Goal: Answer question/provide support: Share knowledge or assist other users

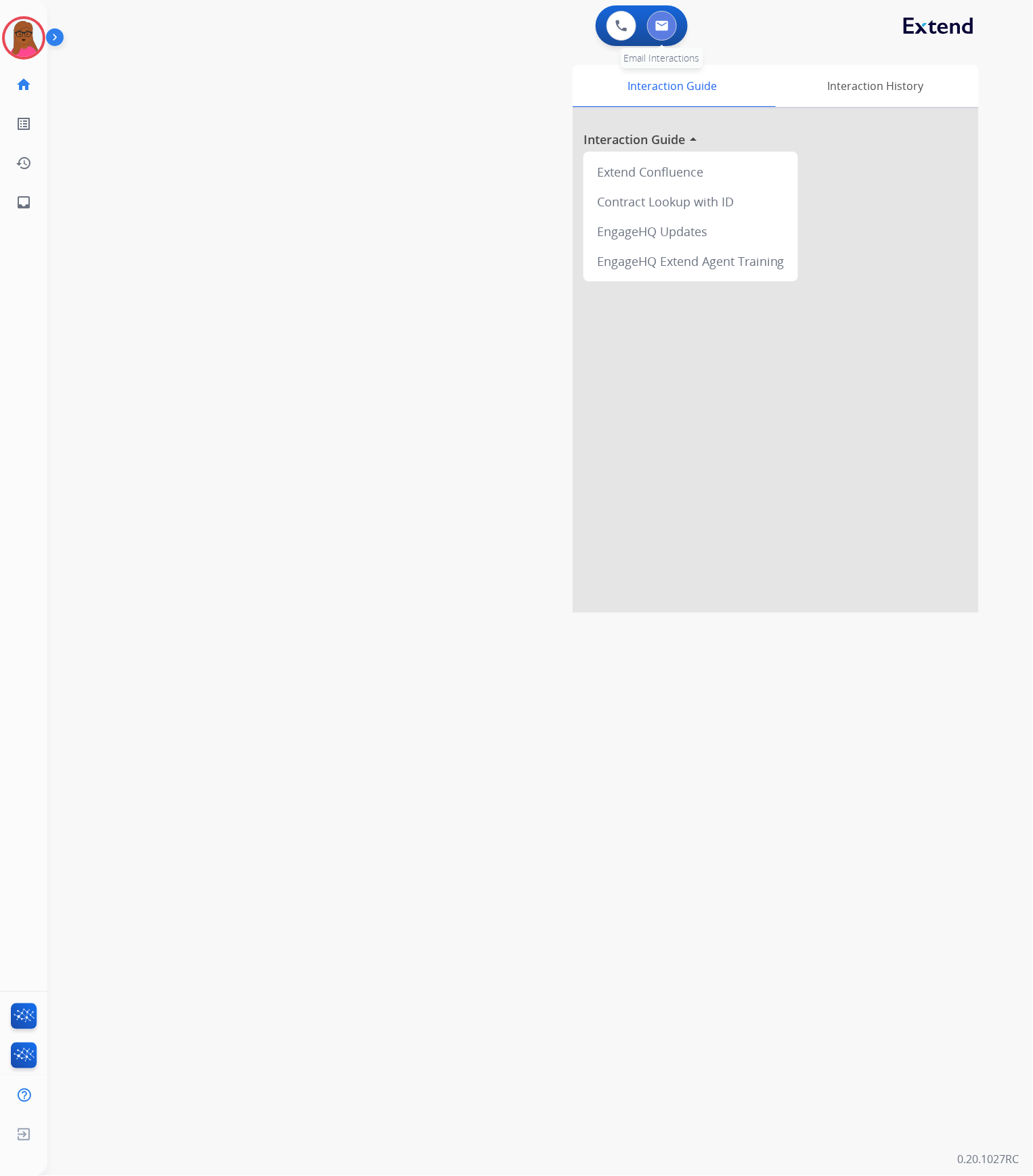
click at [658, 20] on img at bounding box center [662, 25] width 14 height 11
select select "**********"
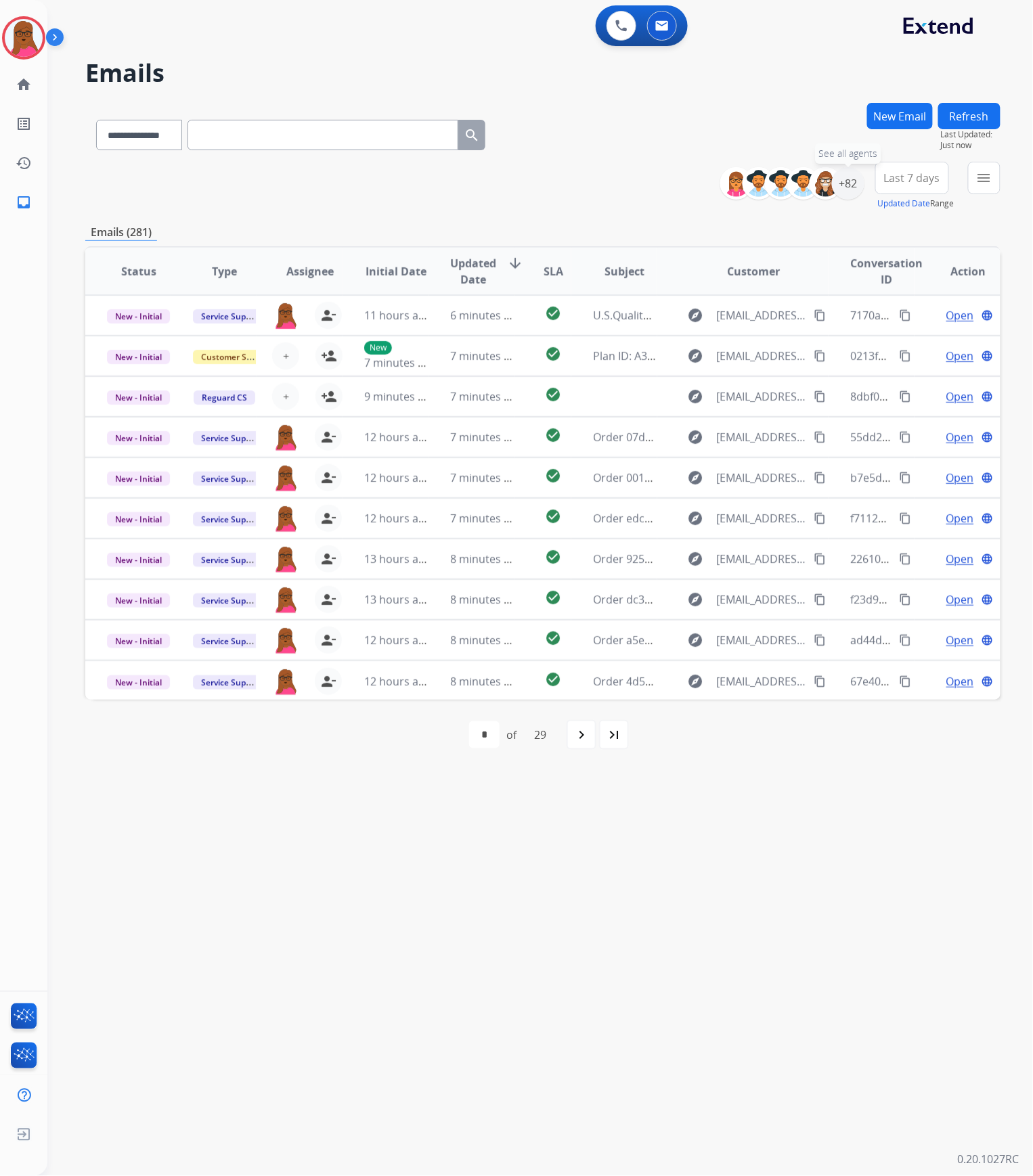
drag, startPoint x: 846, startPoint y: 190, endPoint x: 842, endPoint y: 217, distance: 27.3
click at [843, 187] on div "+82" at bounding box center [848, 183] width 32 height 32
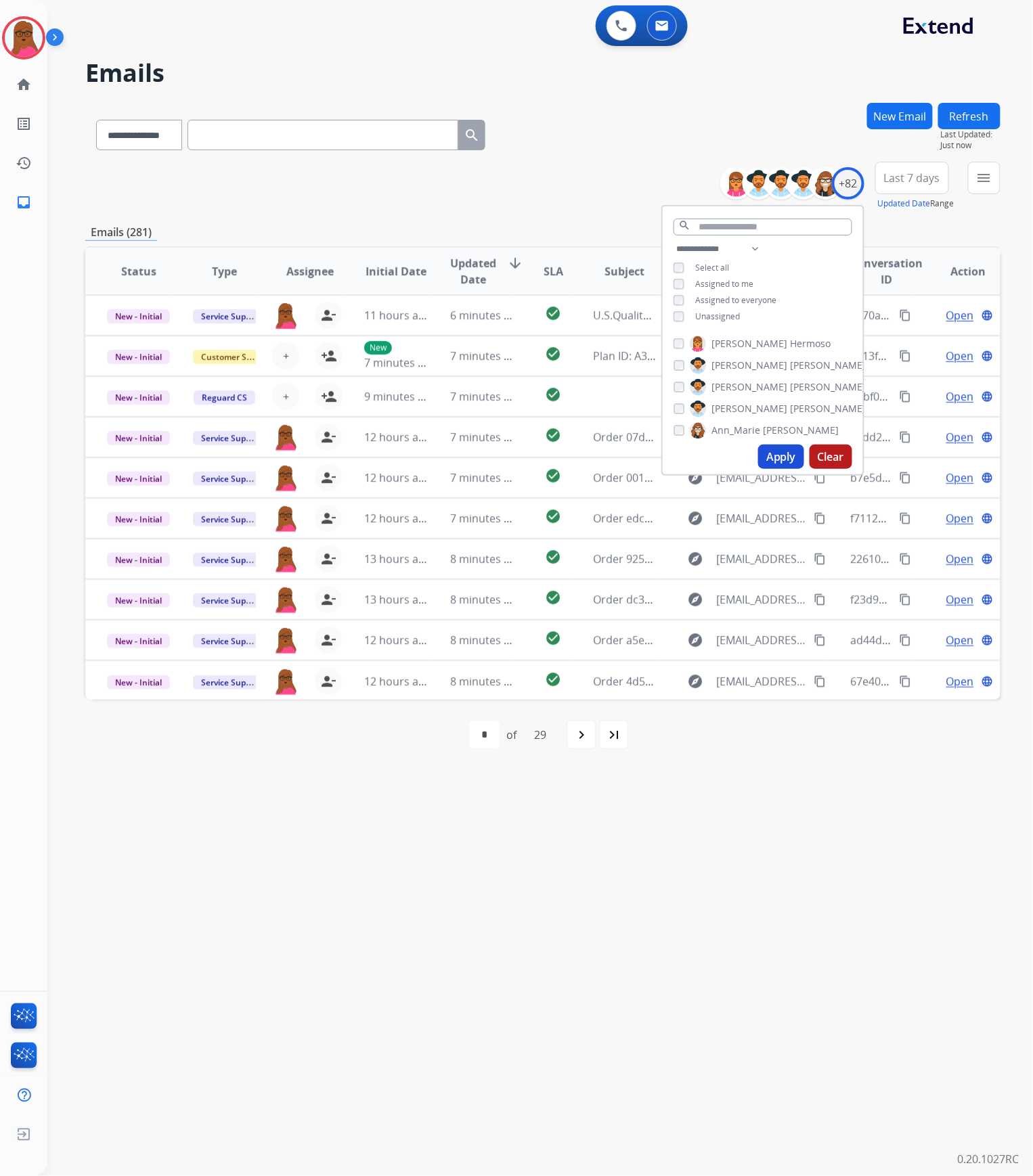
click at [675, 309] on div "**********" at bounding box center [763, 285] width 201 height 87
click at [789, 451] on button "Apply" at bounding box center [781, 456] width 46 height 24
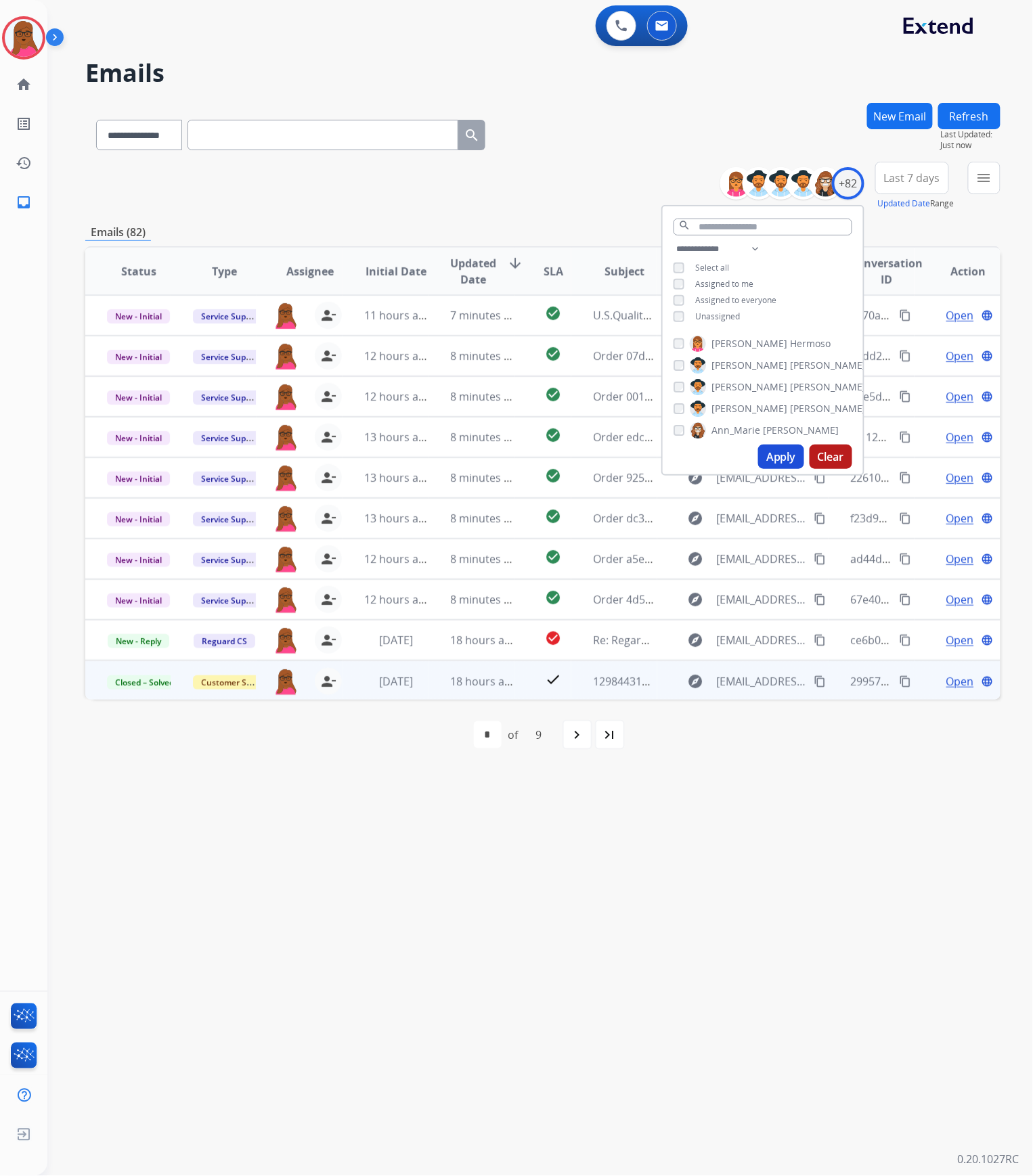
click at [946, 685] on span "Open" at bounding box center [960, 682] width 28 height 17
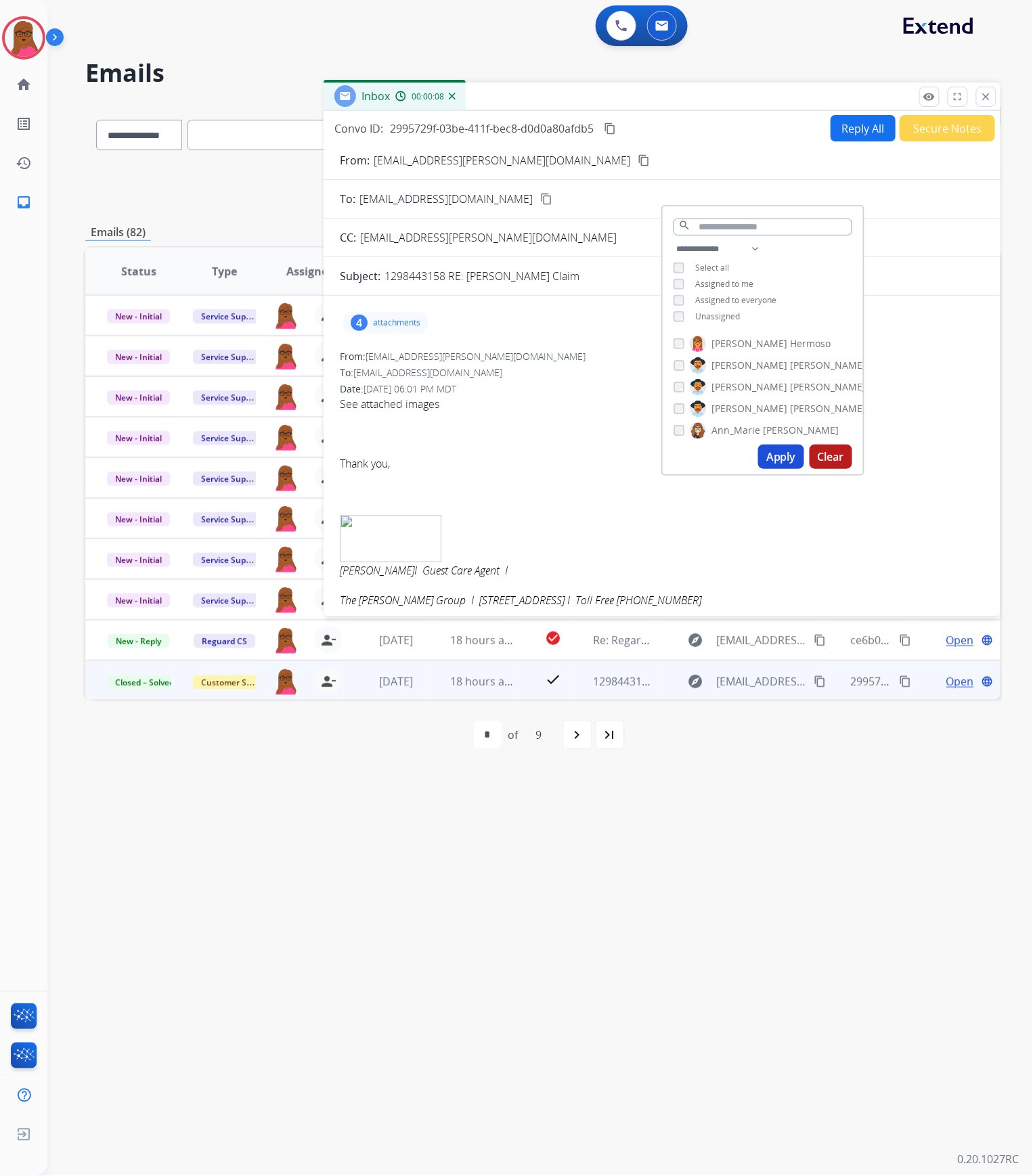
click at [830, 451] on button "Clear" at bounding box center [831, 456] width 43 height 24
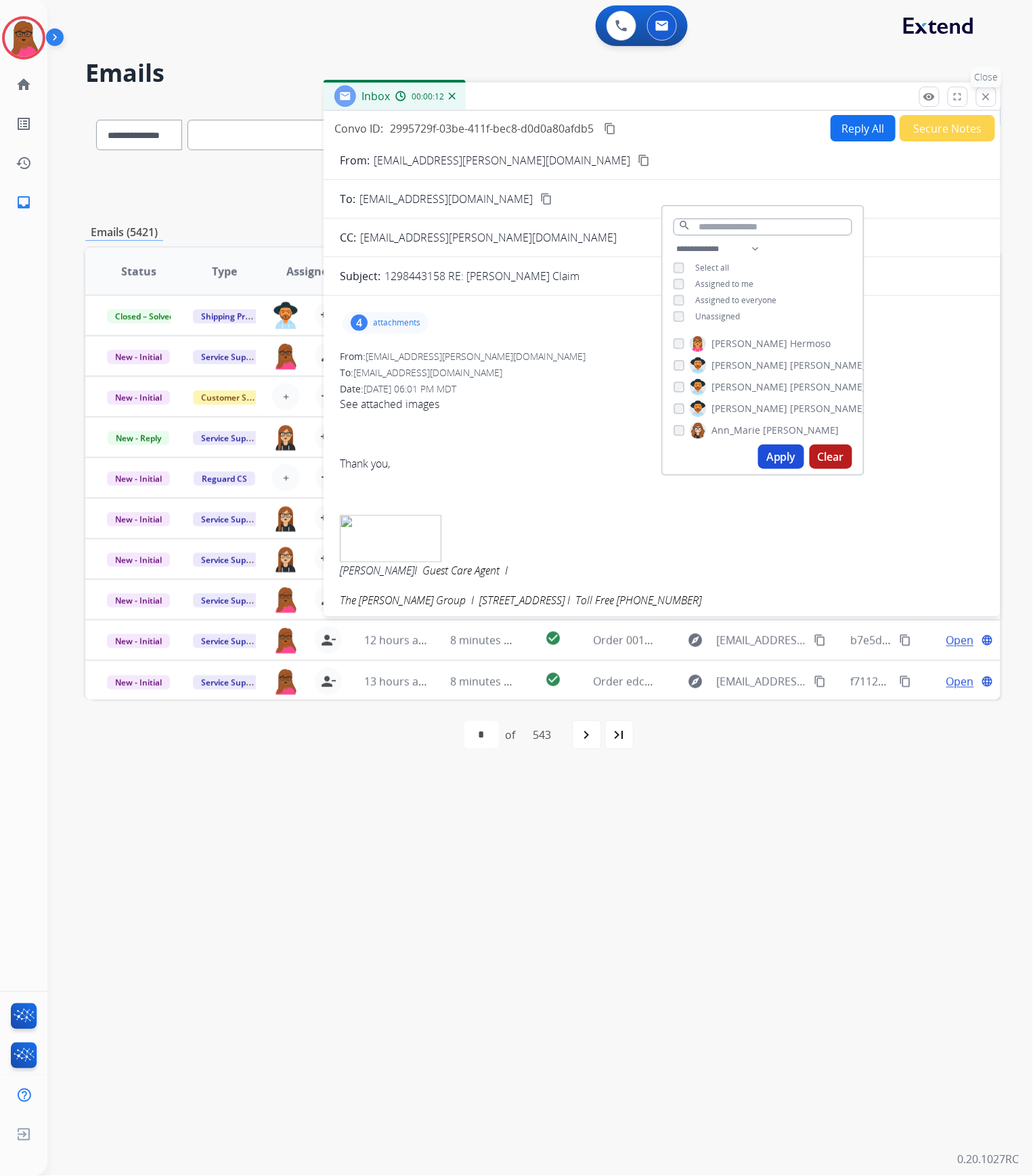
click at [989, 101] on mat-icon "close" at bounding box center [987, 97] width 12 height 12
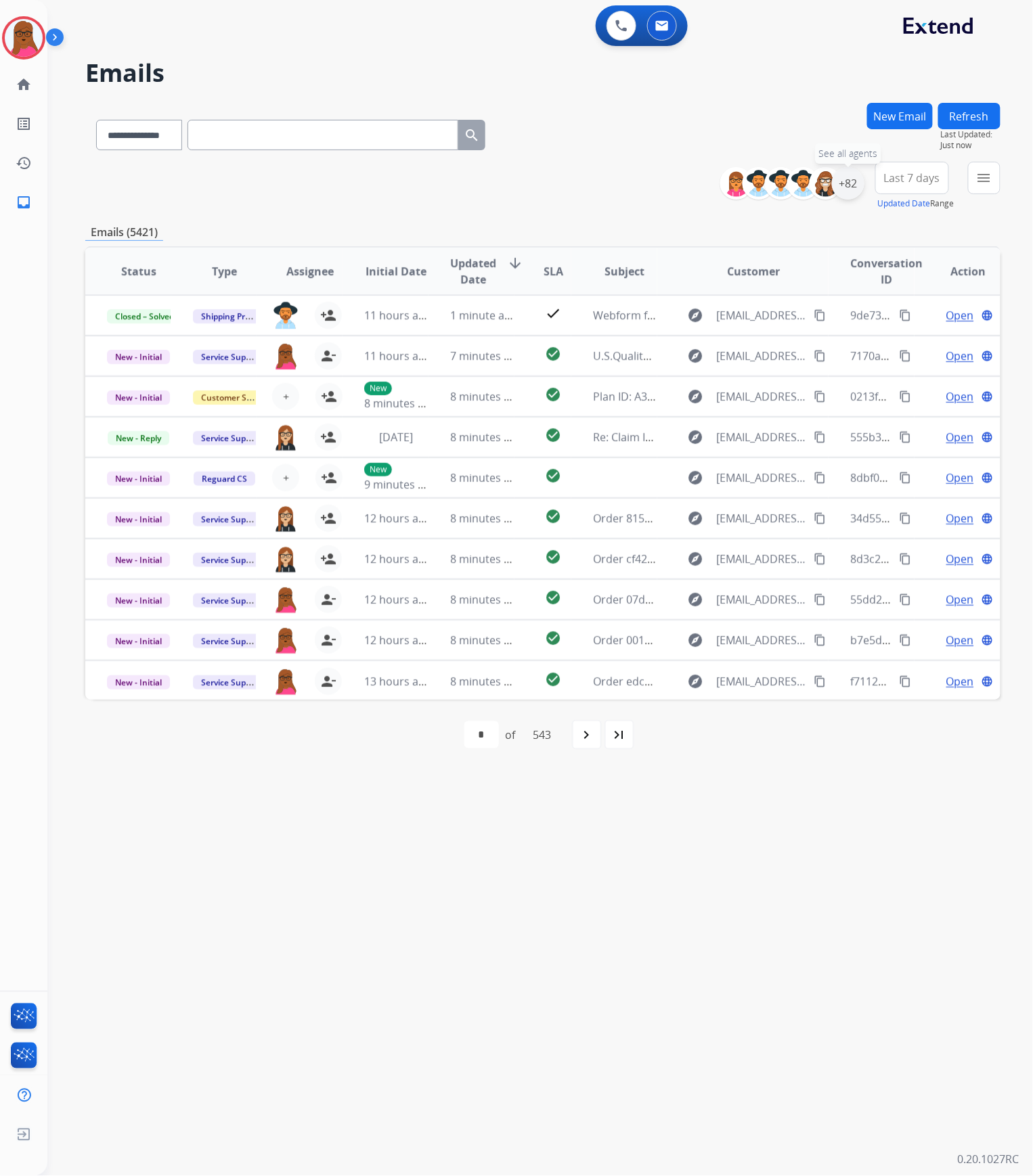
click at [835, 187] on div "+82" at bounding box center [848, 183] width 32 height 32
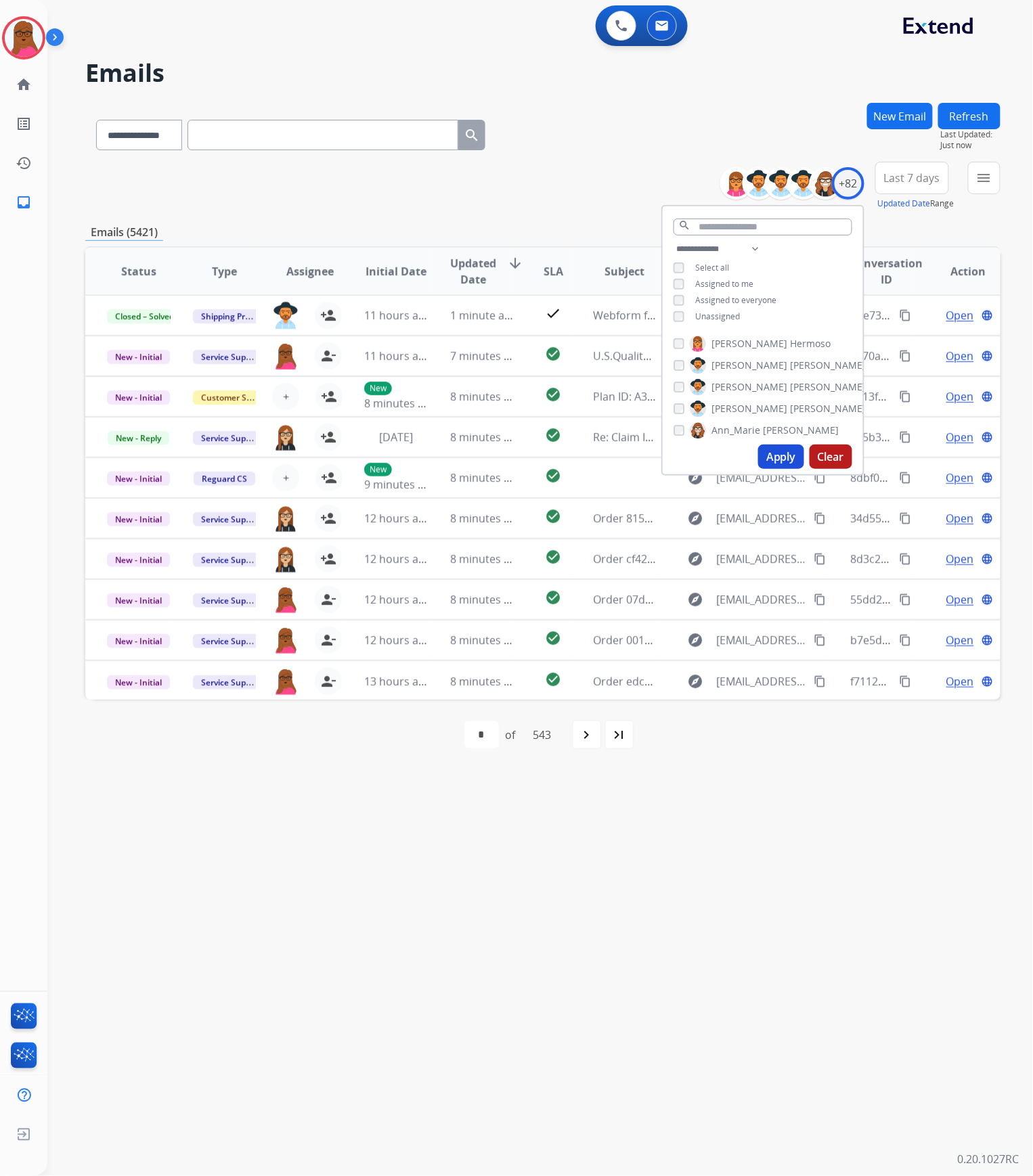
click at [670, 314] on div "**********" at bounding box center [763, 285] width 201 height 87
click at [979, 179] on mat-icon "menu" at bounding box center [985, 178] width 17 height 17
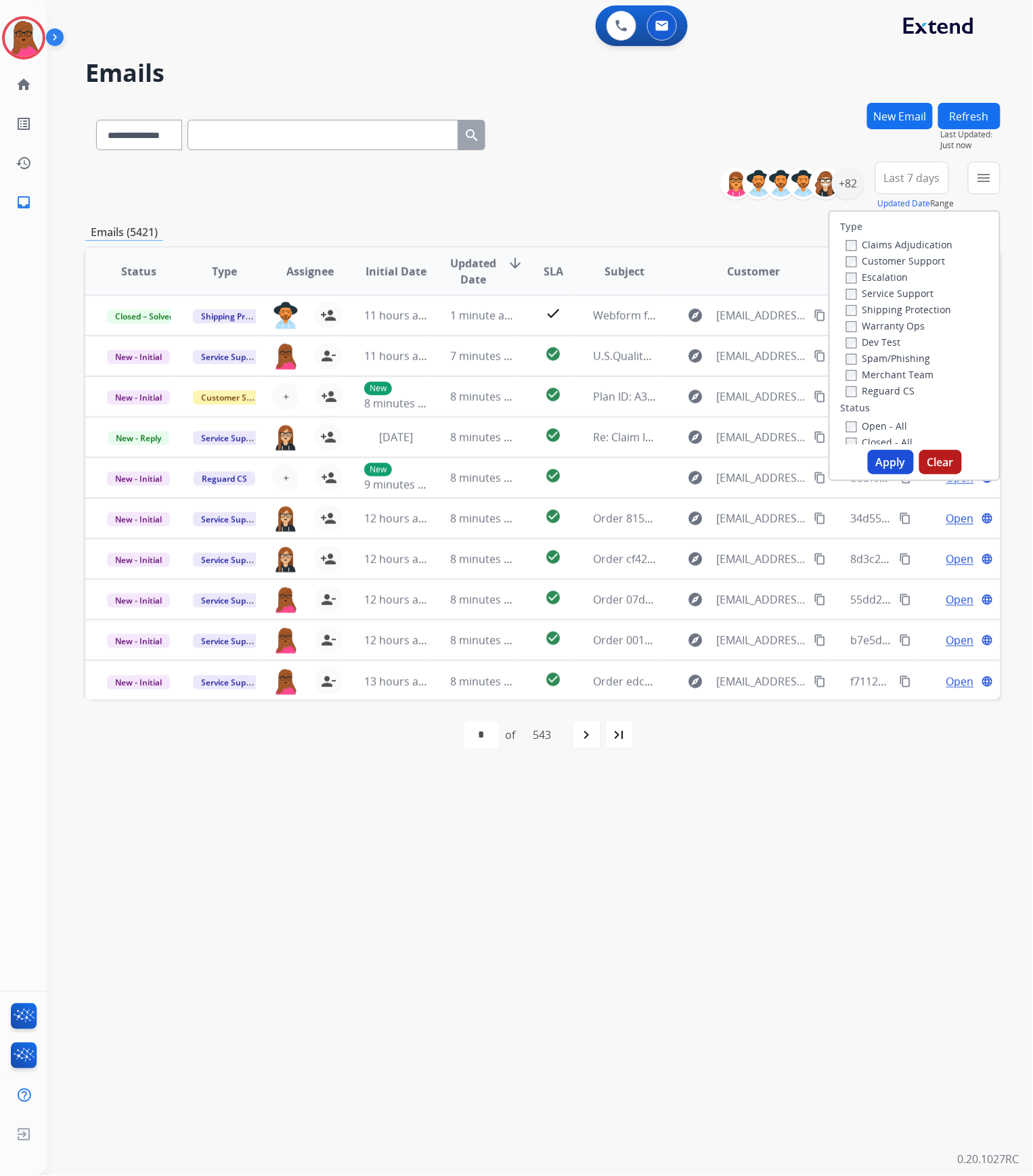
click at [841, 248] on div "Claims Adjudication Customer Support Escalation Service Support Shipping Protec…" at bounding box center [897, 318] width 112 height 163
click at [886, 458] on button "Apply" at bounding box center [890, 462] width 46 height 24
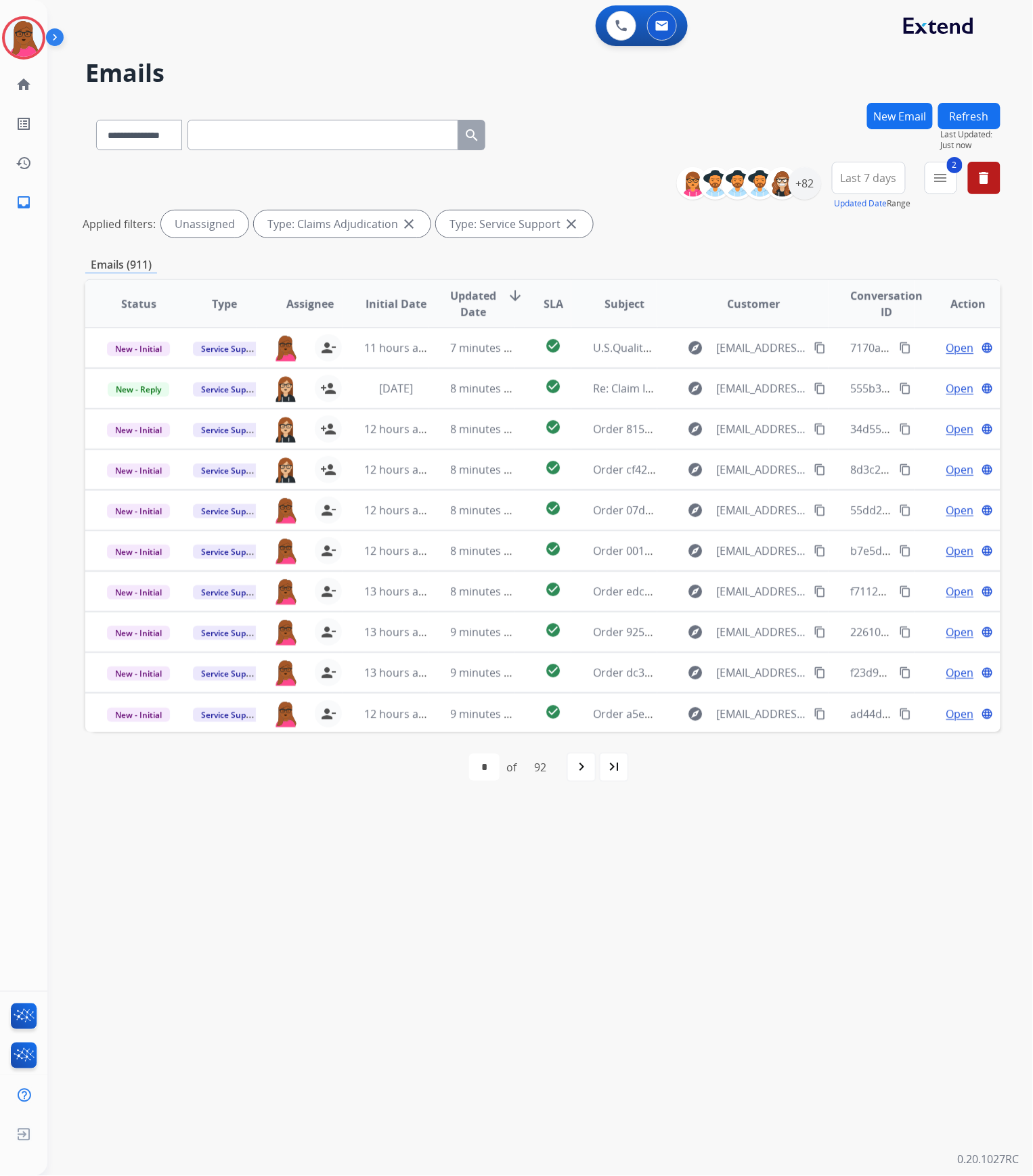
click at [954, 115] on button "Refresh" at bounding box center [970, 116] width 62 height 26
click at [810, 172] on div "+82" at bounding box center [805, 183] width 32 height 32
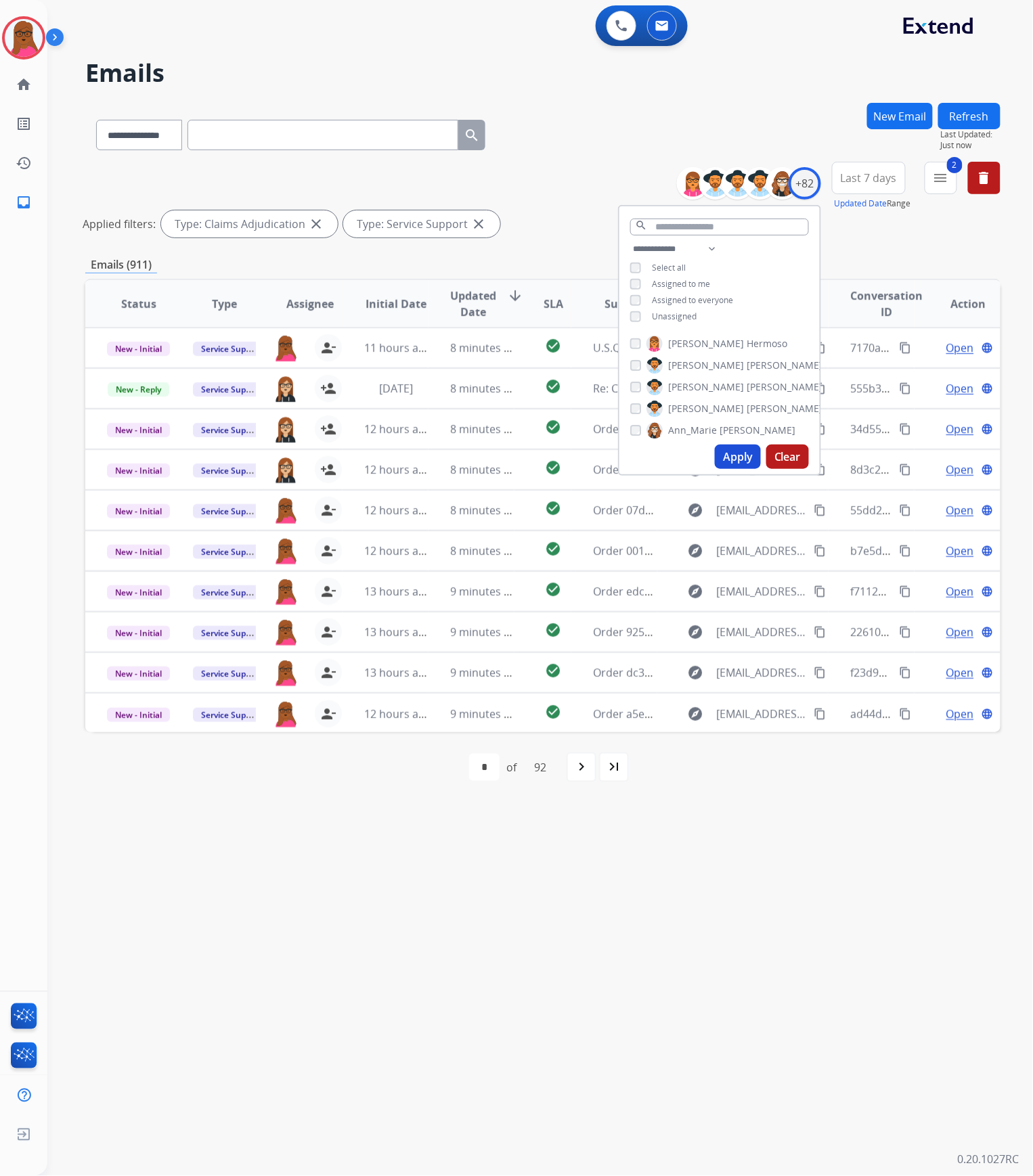
click at [715, 453] on button "Apply" at bounding box center [737, 456] width 46 height 24
click at [628, 318] on div "**********" at bounding box center [719, 285] width 201 height 87
click at [726, 453] on button "Apply" at bounding box center [737, 456] width 46 height 24
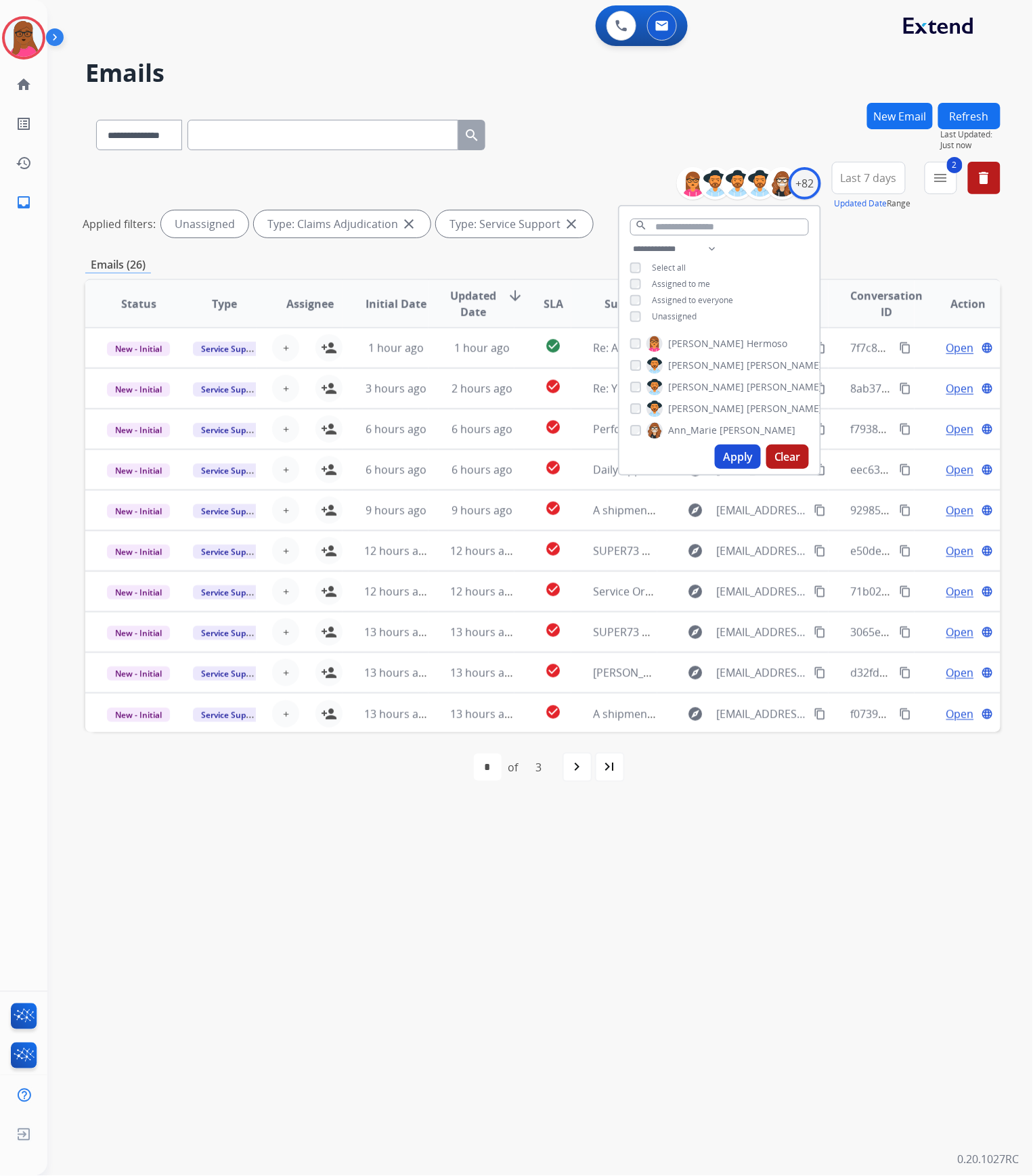
click at [810, 962] on div "**********" at bounding box center [524, 612] width 953 height 1128
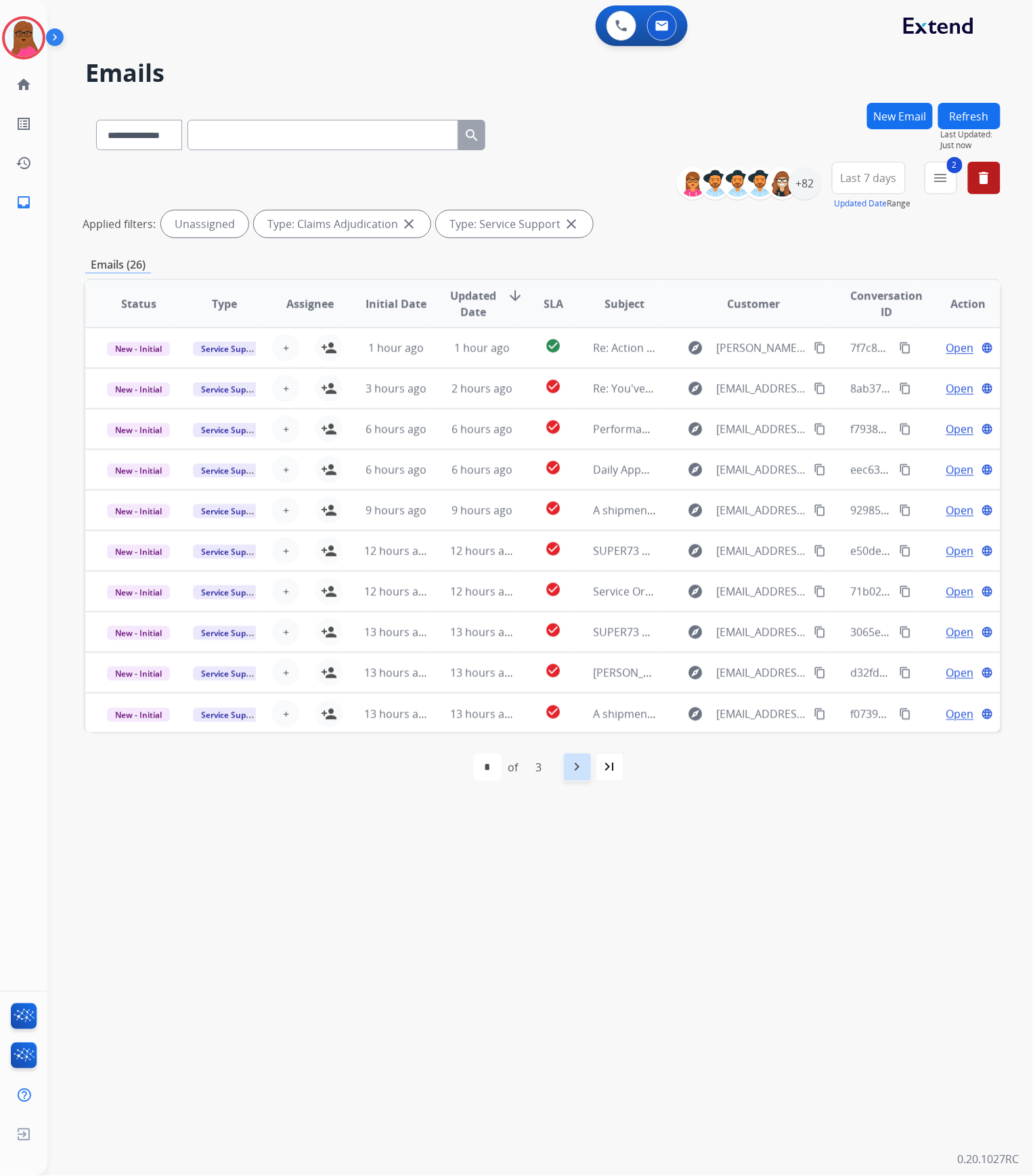
click at [573, 770] on mat-icon "navigate_next" at bounding box center [577, 767] width 17 height 17
click at [604, 781] on div "navigate_next" at bounding box center [607, 767] width 30 height 30
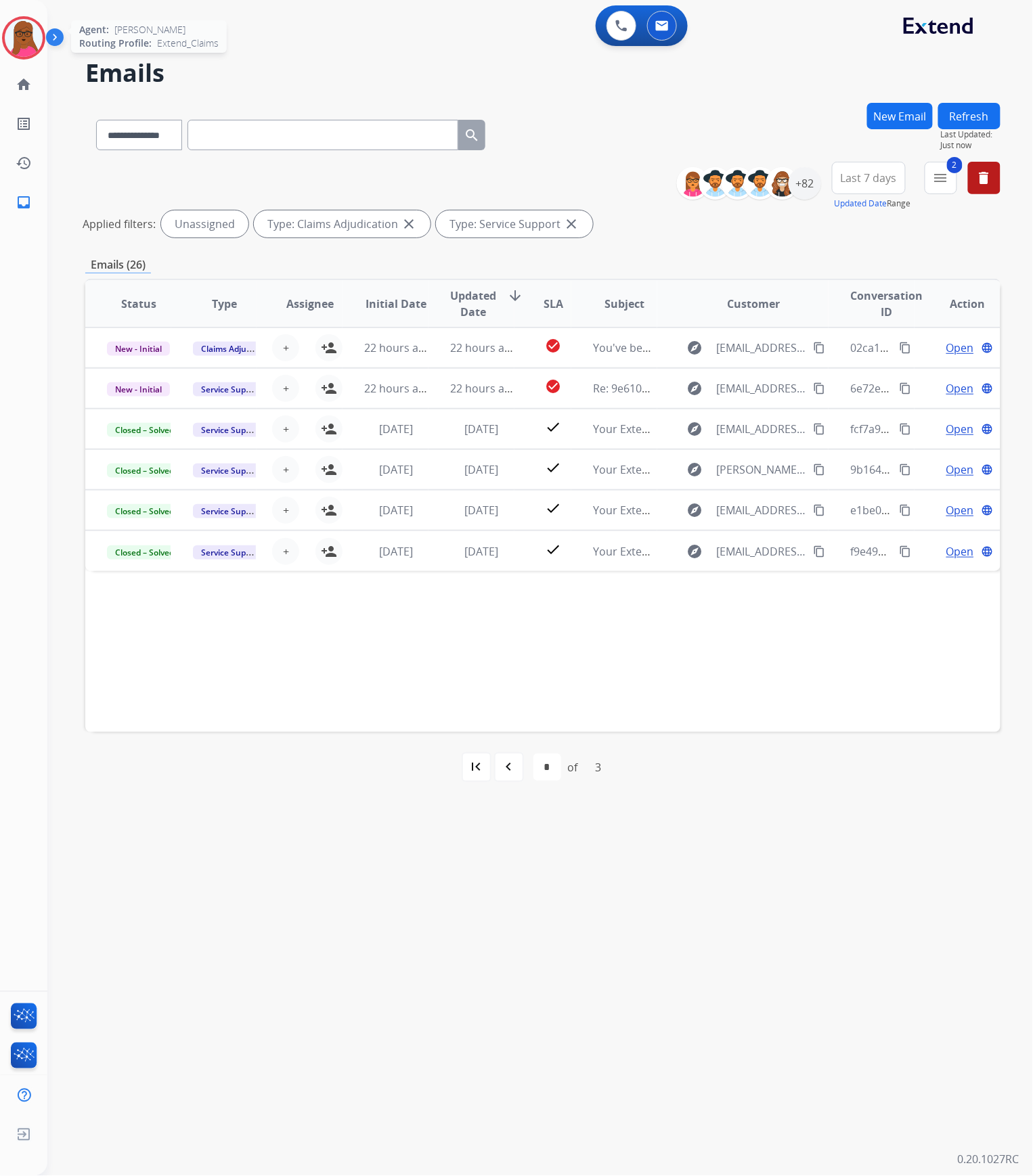
click at [34, 48] on img at bounding box center [23, 38] width 38 height 38
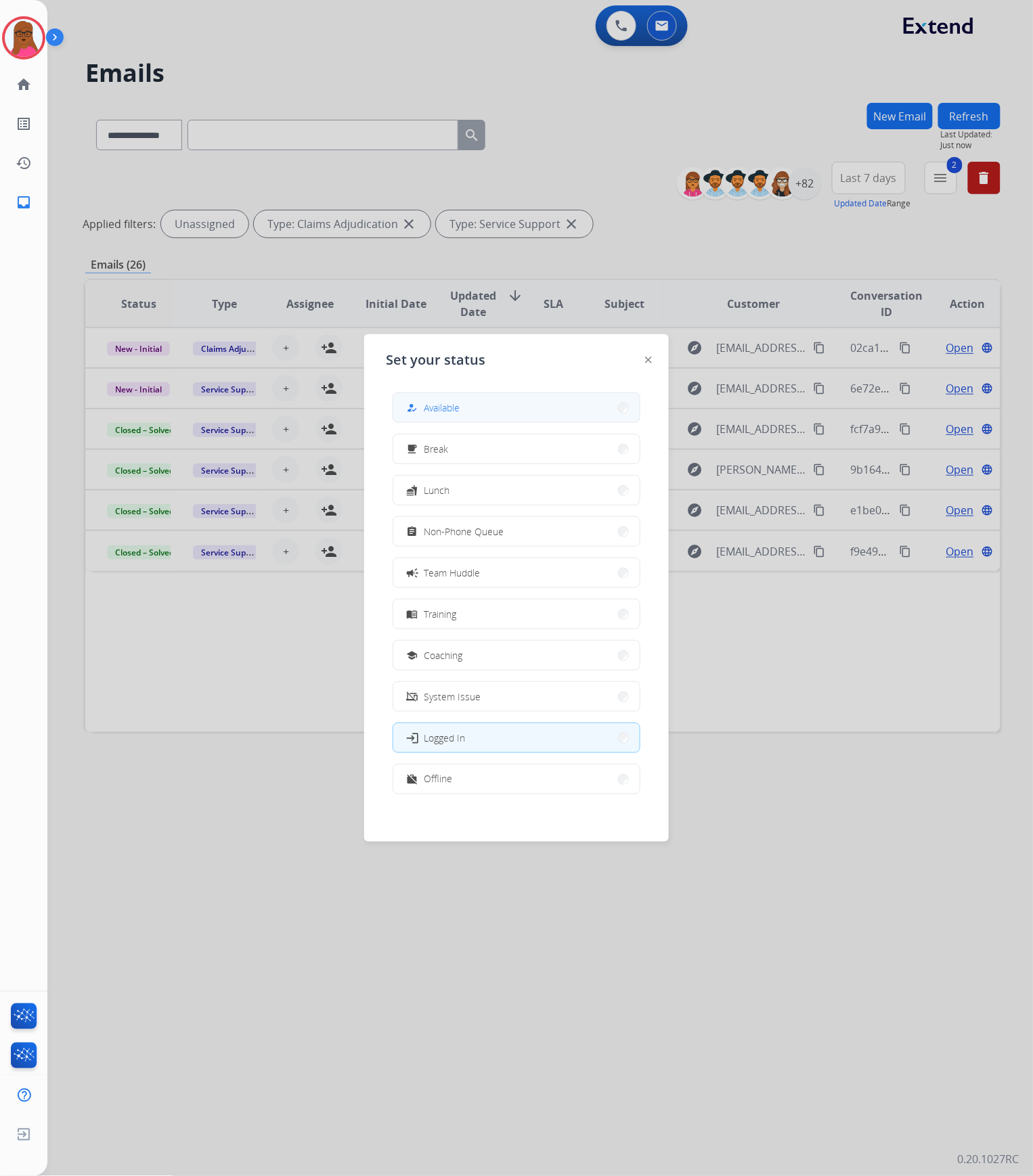
click at [558, 410] on button "how_to_reg Available" at bounding box center [517, 408] width 247 height 29
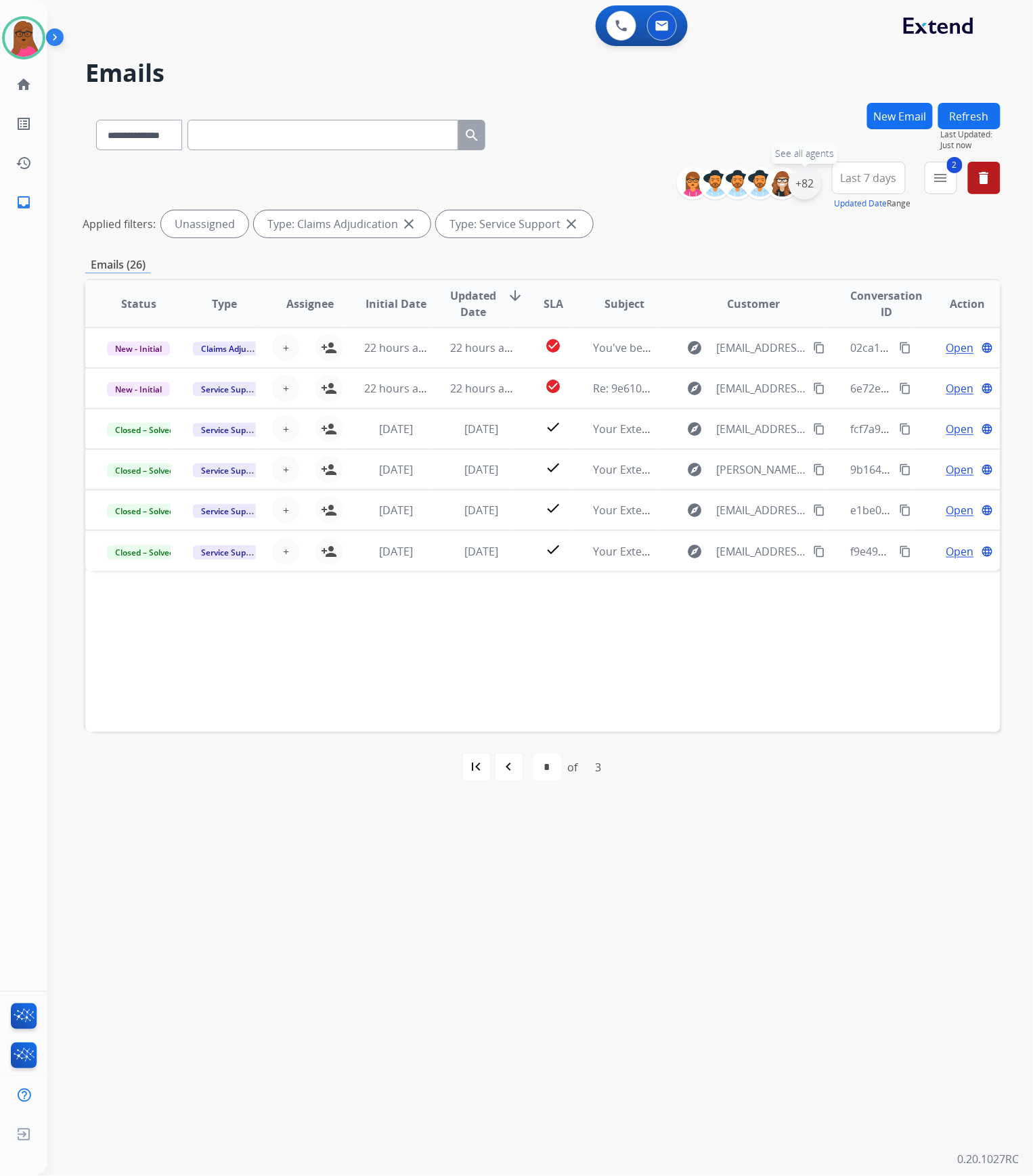
click at [813, 187] on div "+82" at bounding box center [805, 183] width 32 height 32
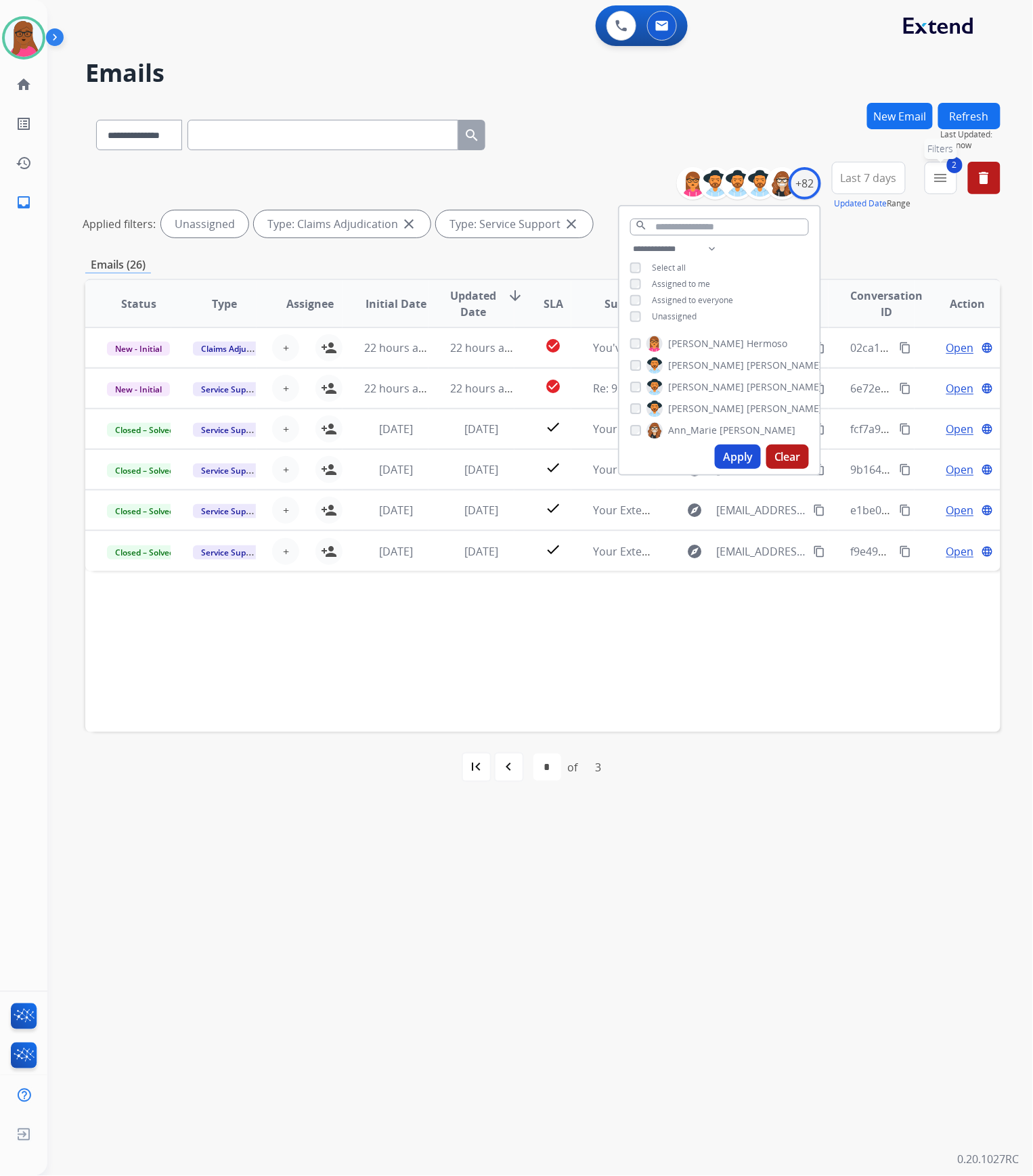
click at [941, 174] on mat-icon "menu" at bounding box center [941, 178] width 17 height 17
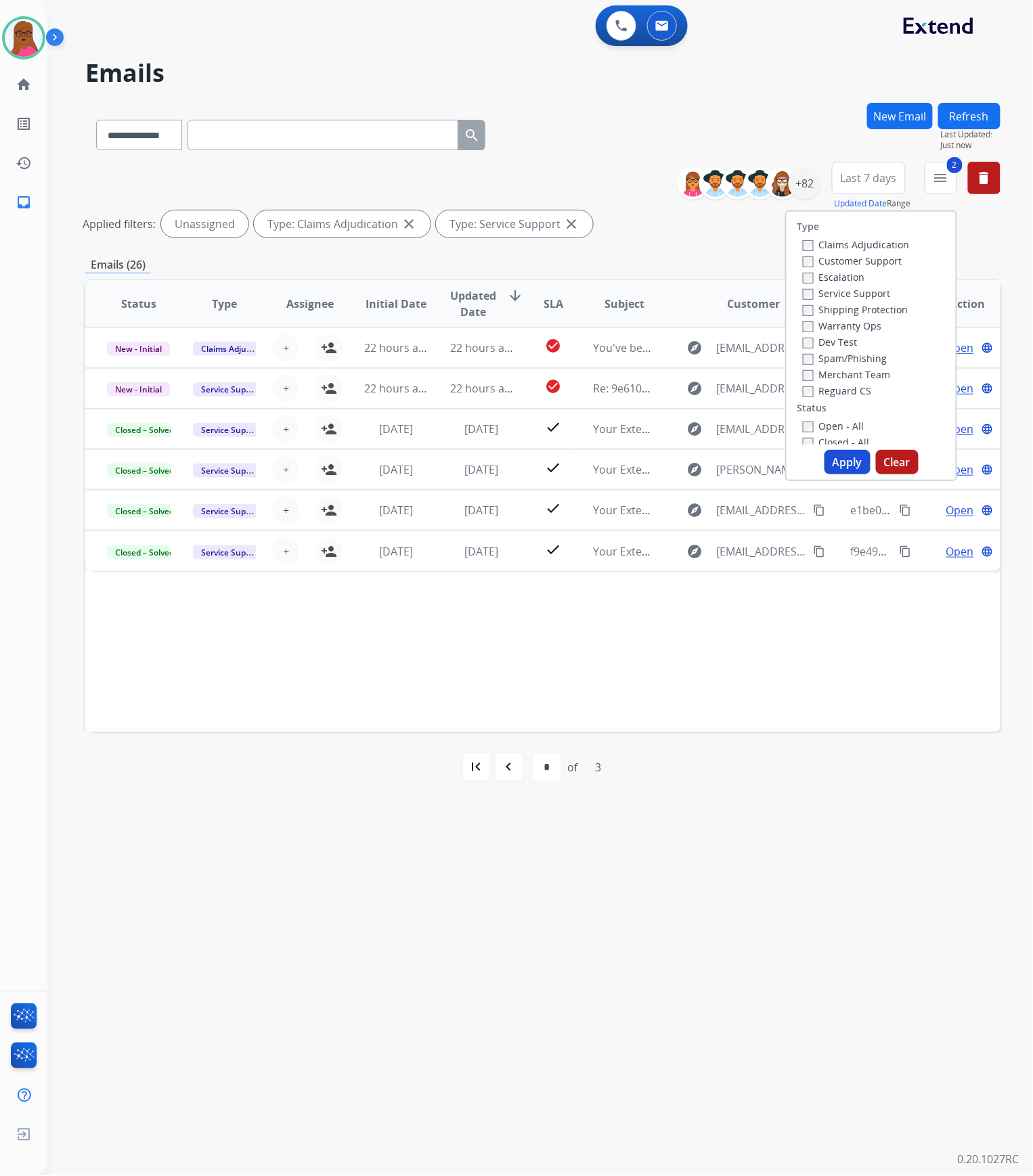
click at [902, 460] on button "Clear" at bounding box center [897, 462] width 43 height 24
select select "*"
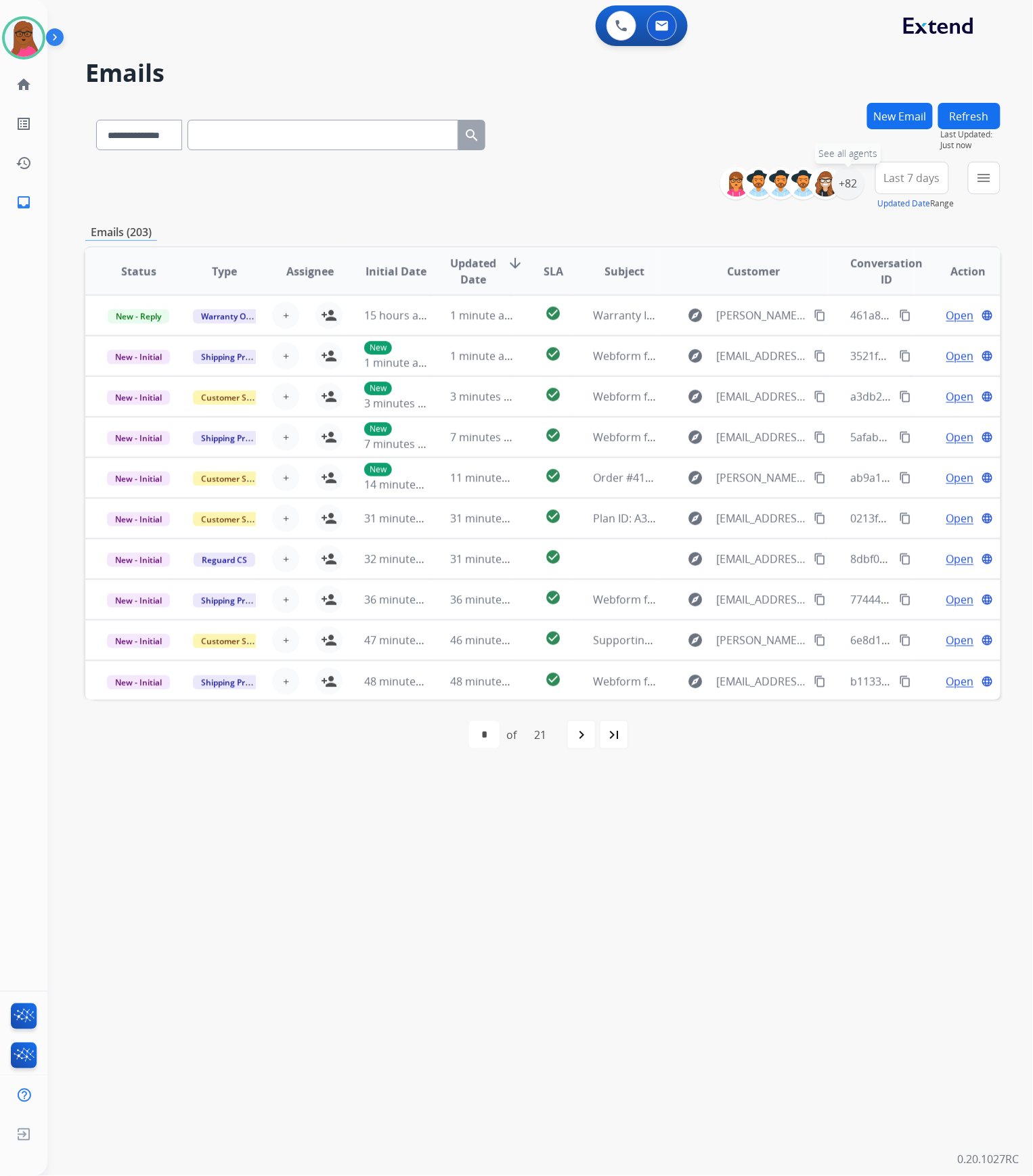
click at [859, 192] on div "+82" at bounding box center [848, 183] width 32 height 32
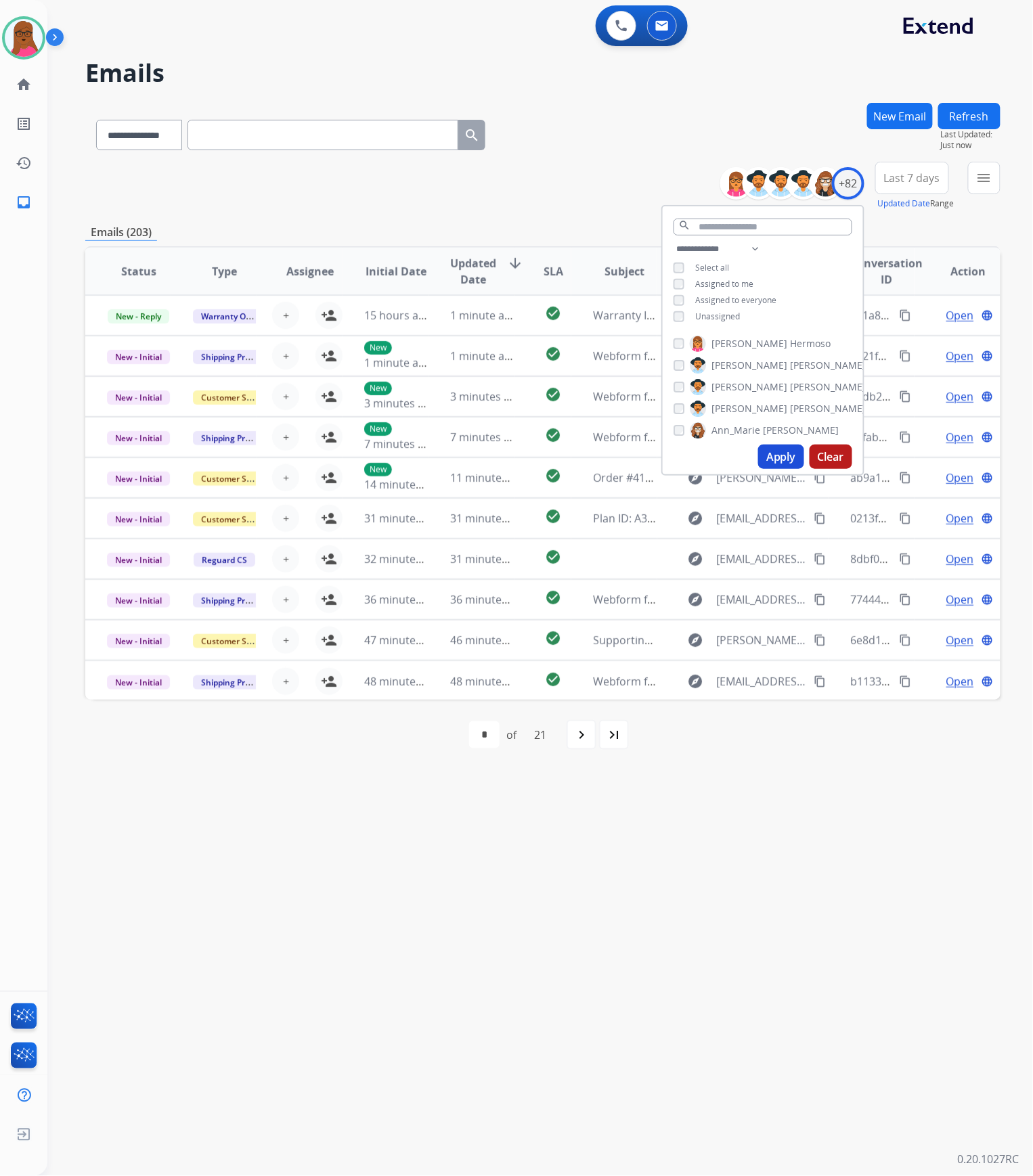
click at [721, 280] on span "Assigned to me" at bounding box center [724, 284] width 58 height 12
click at [781, 456] on button "Apply" at bounding box center [781, 456] width 46 height 24
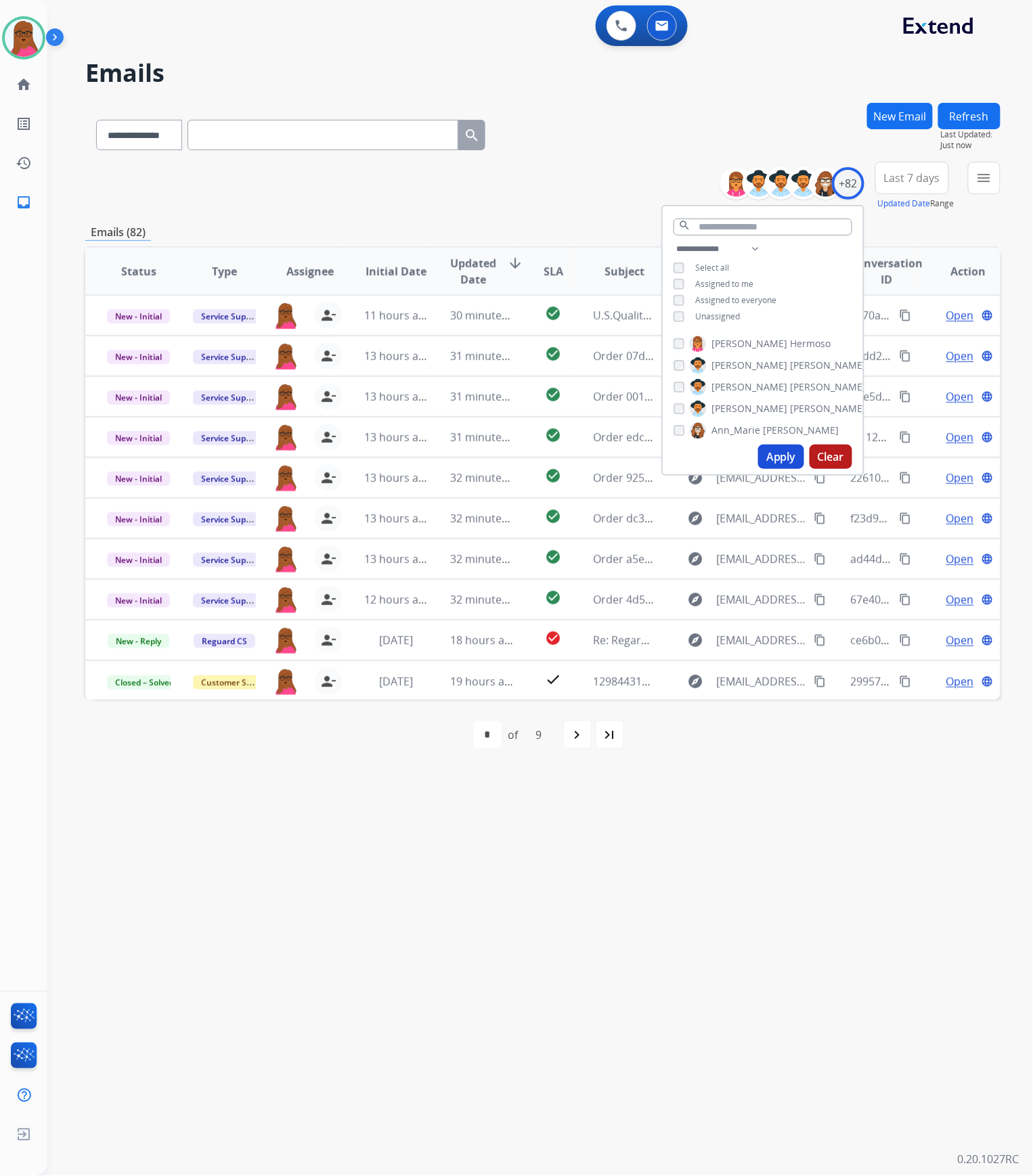
click at [746, 923] on div "**********" at bounding box center [524, 612] width 953 height 1128
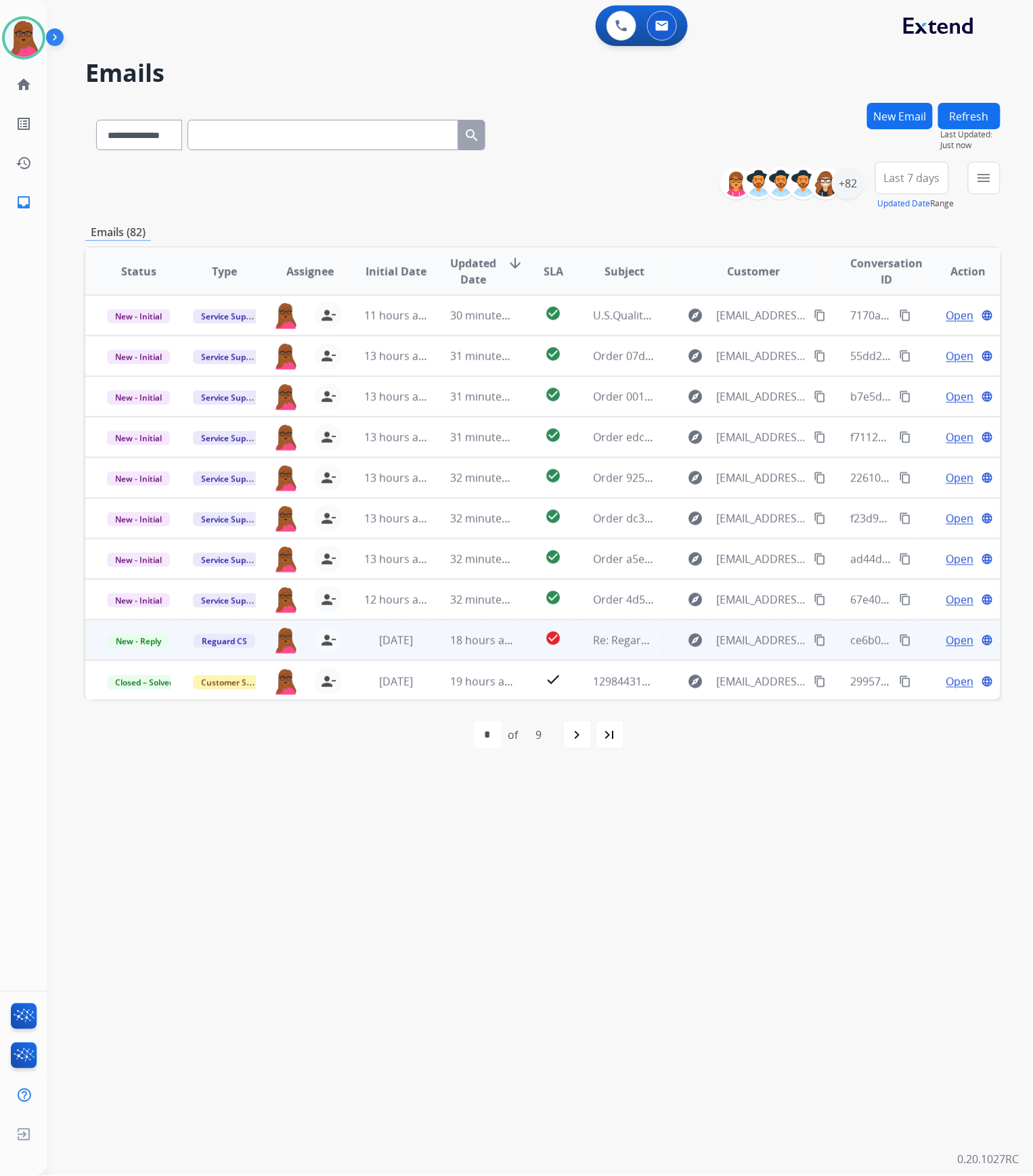
click at [949, 643] on span "Open" at bounding box center [960, 641] width 28 height 17
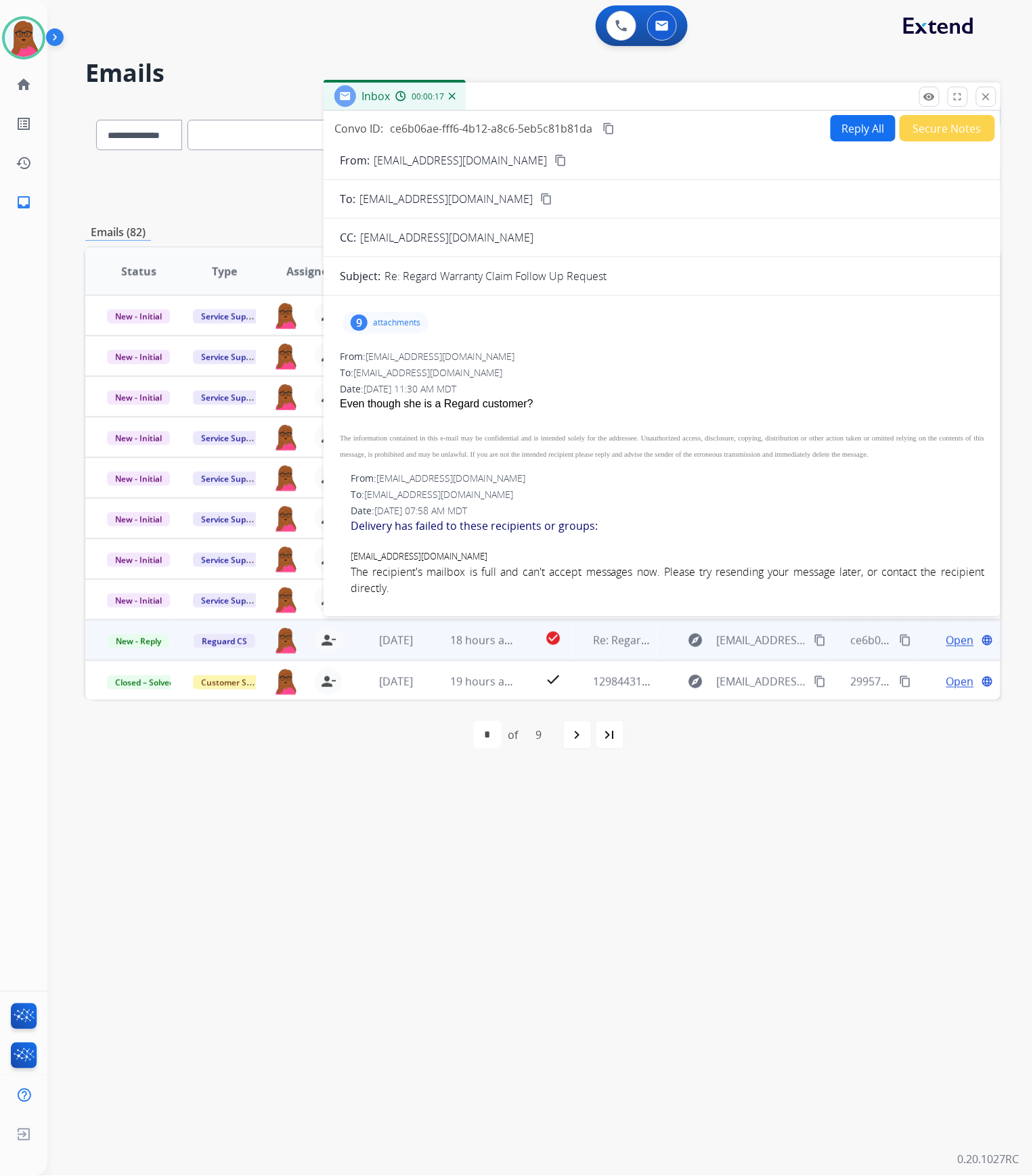
click at [856, 132] on button "Reply All" at bounding box center [863, 128] width 65 height 26
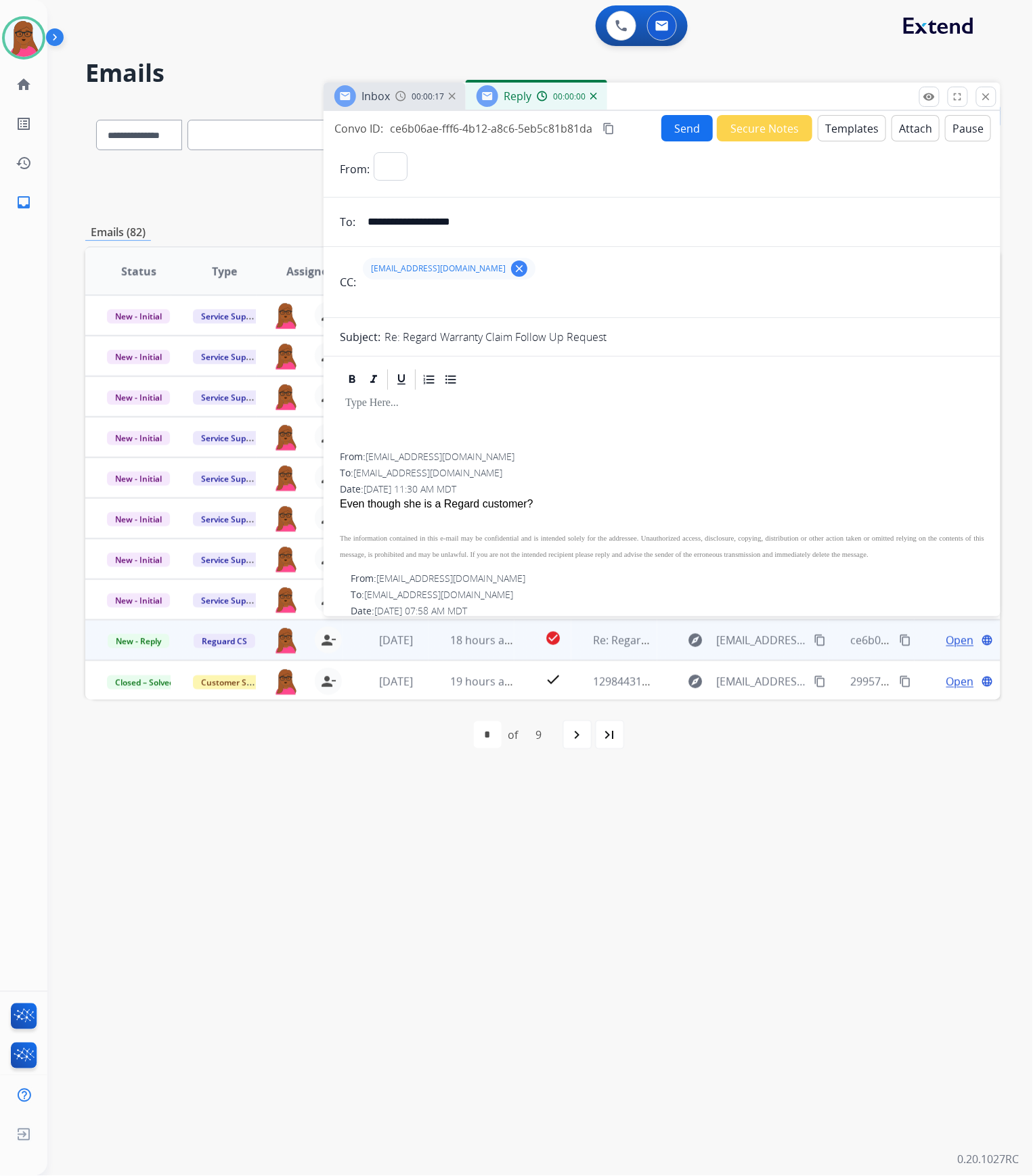
select select "**********"
click at [412, 409] on p at bounding box center [662, 404] width 634 height 12
click at [665, 128] on button "Send" at bounding box center [687, 128] width 52 height 26
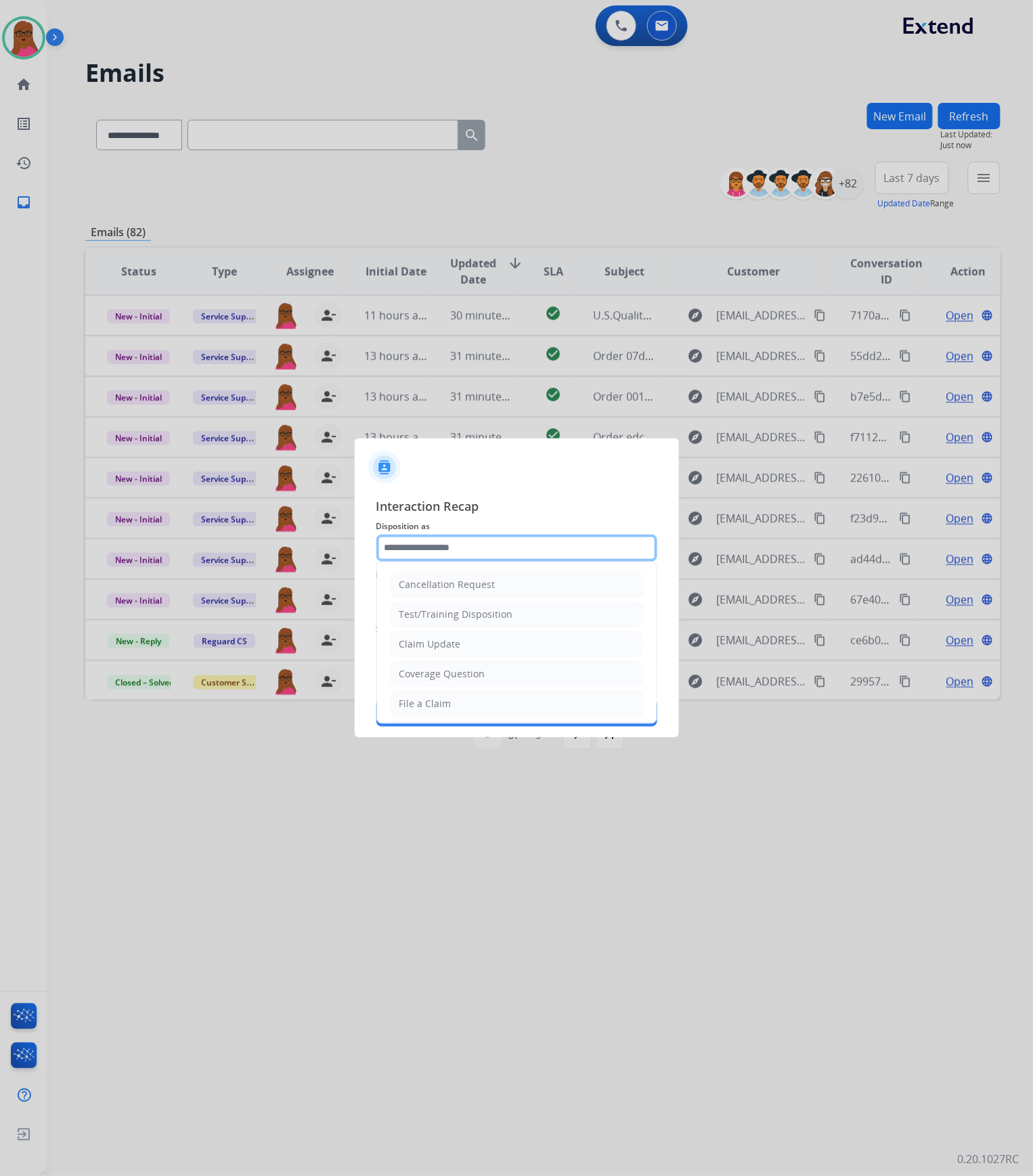
click at [478, 546] on input "text" at bounding box center [517, 548] width 281 height 27
click at [440, 637] on div "Claim Update" at bounding box center [430, 644] width 61 height 14
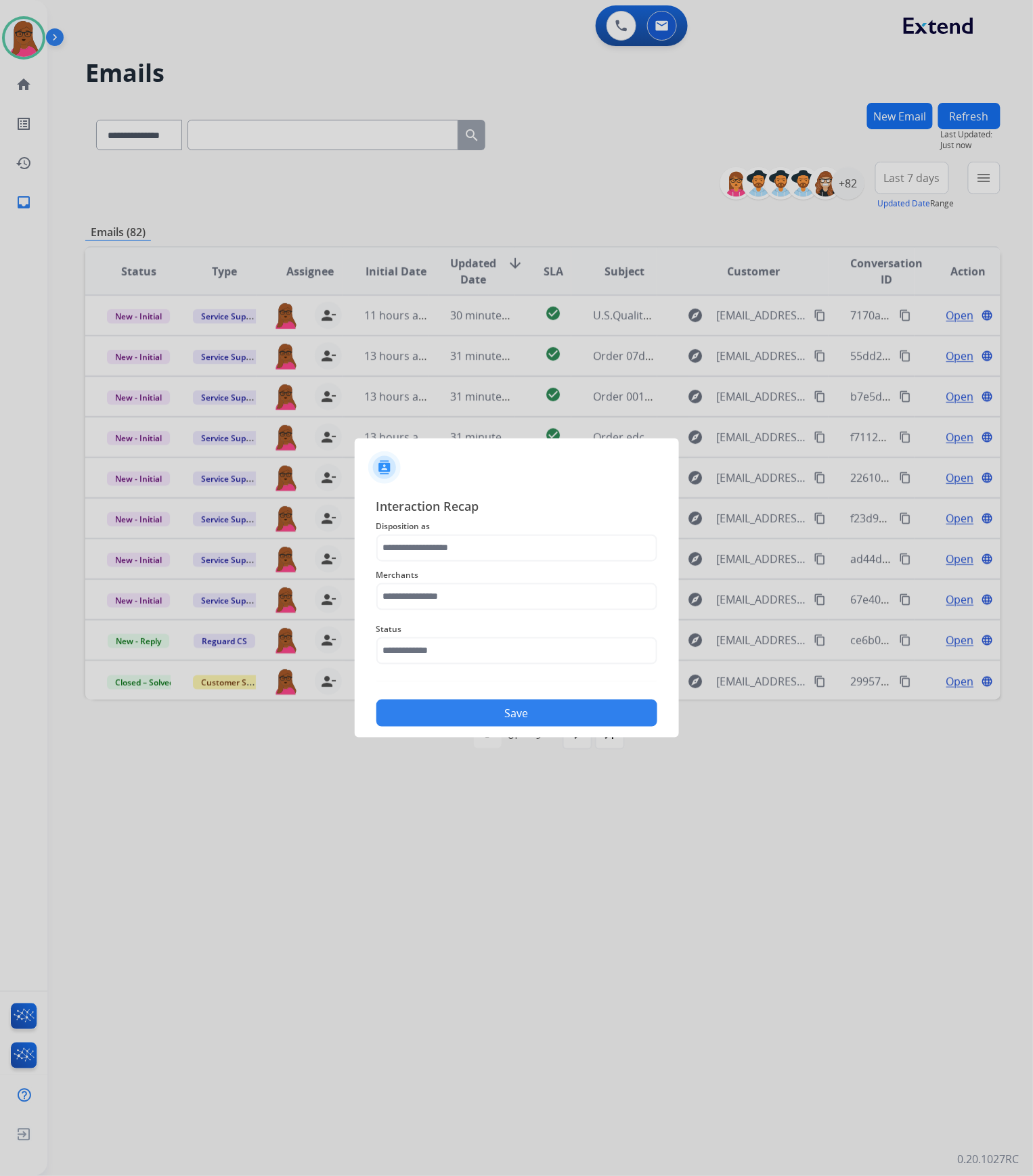
type input "**********"
click at [451, 581] on span "Merchants" at bounding box center [517, 575] width 281 height 17
click at [442, 601] on input "text" at bounding box center [517, 597] width 281 height 27
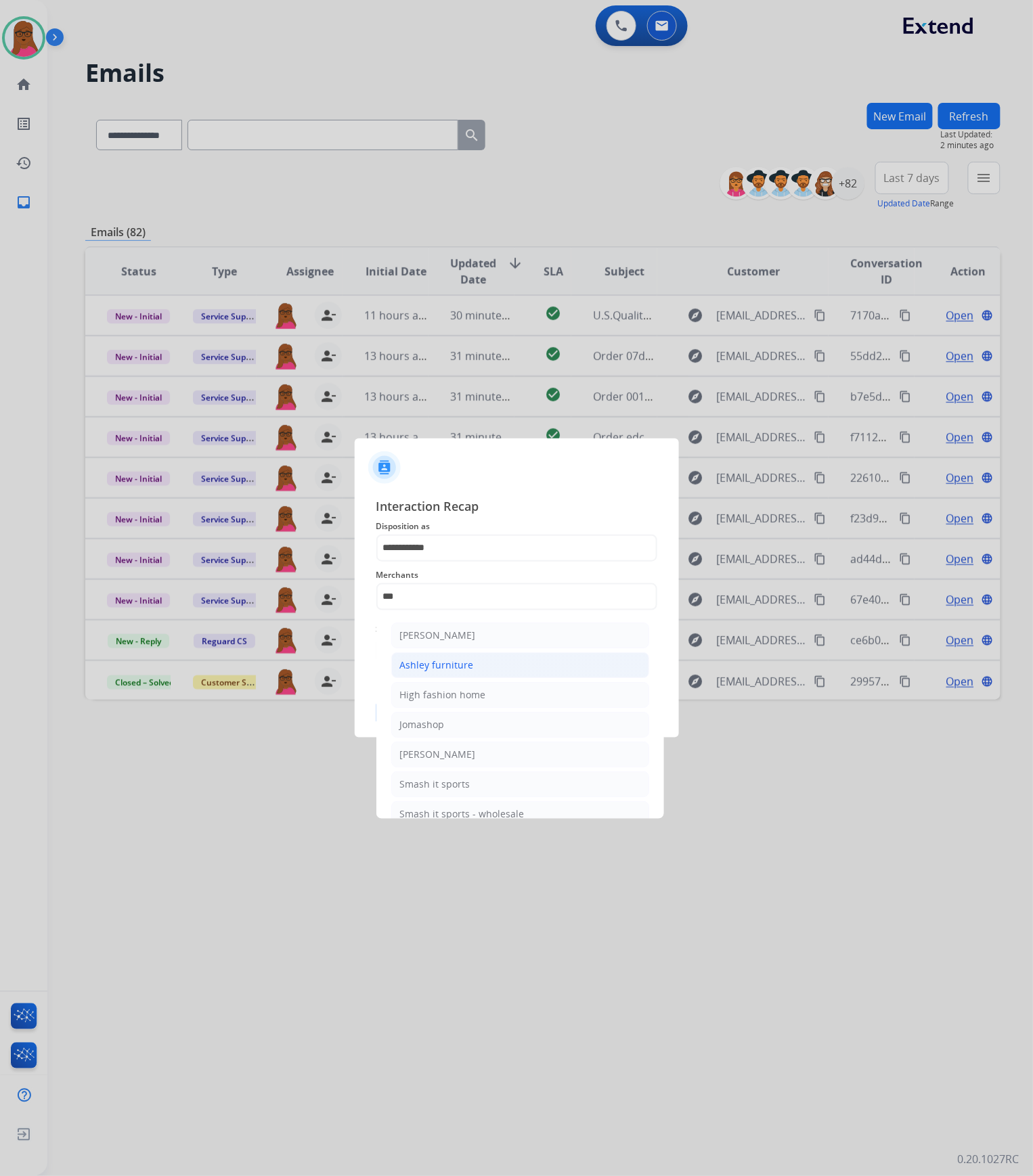
click at [448, 664] on div "Ashley furniture" at bounding box center [437, 666] width 74 height 14
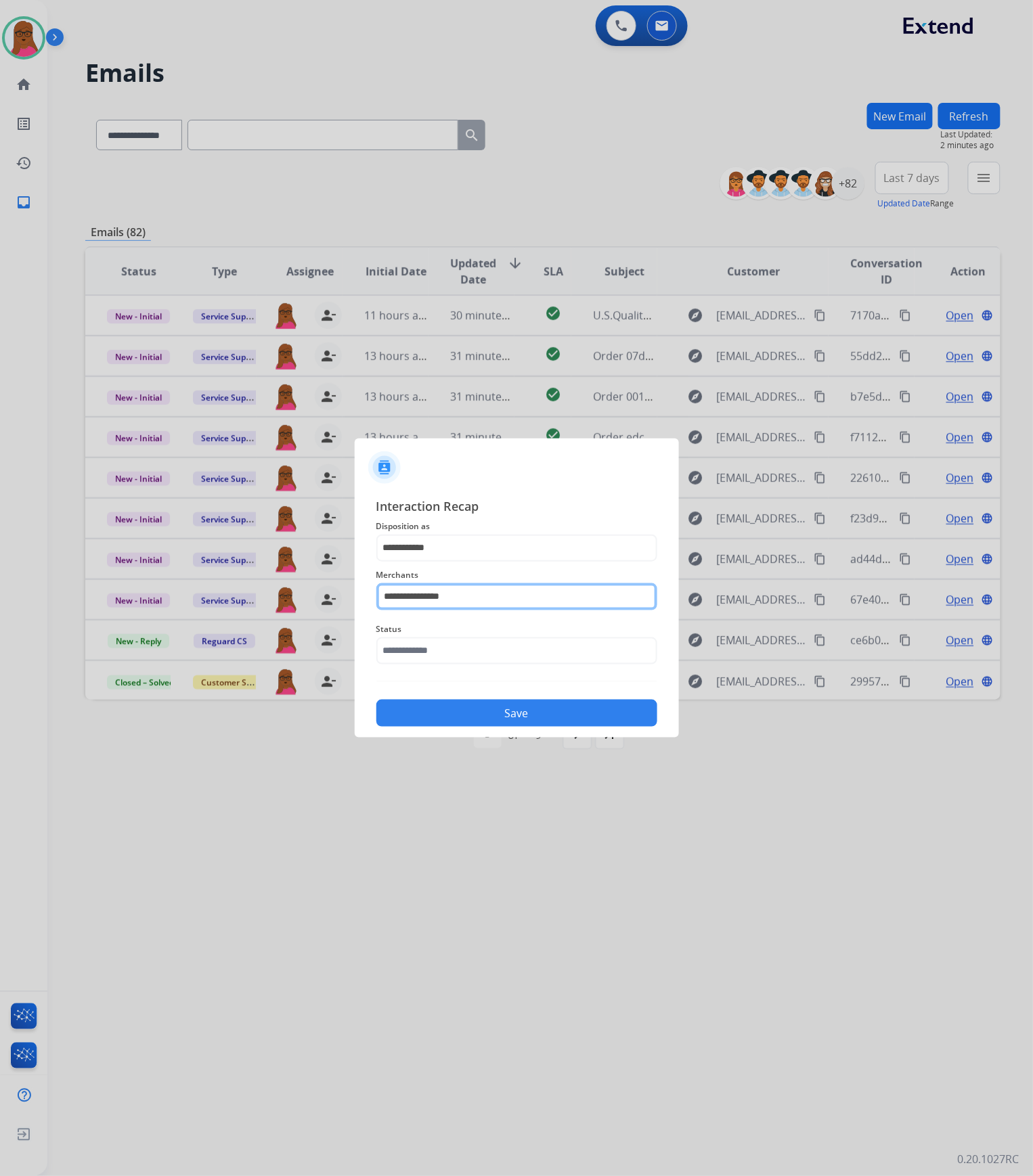
click at [464, 609] on input "**********" at bounding box center [517, 597] width 281 height 27
click at [518, 640] on li "[PERSON_NAME]" at bounding box center [520, 635] width 258 height 25
type input "**********"
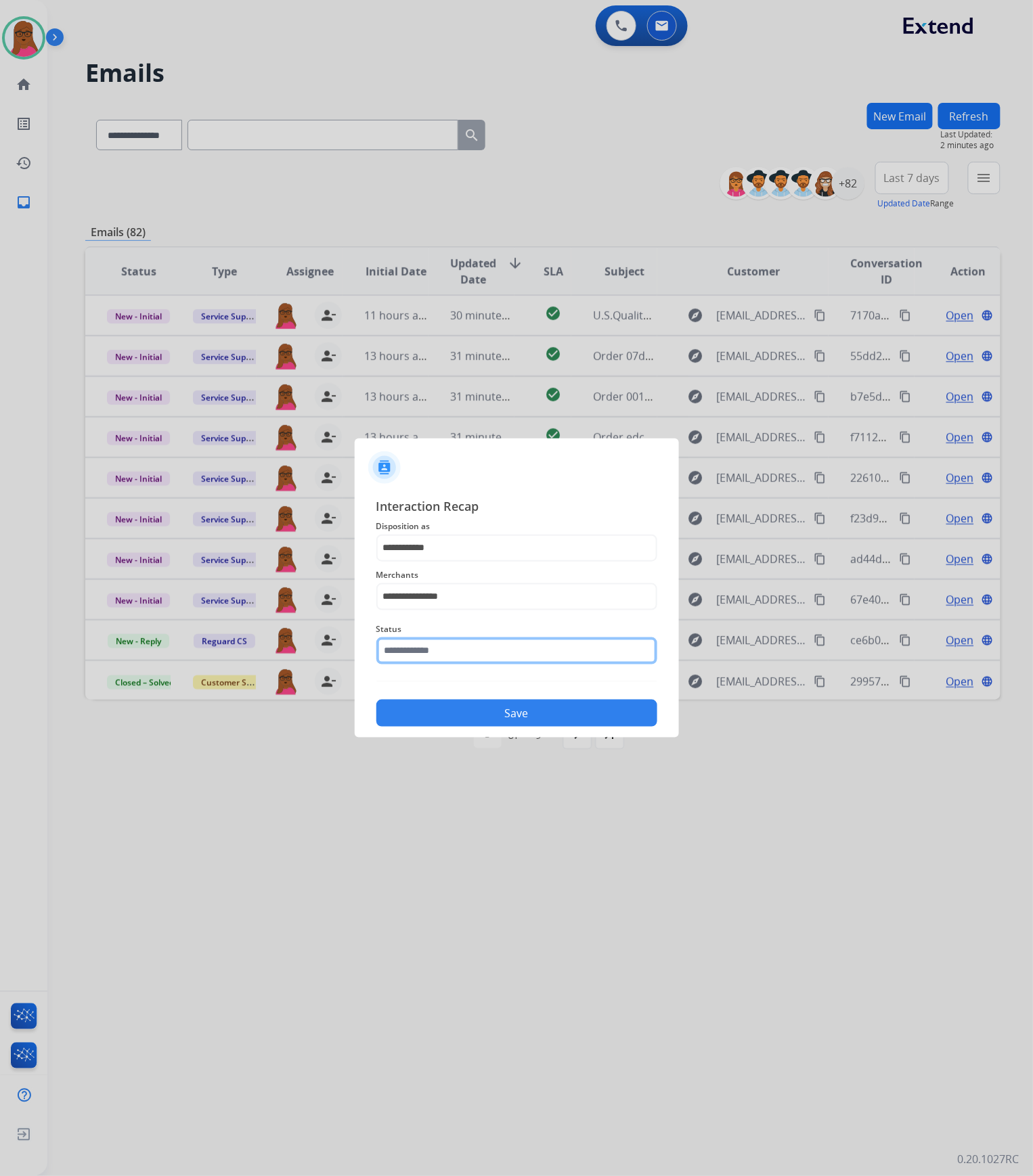
click at [496, 656] on input "text" at bounding box center [517, 650] width 281 height 27
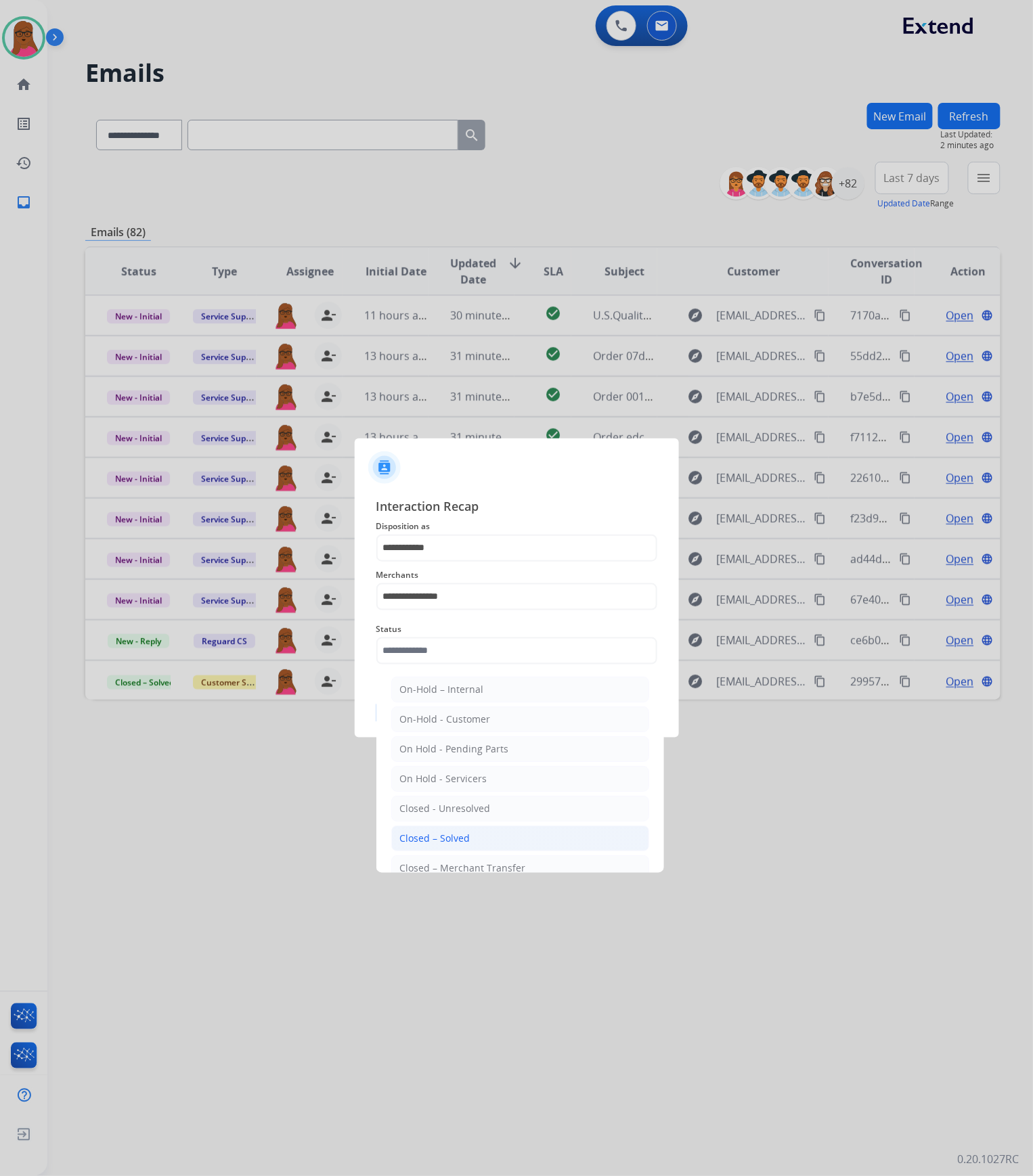
click at [480, 840] on li "Closed – Solved" at bounding box center [520, 838] width 258 height 25
type input "**********"
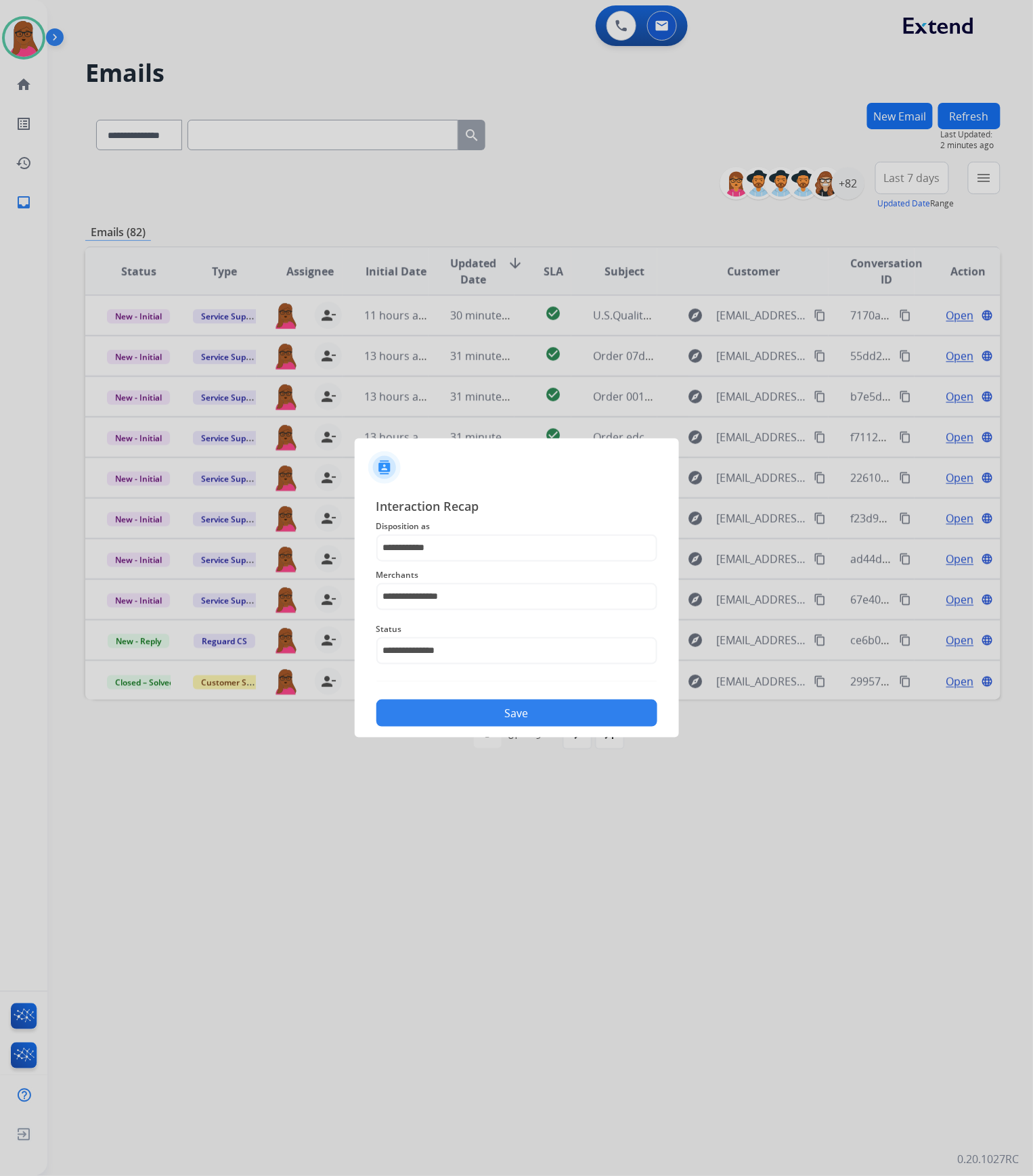
click at [496, 717] on button "Save" at bounding box center [517, 713] width 281 height 27
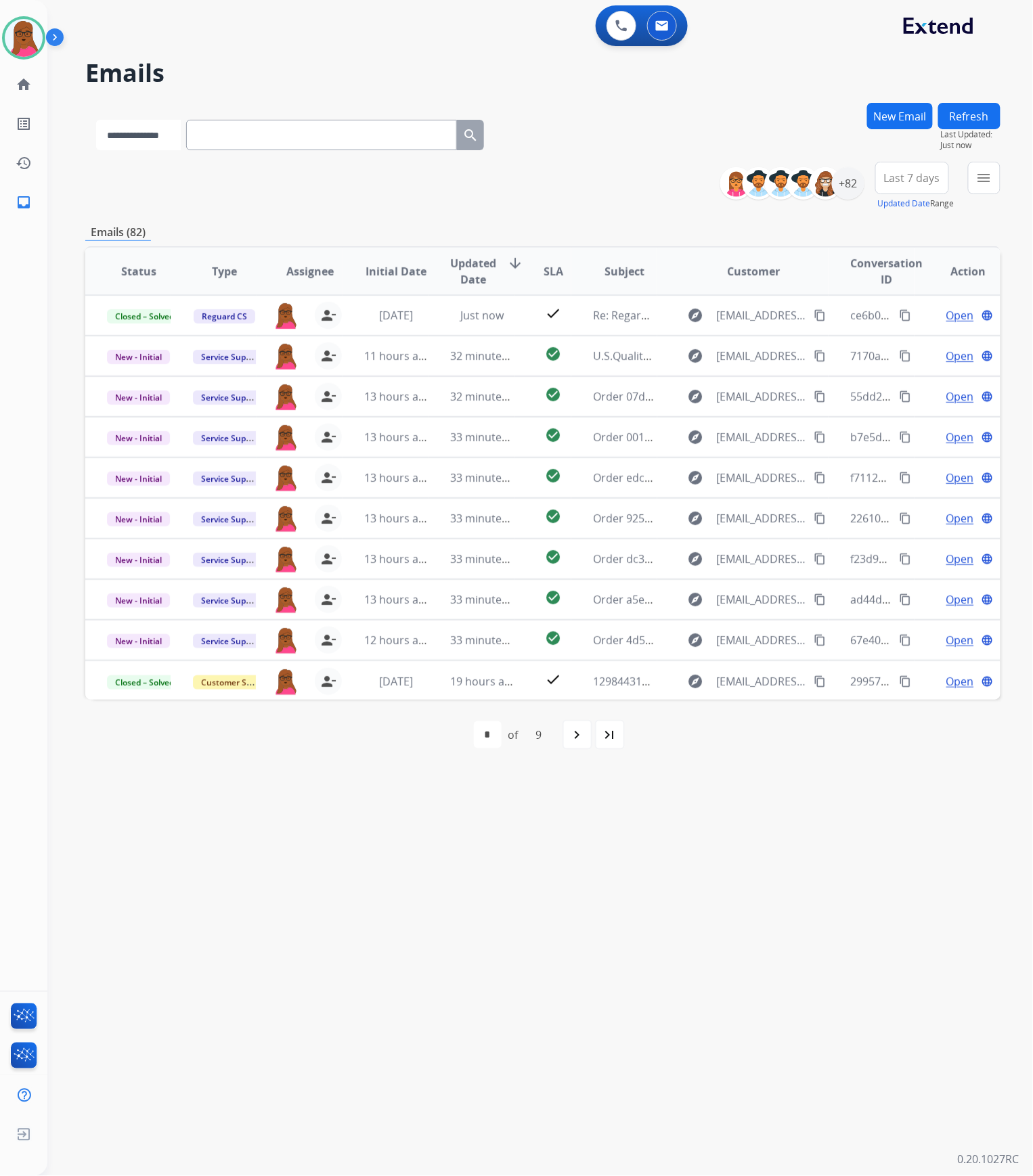
click at [171, 133] on select "**********" at bounding box center [139, 135] width 85 height 30
select select "**********"
click at [96, 120] on select "**********" at bounding box center [139, 135] width 85 height 30
click at [285, 133] on input "text" at bounding box center [323, 135] width 271 height 30
paste input "**********"
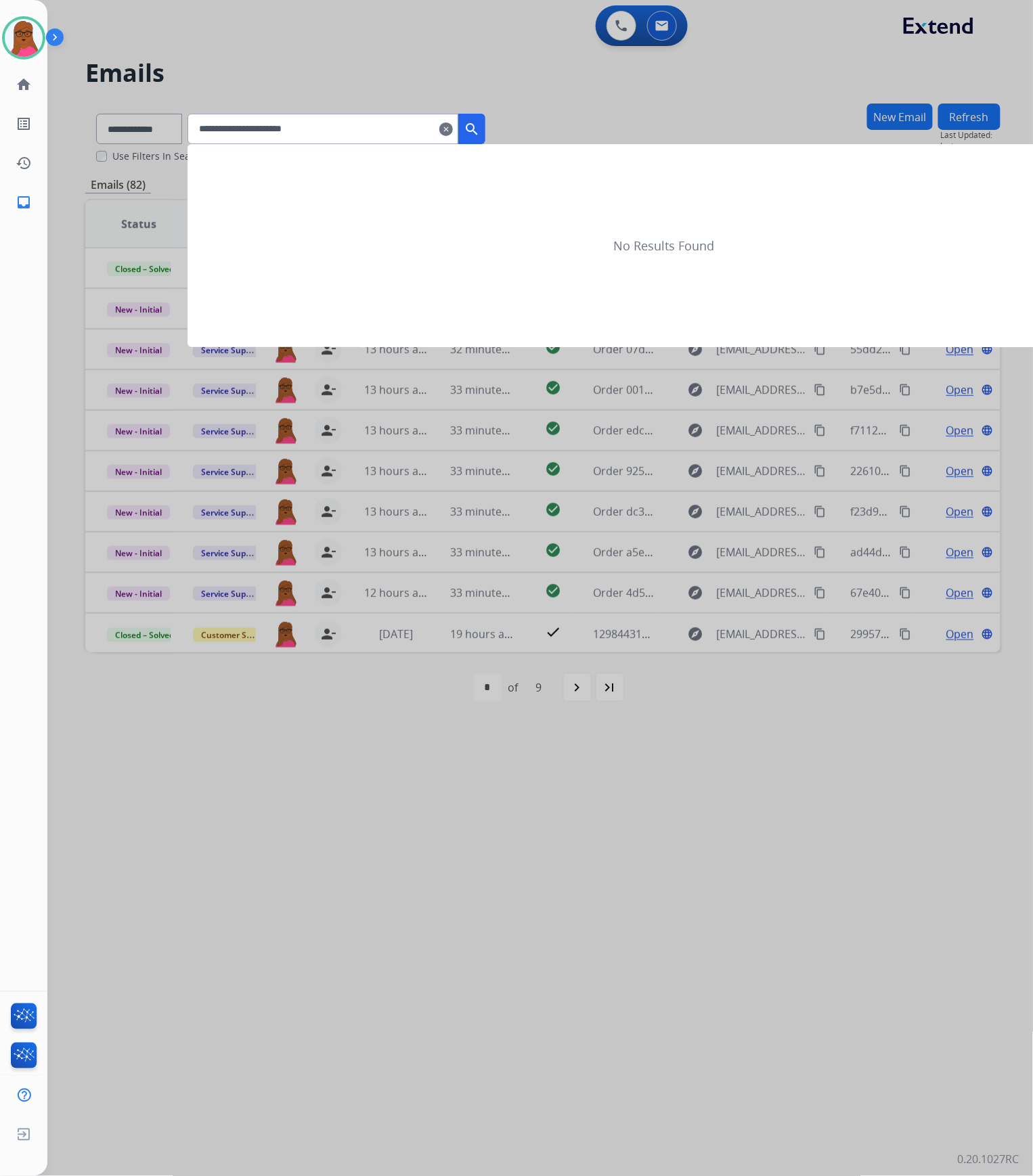
type input "**********"
click at [481, 134] on button "search" at bounding box center [471, 129] width 27 height 30
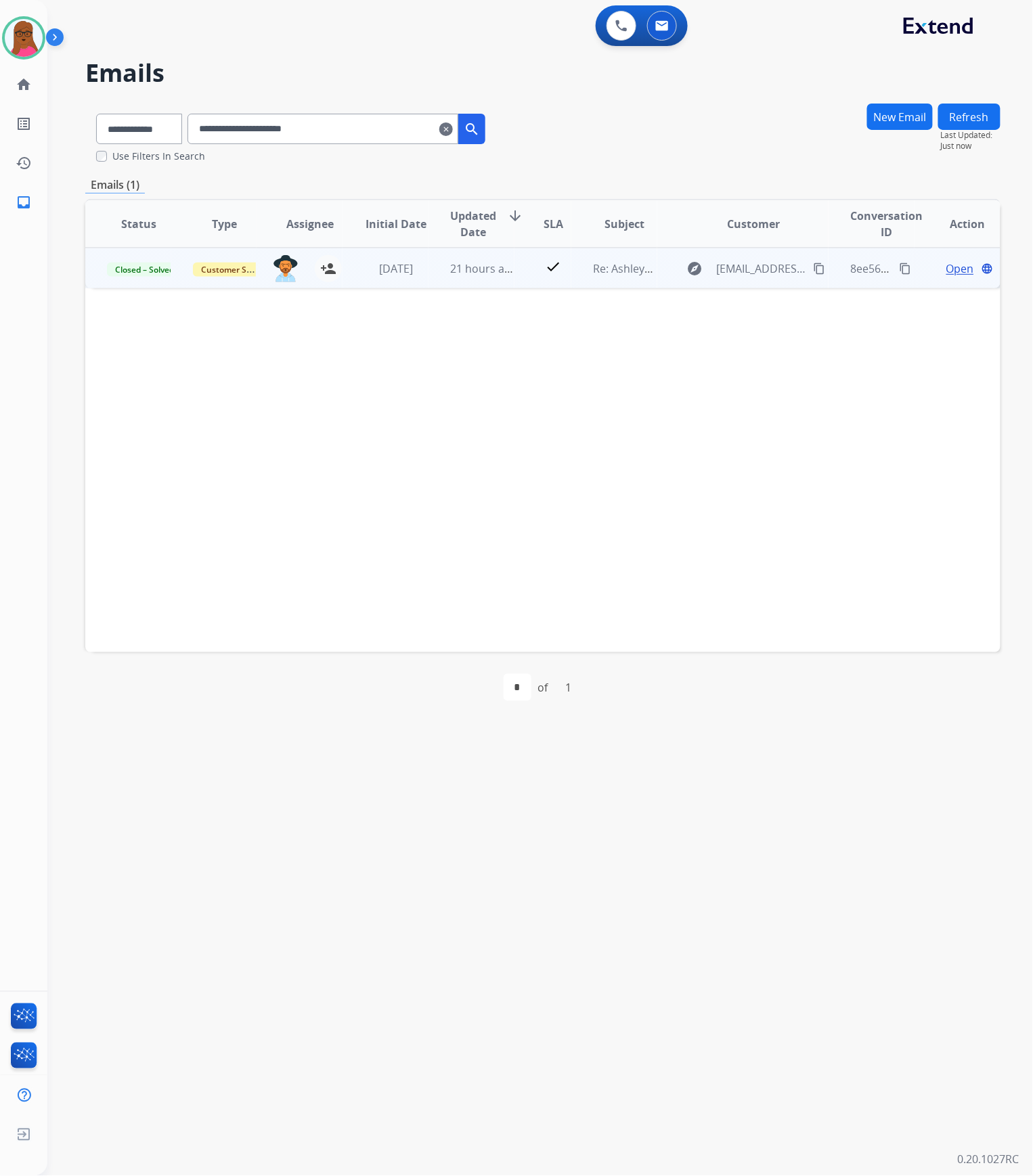
click at [946, 267] on span "Open" at bounding box center [960, 269] width 28 height 17
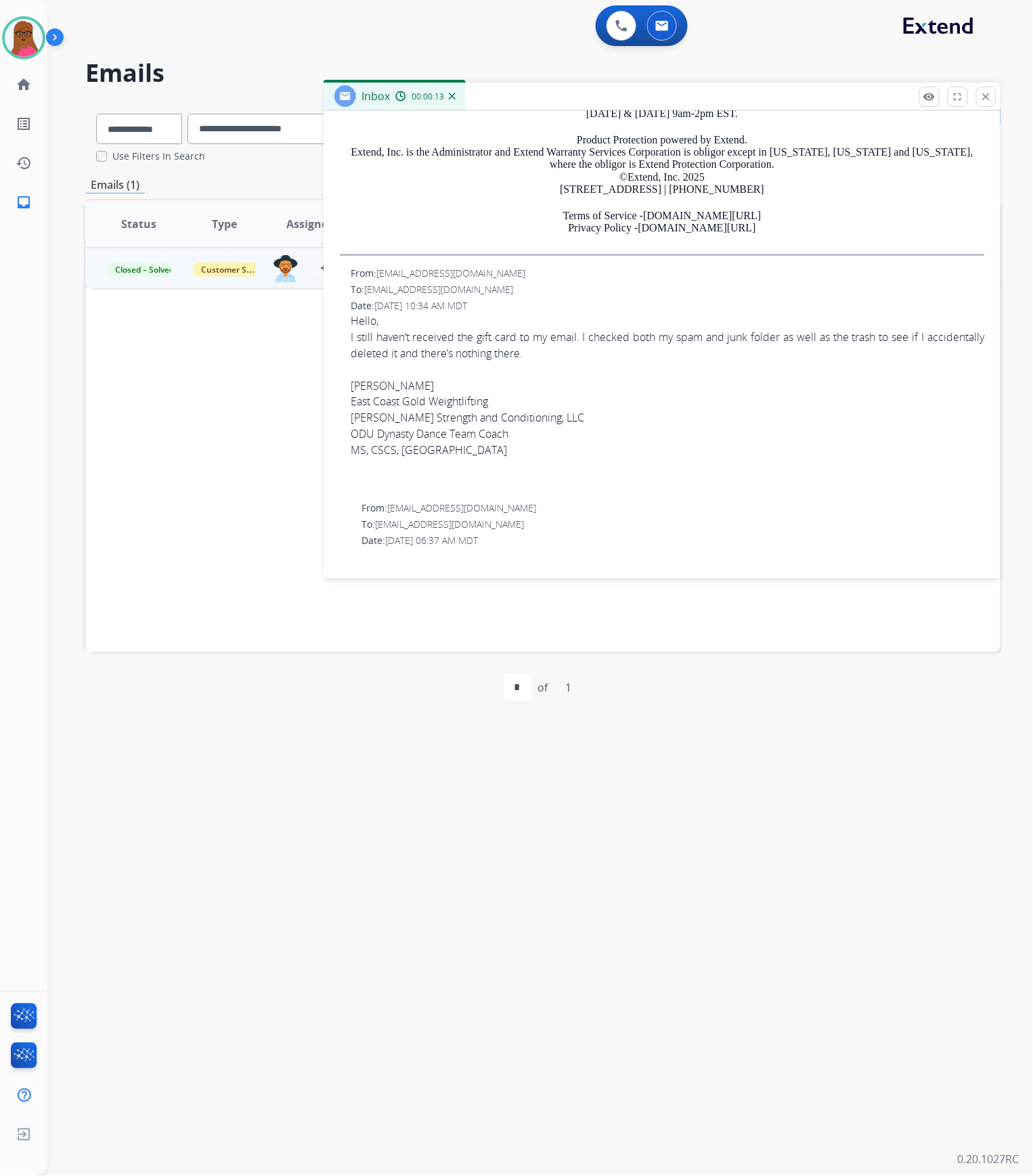
scroll to position [756, 0]
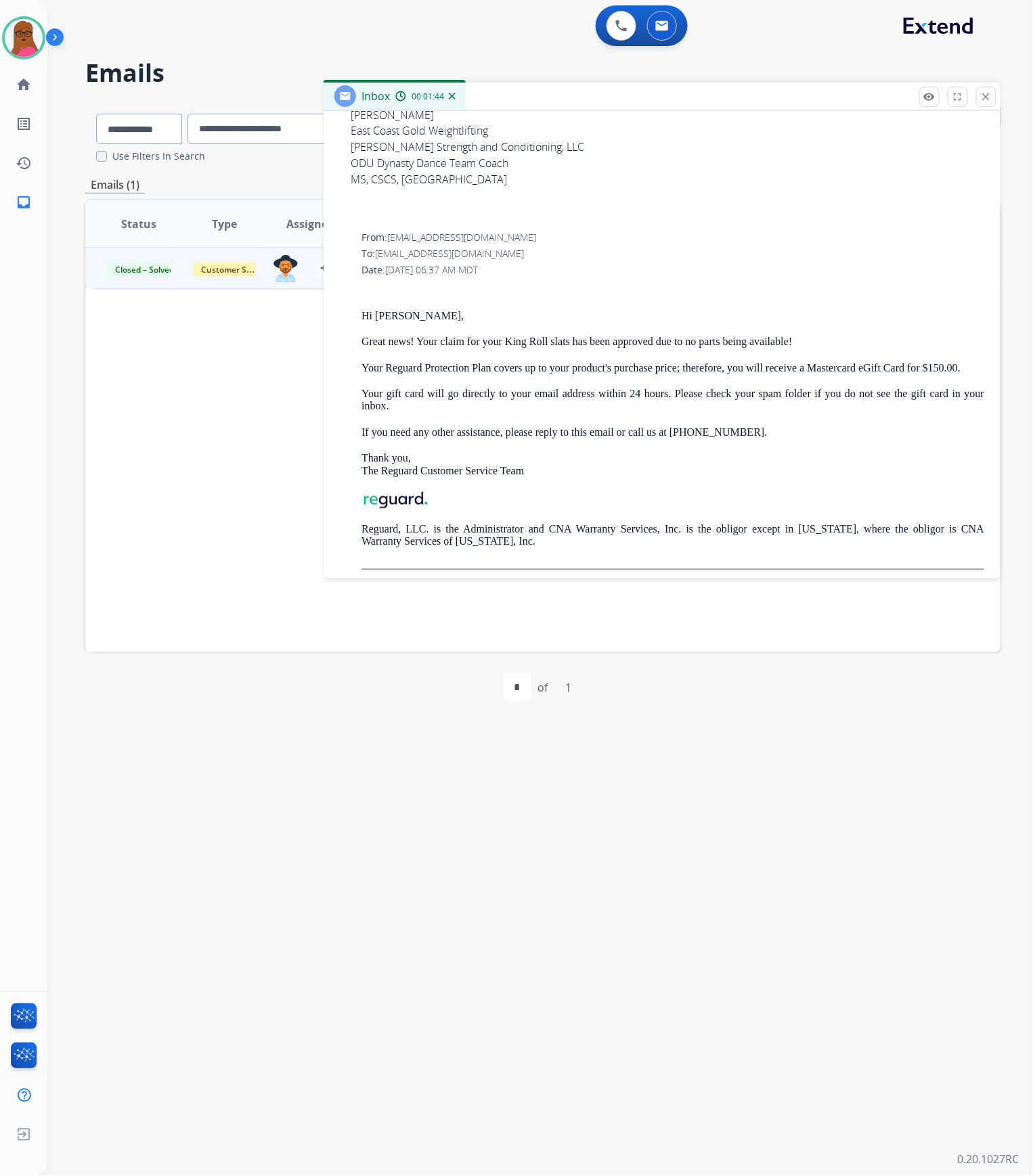
click at [982, 103] on mat-icon "close" at bounding box center [987, 97] width 12 height 12
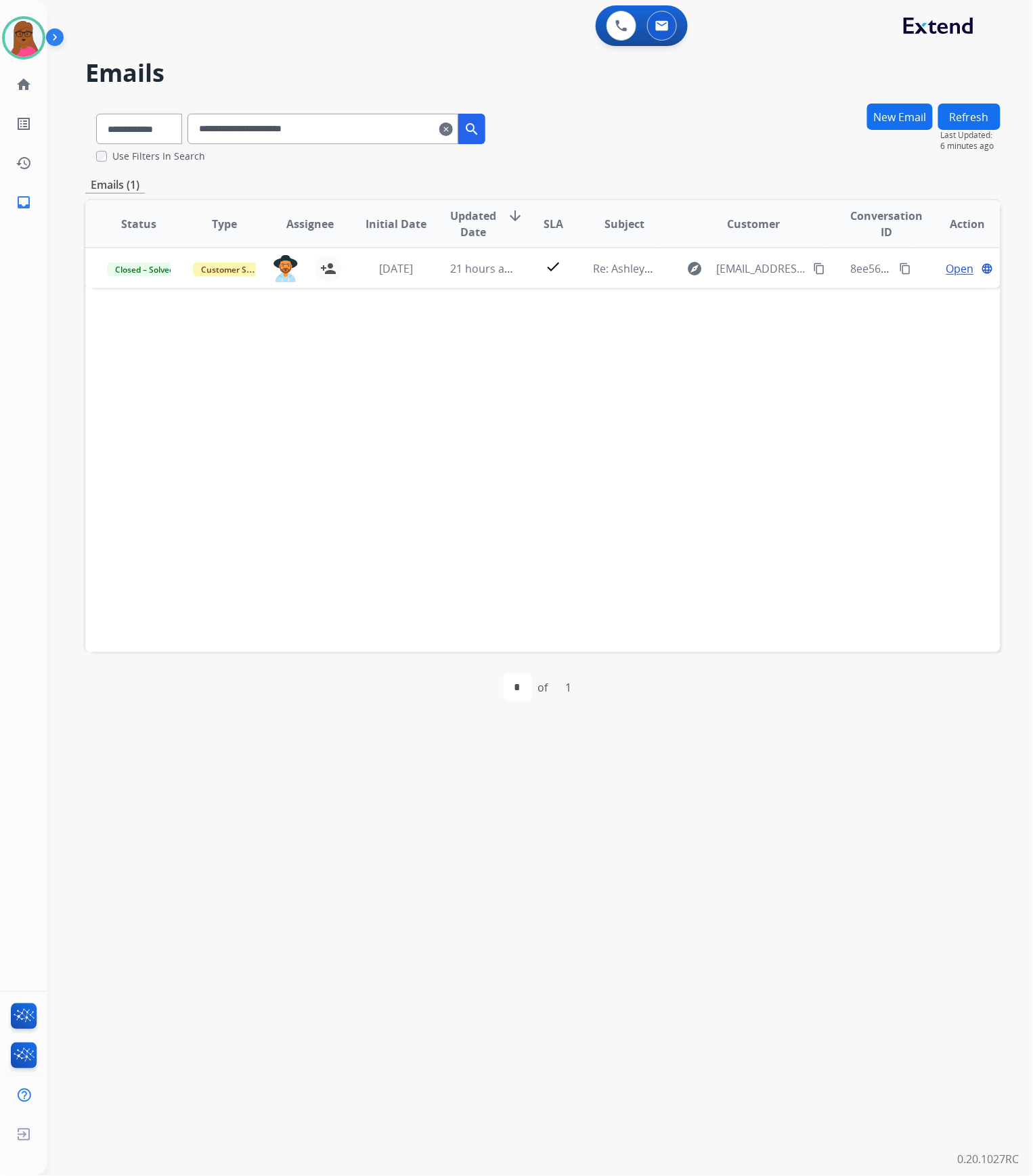
drag, startPoint x: 463, startPoint y: 138, endPoint x: 464, endPoint y: 122, distance: 16.0
click at [458, 138] on input "**********" at bounding box center [323, 129] width 271 height 30
click at [453, 122] on mat-icon "clear" at bounding box center [447, 130] width 14 height 17
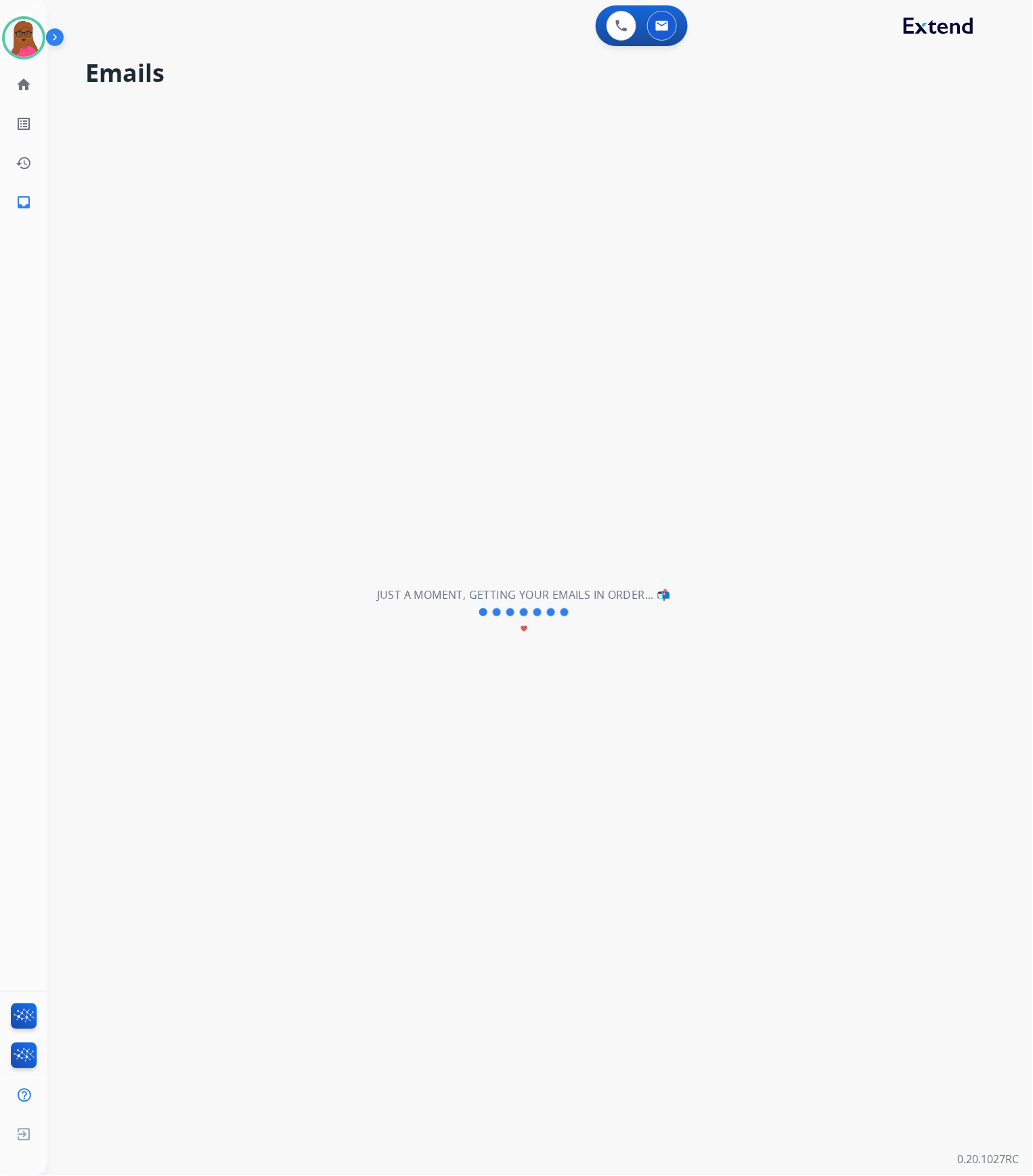
select select "**********"
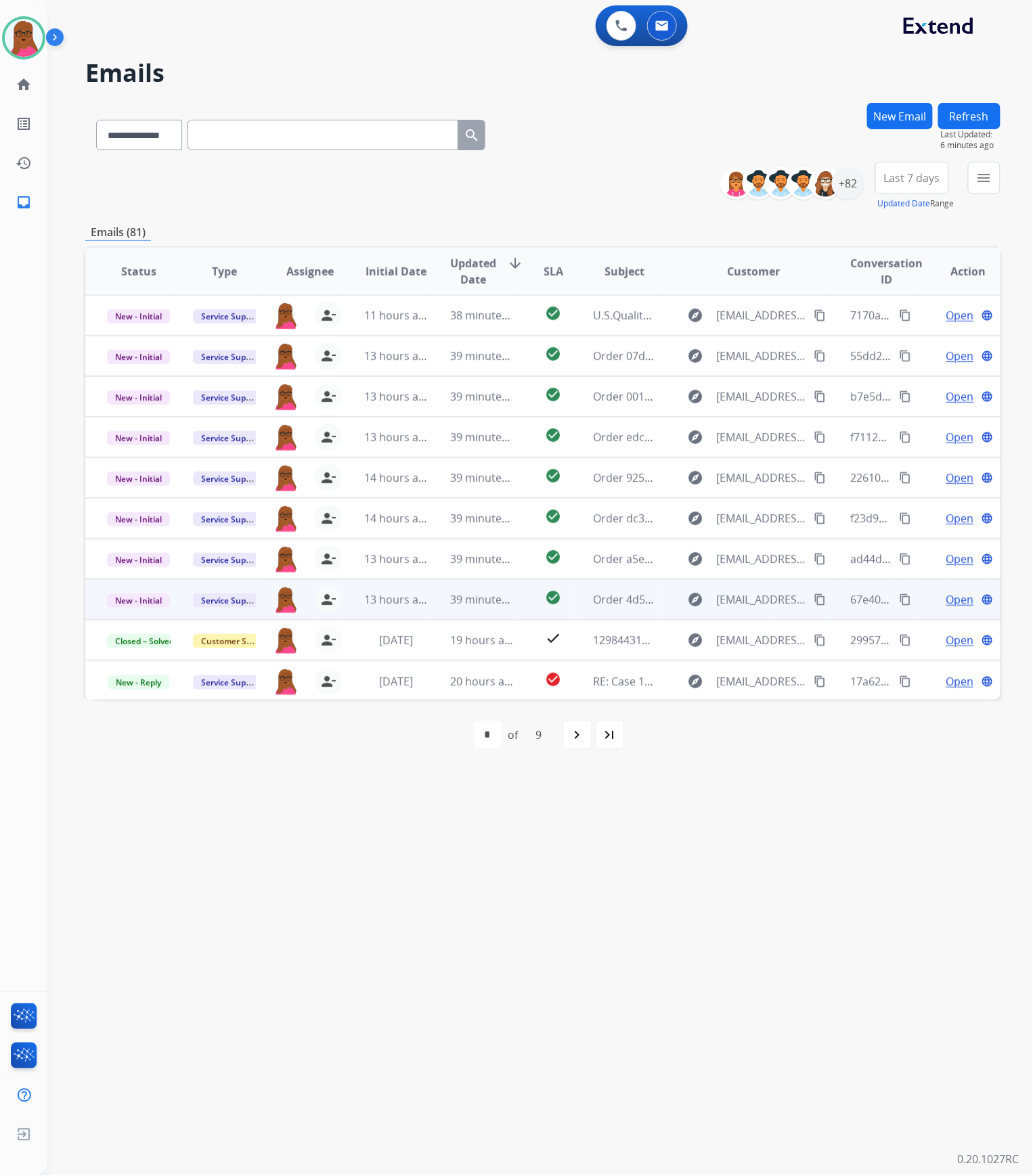
click at [956, 604] on span "Open" at bounding box center [960, 600] width 28 height 17
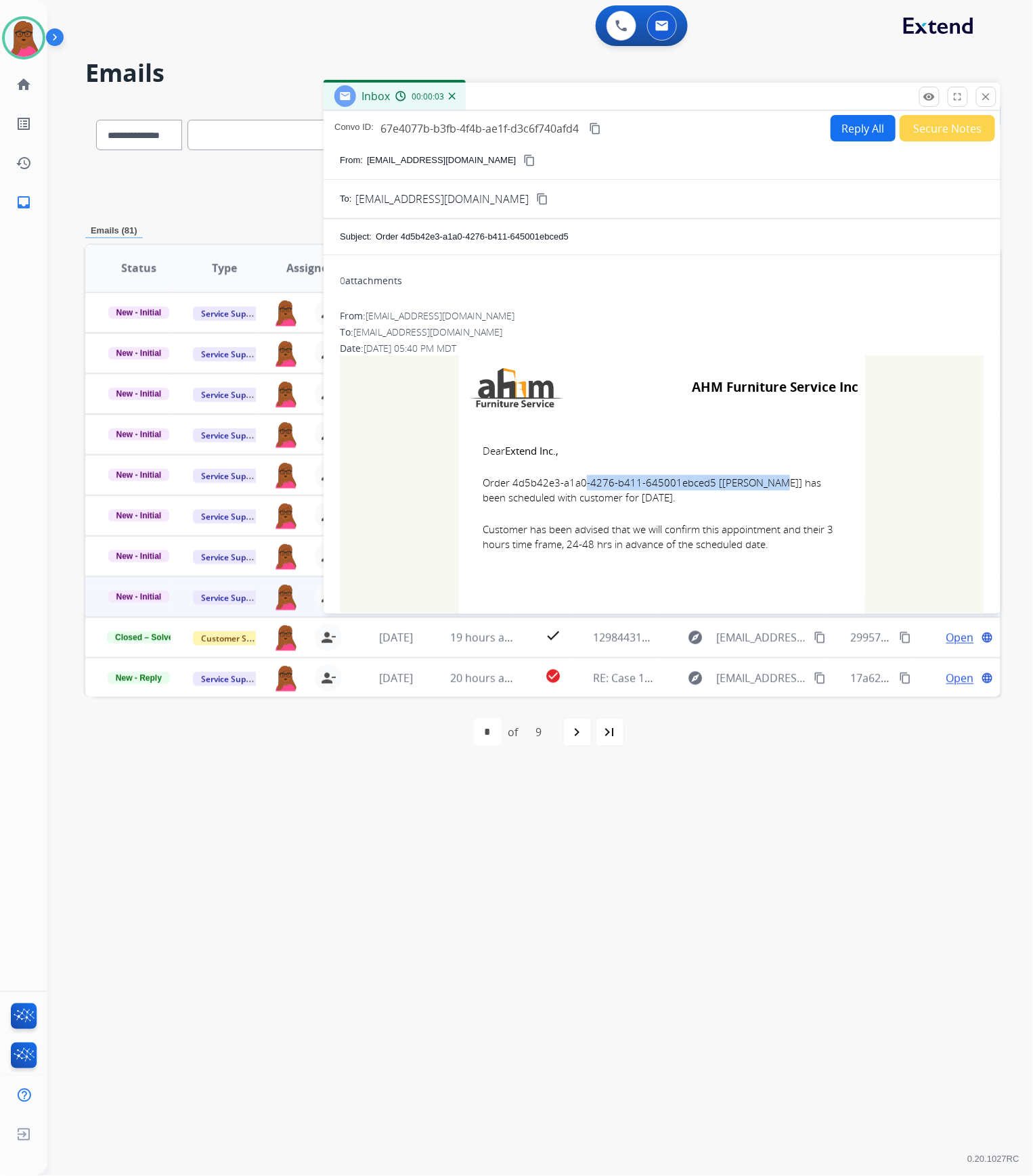
drag, startPoint x: 702, startPoint y: 486, endPoint x: 513, endPoint y: 485, distance: 189.0
click at [507, 488] on span "Order 4d5b42e3-a1a0-4276-b411-645001ebced5 [[PERSON_NAME]] has been scheduled w…" at bounding box center [662, 491] width 359 height 30
copy span "4d5b42e3-a1a0-4276-b411-645001ebced5"
drag, startPoint x: 478, startPoint y: 456, endPoint x: 796, endPoint y: 553, distance: 332.5
click at [796, 553] on td "Dear Extend Inc., Order 4d5b42e3-a1a0-4276-b411-645001ebced5 [[PERSON_NAME]] ha…" at bounding box center [662, 506] width 406 height 173
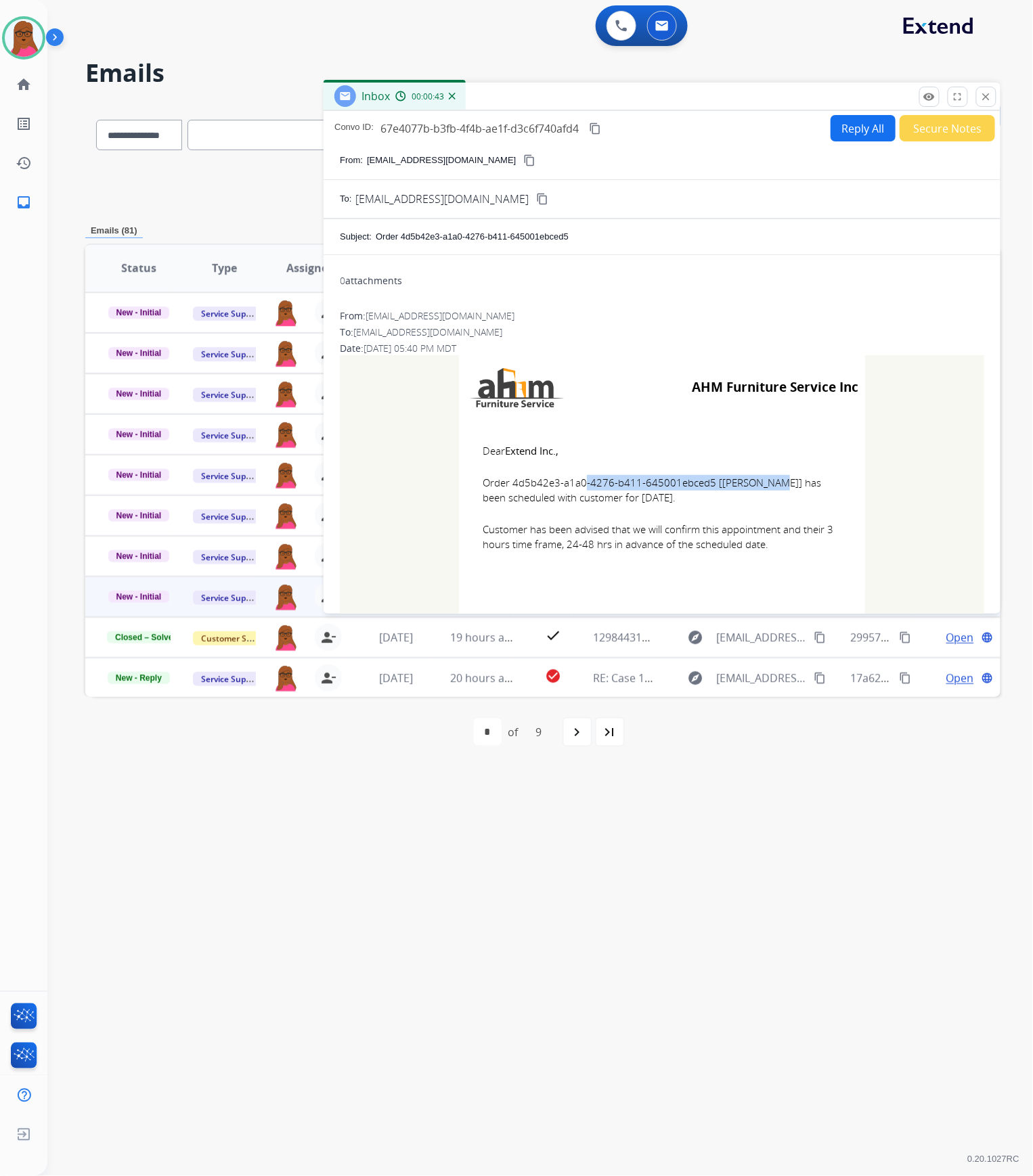
copy td "Dear Extend Inc., Order 4d5b42e3-a1a0-4276-b411-645001ebced5 [[PERSON_NAME]] ha…"
click at [979, 98] on button "close Close" at bounding box center [986, 96] width 20 height 20
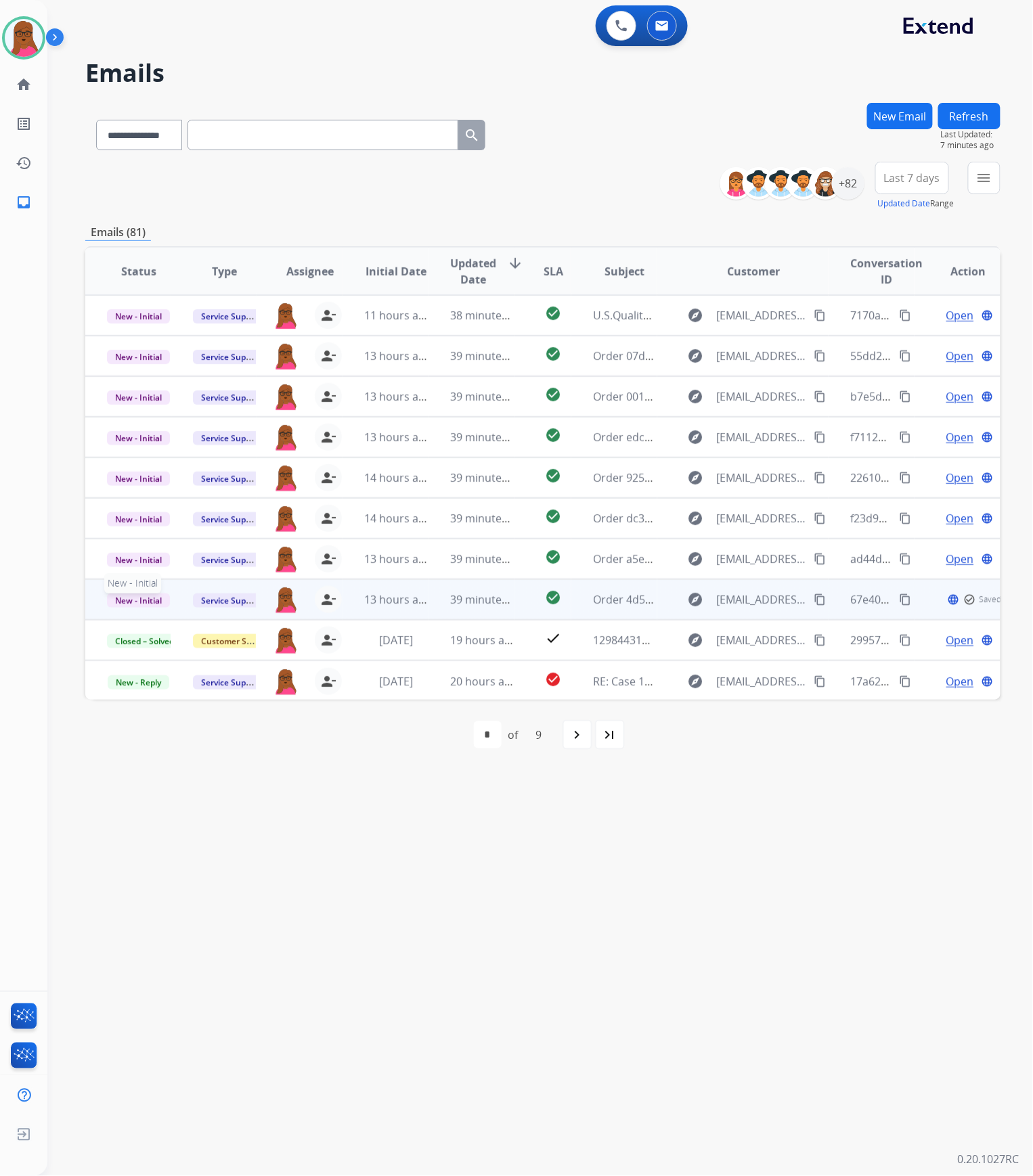
click at [145, 596] on span "New - Initial" at bounding box center [138, 601] width 63 height 14
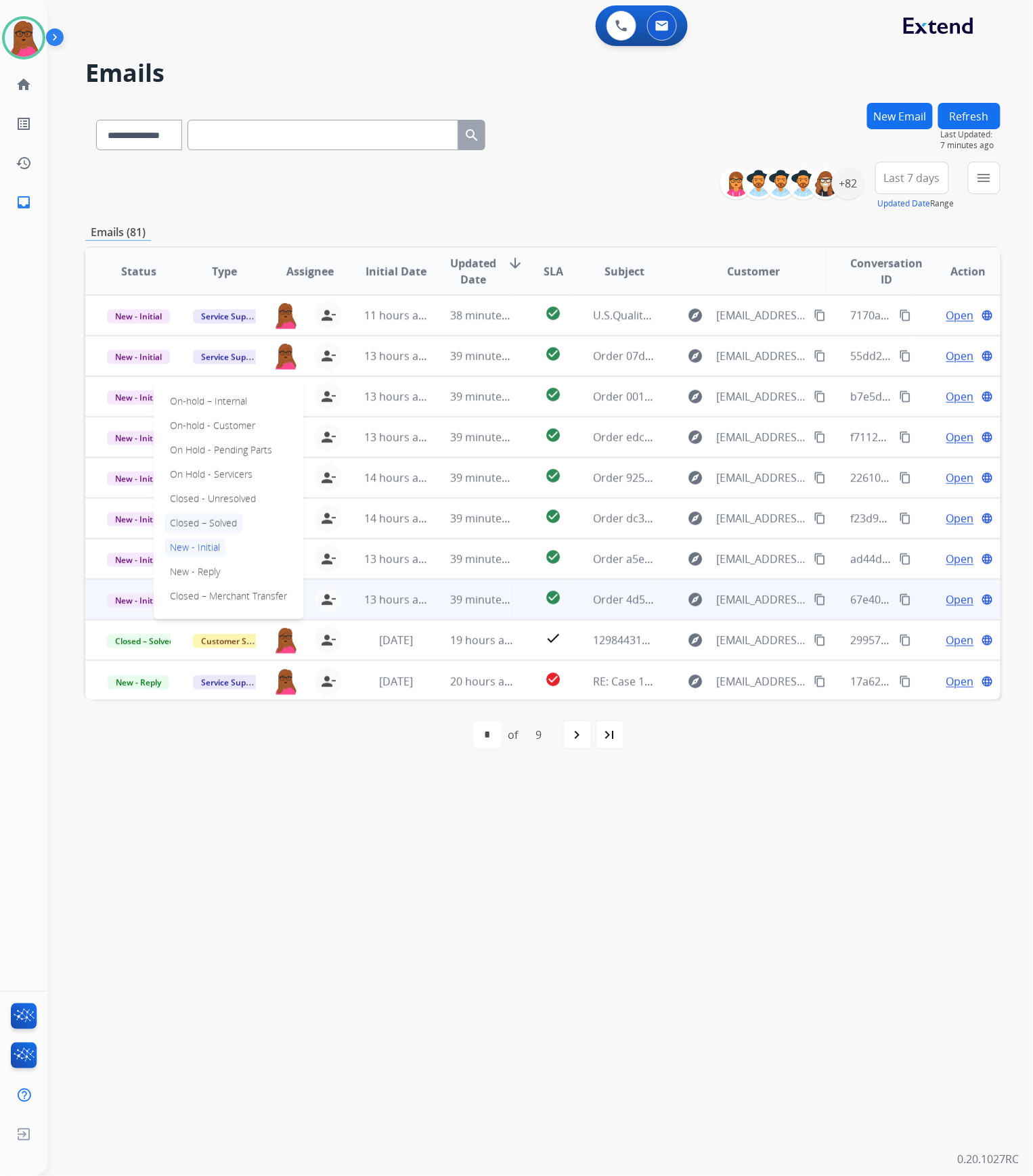
click at [206, 517] on p "Closed – Solved" at bounding box center [203, 524] width 78 height 19
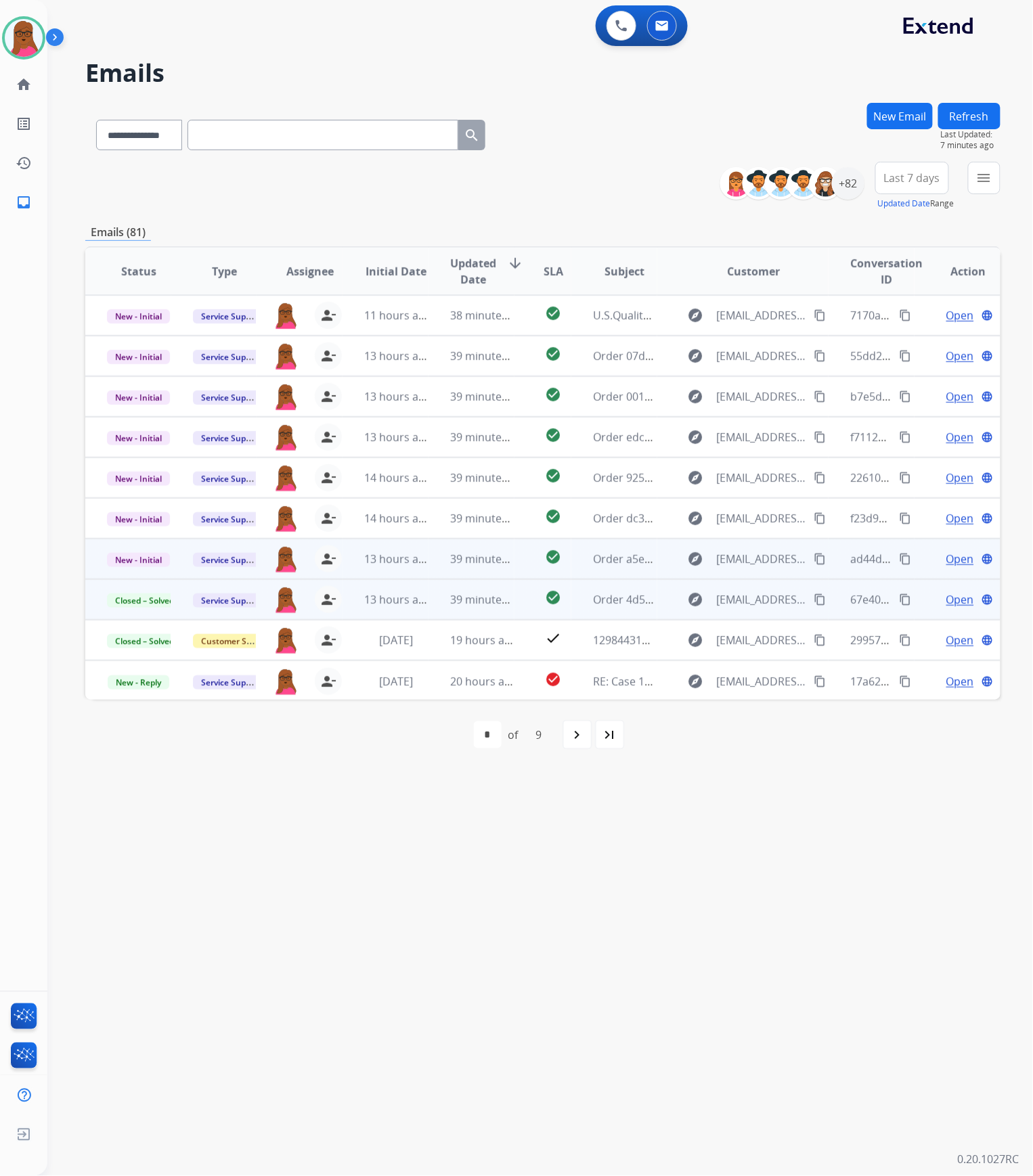
click at [946, 560] on span "Open" at bounding box center [960, 559] width 28 height 17
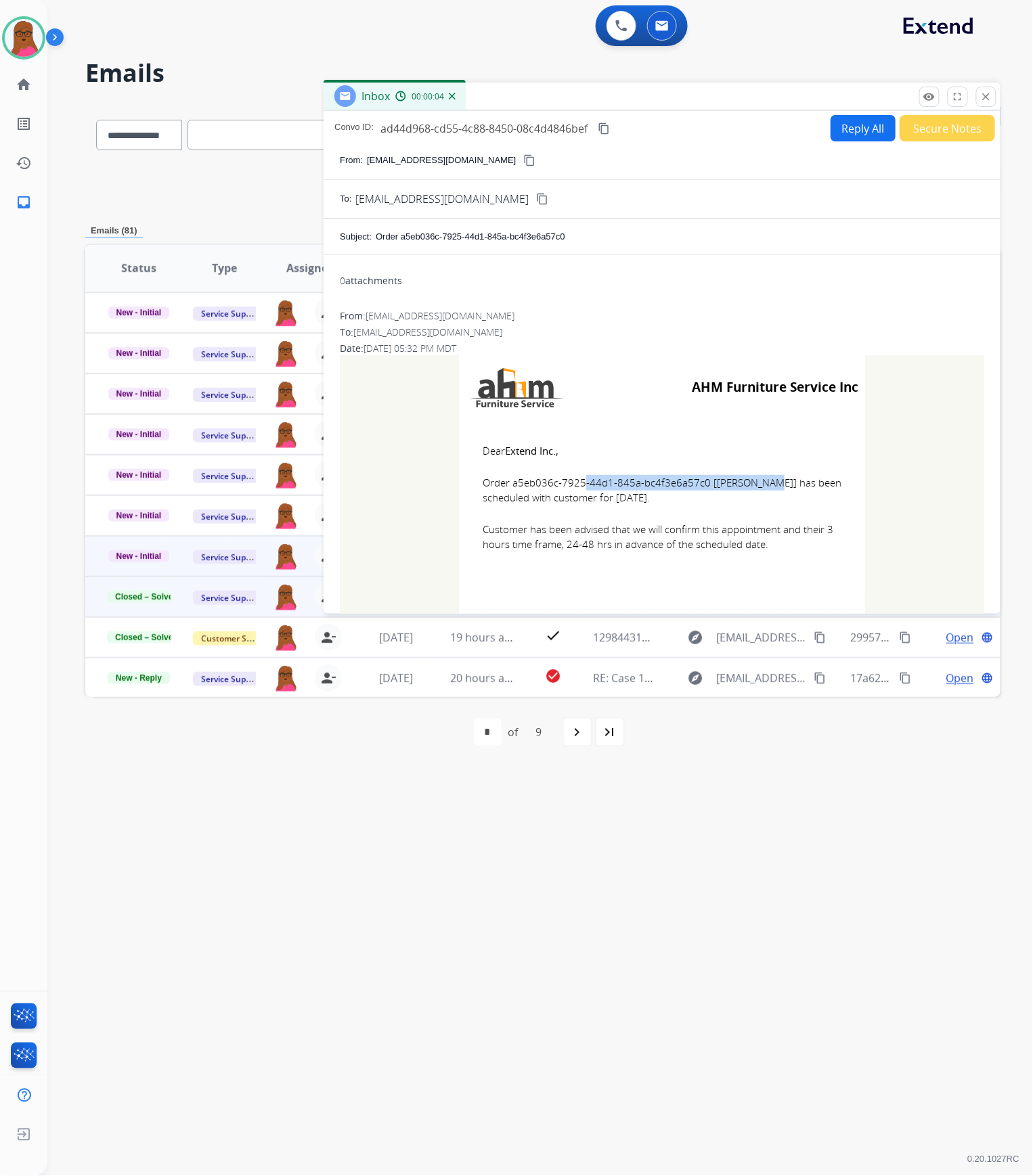
drag, startPoint x: 699, startPoint y: 484, endPoint x: 509, endPoint y: 485, distance: 190.0
click at [509, 485] on span "Order a5eb036c-7925-44d1-845a-bc4f3e6a57c0 [[PERSON_NAME]] has been scheduled w…" at bounding box center [662, 491] width 359 height 30
copy span "a5eb036c-7925-44d1-845a-bc4f3e6a57c0"
drag, startPoint x: 475, startPoint y: 442, endPoint x: 796, endPoint y: 558, distance: 341.3
click at [796, 558] on td "Dear Extend Inc., Order a5eb036c-7925-44d1-845a-bc4f3e6a57c0 [[PERSON_NAME]] ha…" at bounding box center [662, 506] width 406 height 173
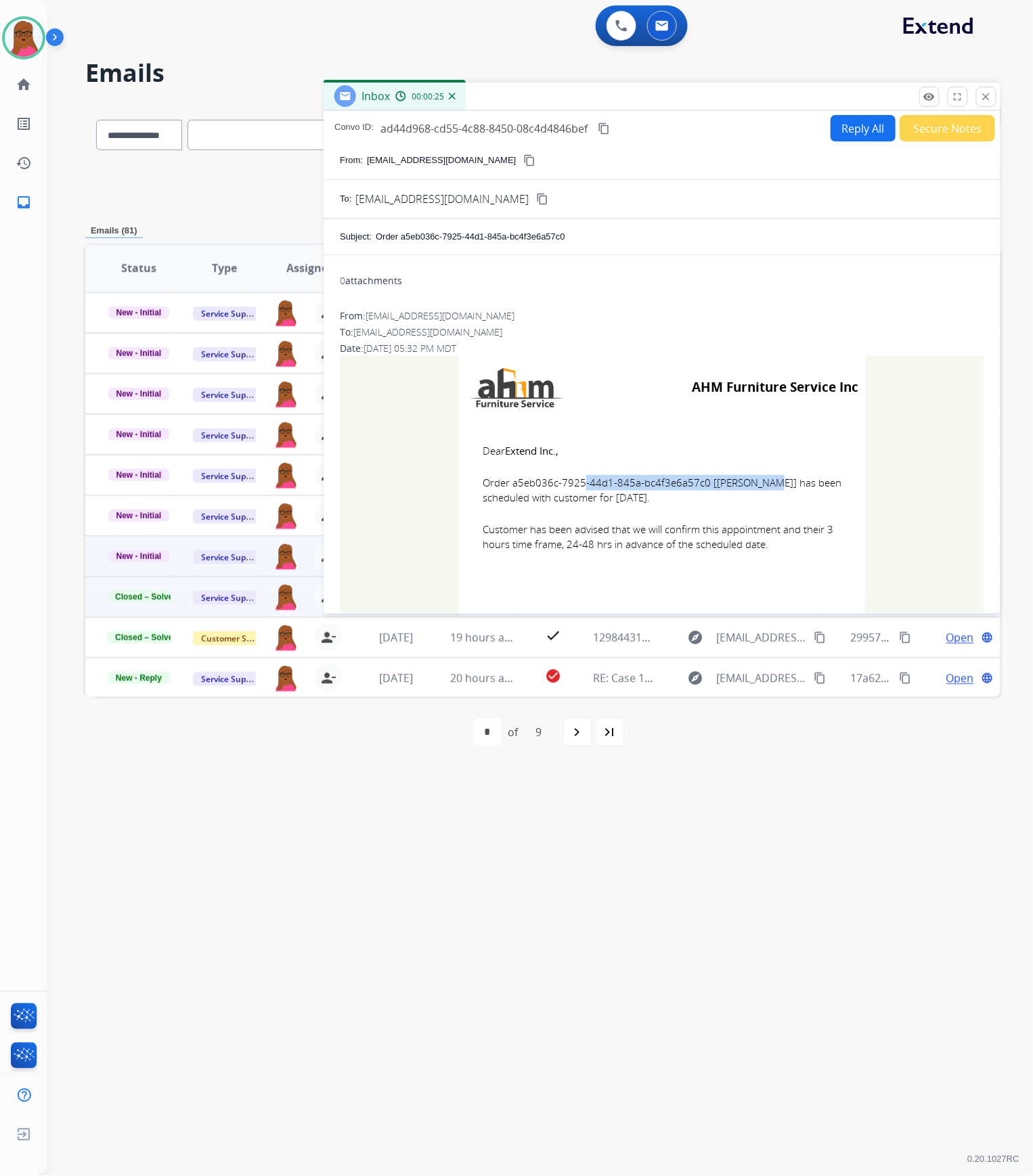
copy td "Dear Extend Inc., Order a5eb036c-7925-44d1-845a-bc4f3e6a57c0 [[PERSON_NAME]] ha…"
click at [985, 98] on mat-icon "close" at bounding box center [987, 97] width 12 height 12
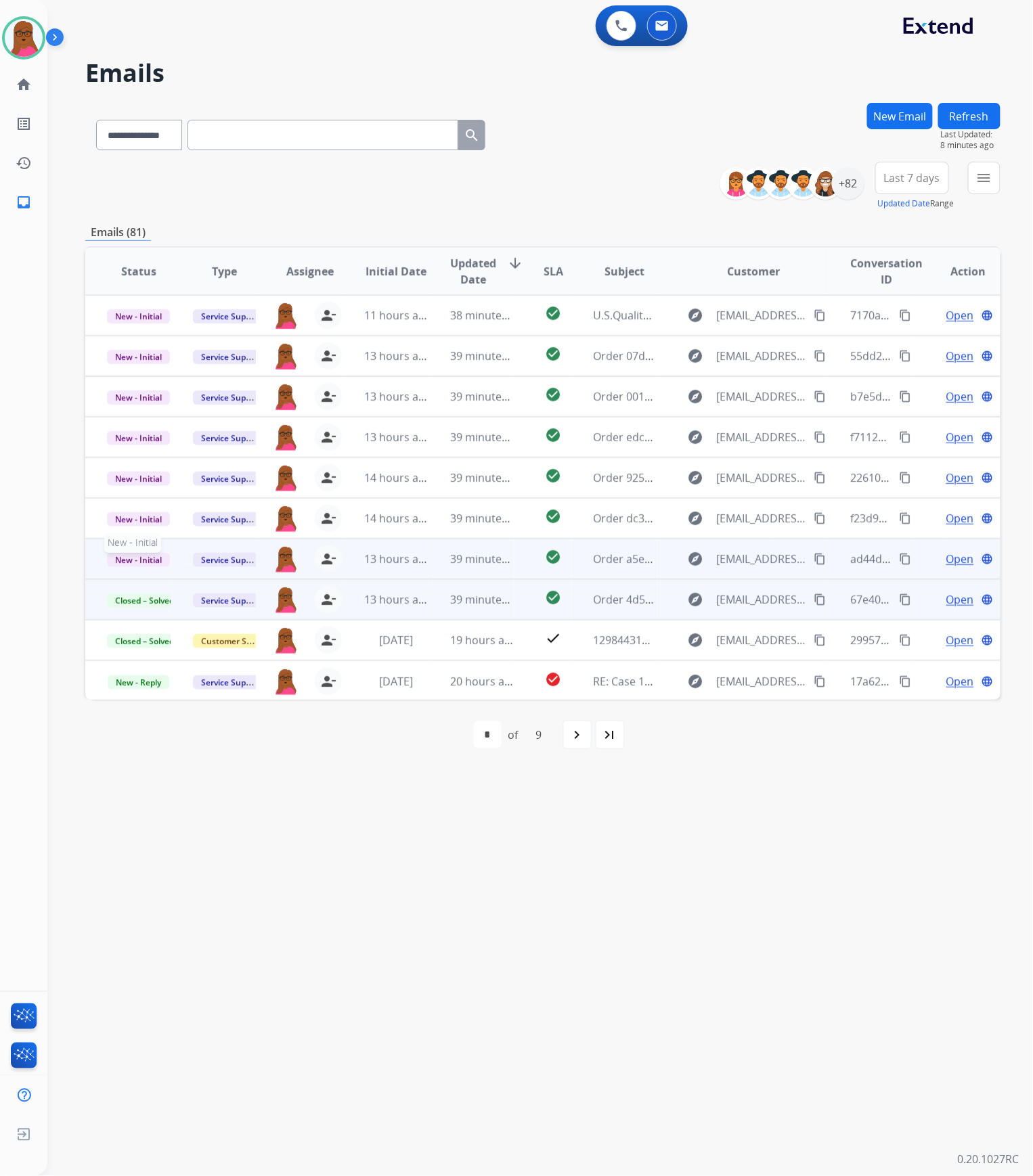
click at [158, 563] on span "New - Initial" at bounding box center [138, 560] width 63 height 14
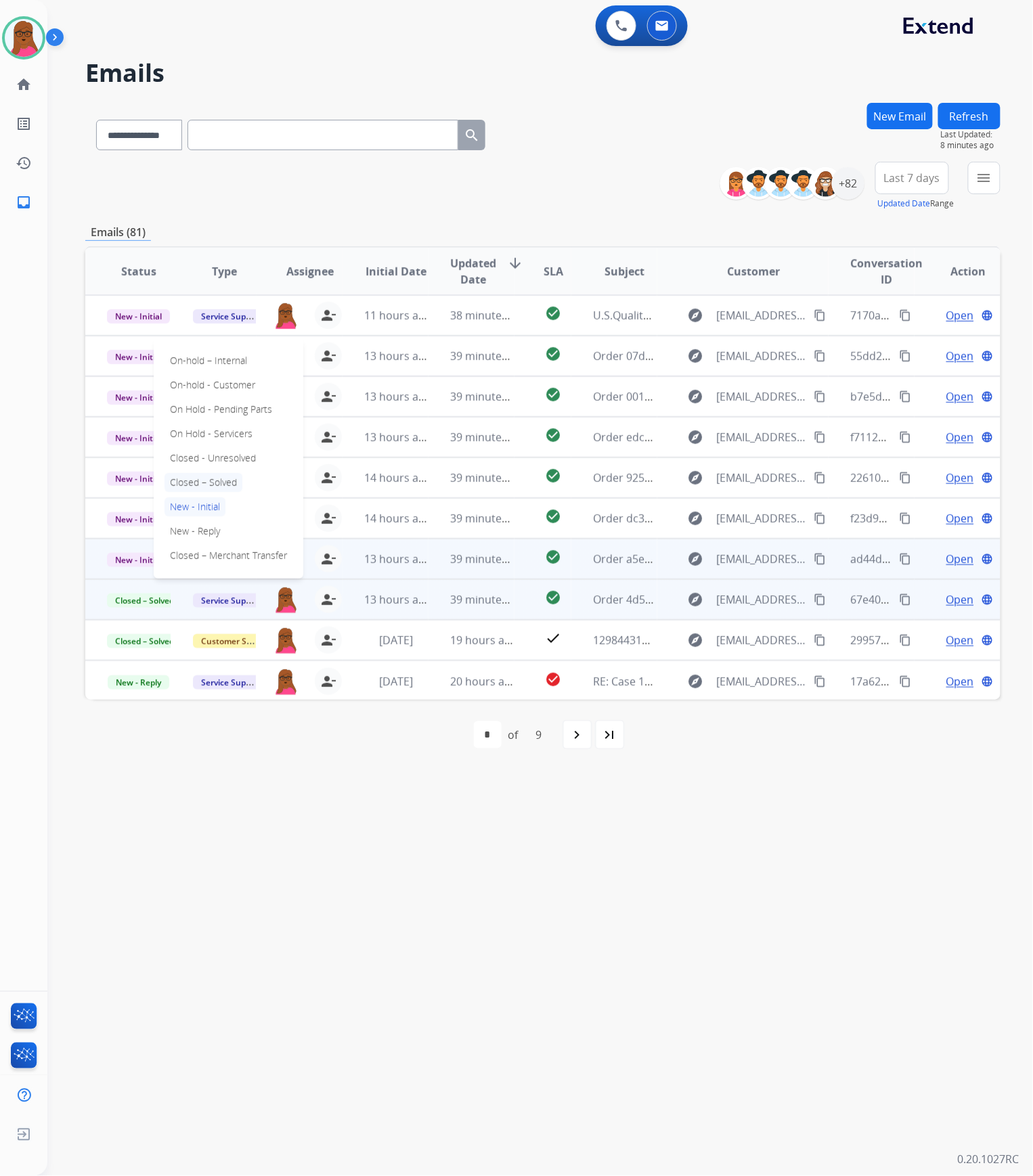
click at [225, 480] on p "Closed – Solved" at bounding box center [203, 483] width 78 height 19
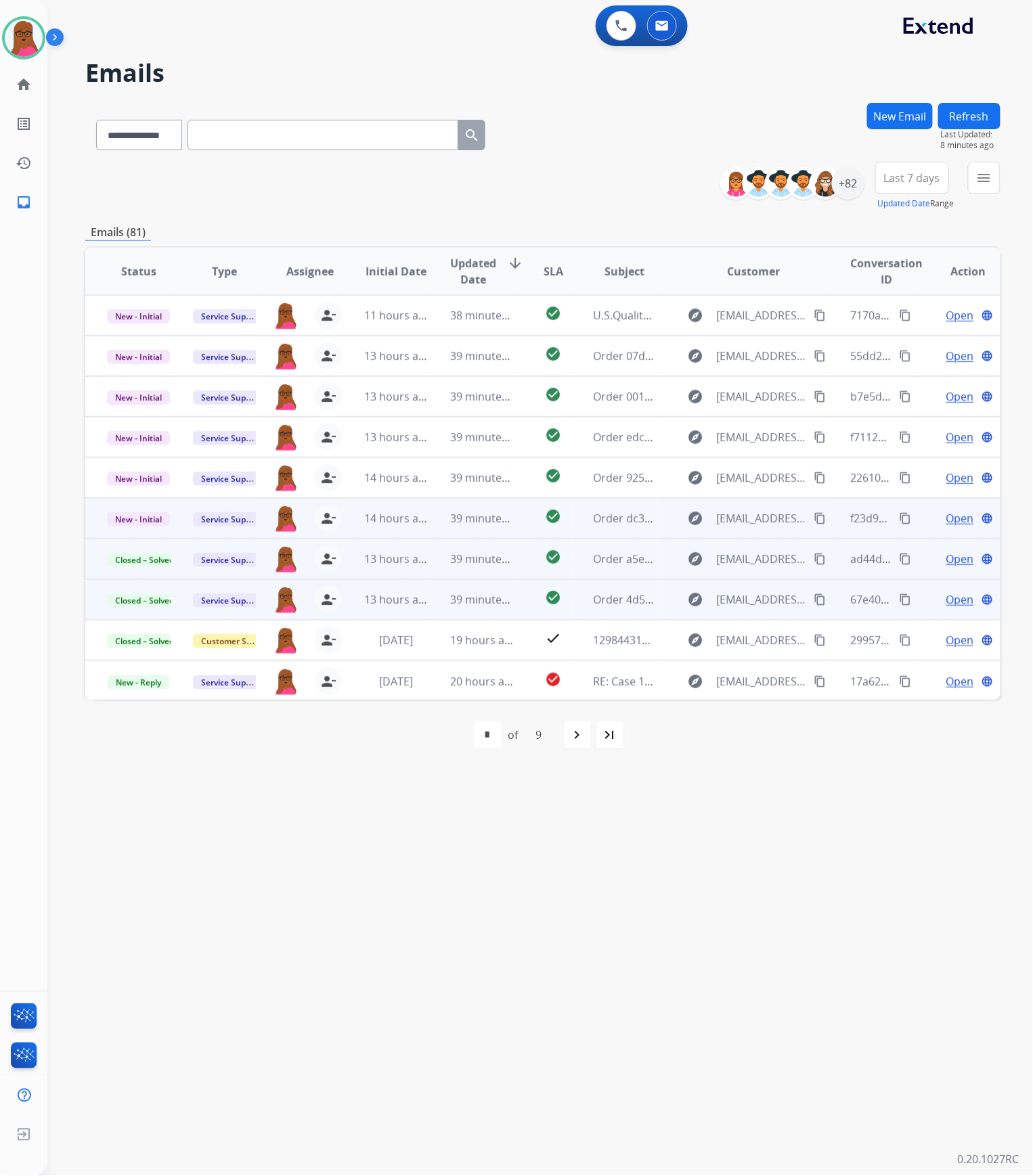
click at [946, 521] on span "Open" at bounding box center [960, 519] width 28 height 17
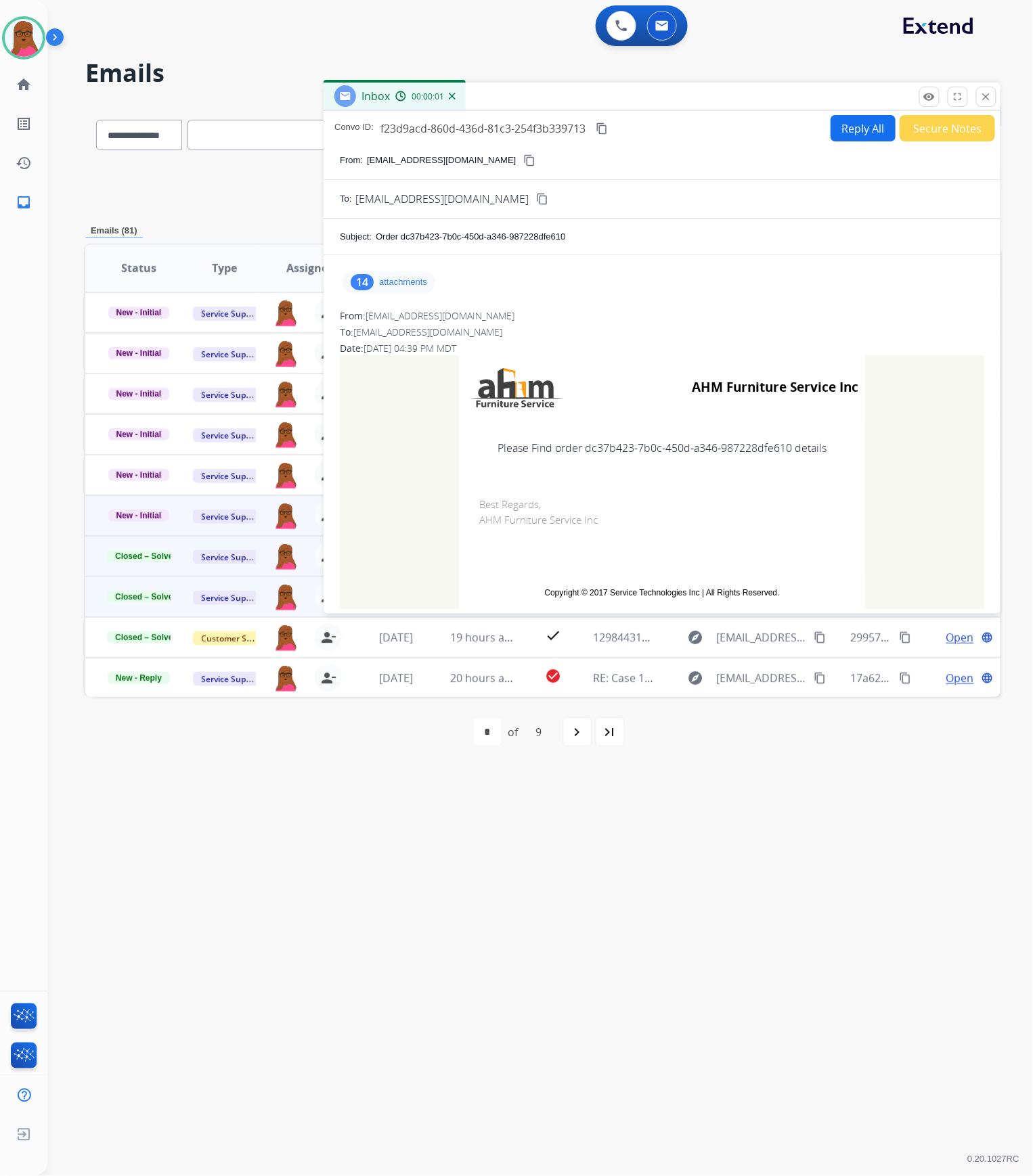
click at [400, 287] on p "attachments" at bounding box center [403, 282] width 48 height 11
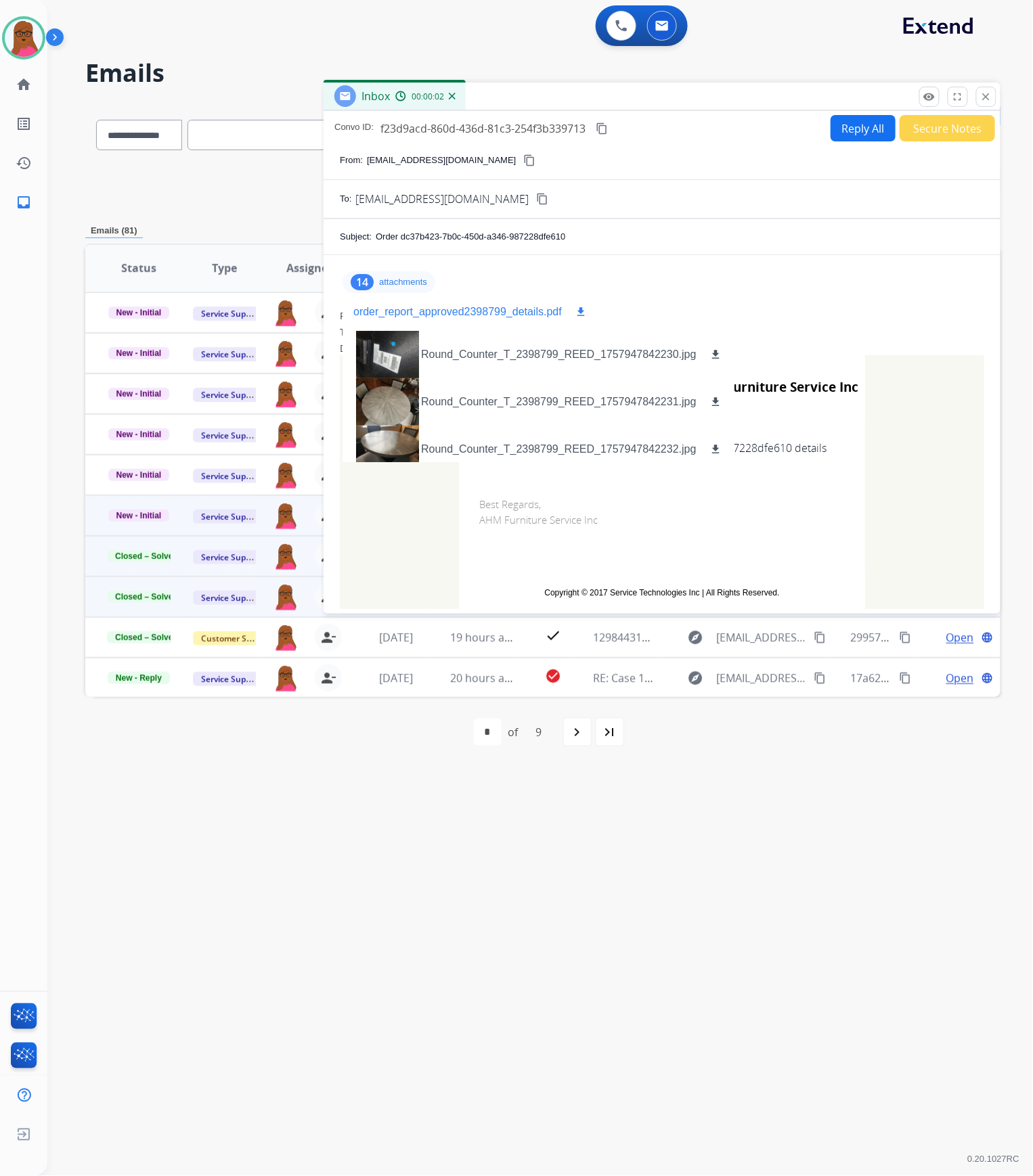
click at [573, 313] on button "download" at bounding box center [581, 312] width 17 height 17
click at [983, 96] on mat-icon "close" at bounding box center [987, 97] width 12 height 12
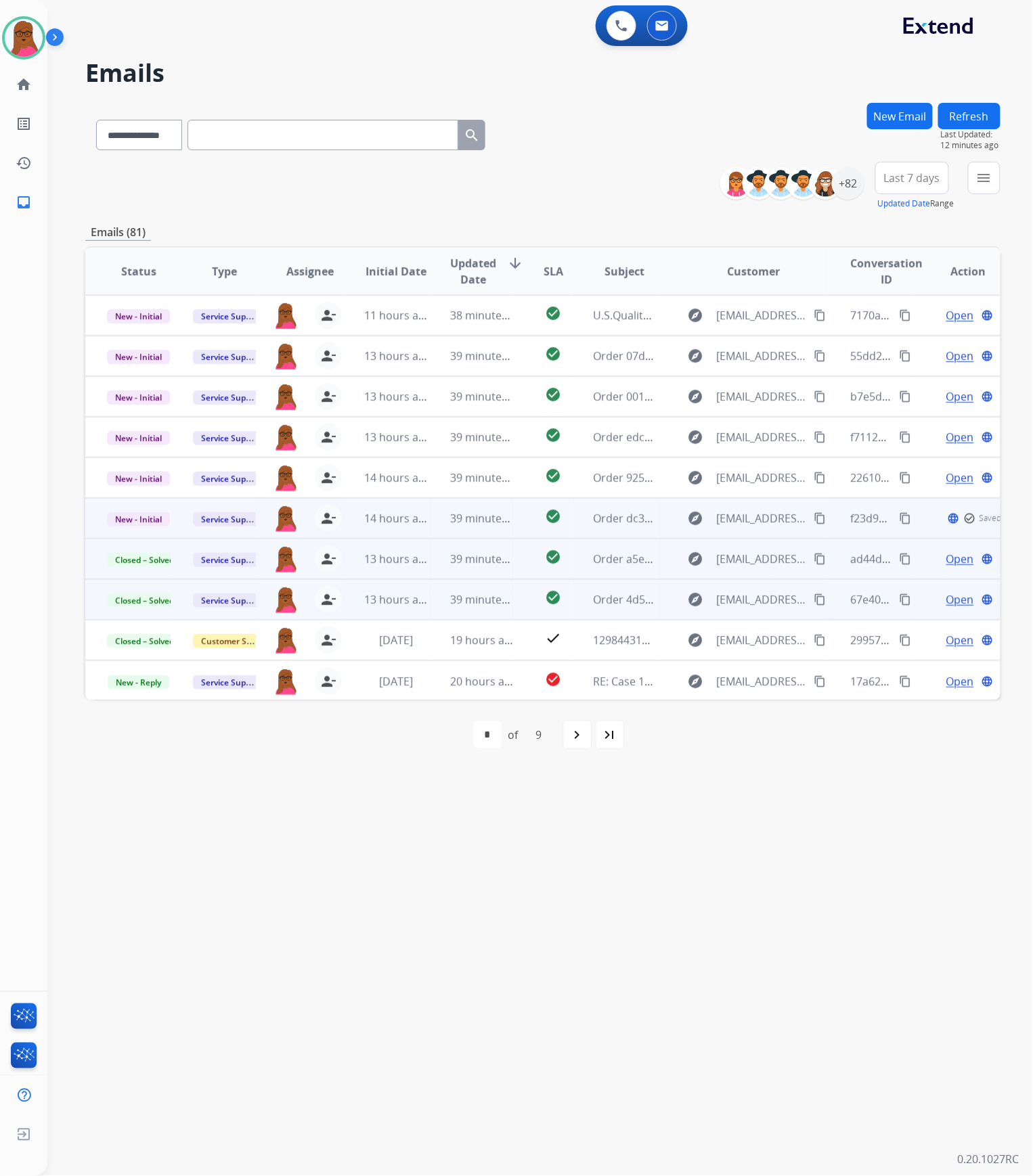
click at [152, 526] on td "New - Initial" at bounding box center [128, 518] width 86 height 41
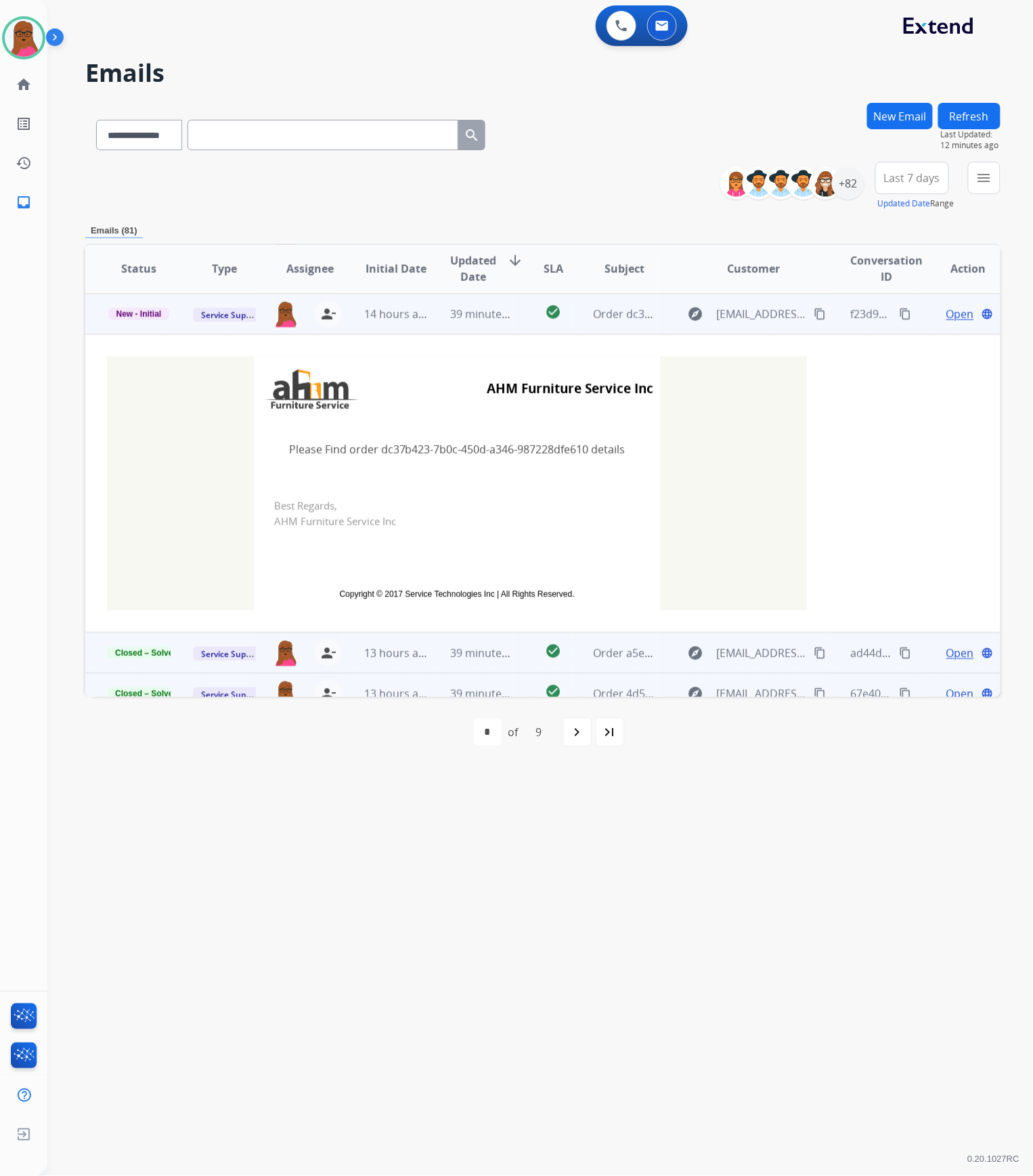
scroll to position [203, 0]
click at [147, 311] on span "New - Initial" at bounding box center [139, 313] width 61 height 12
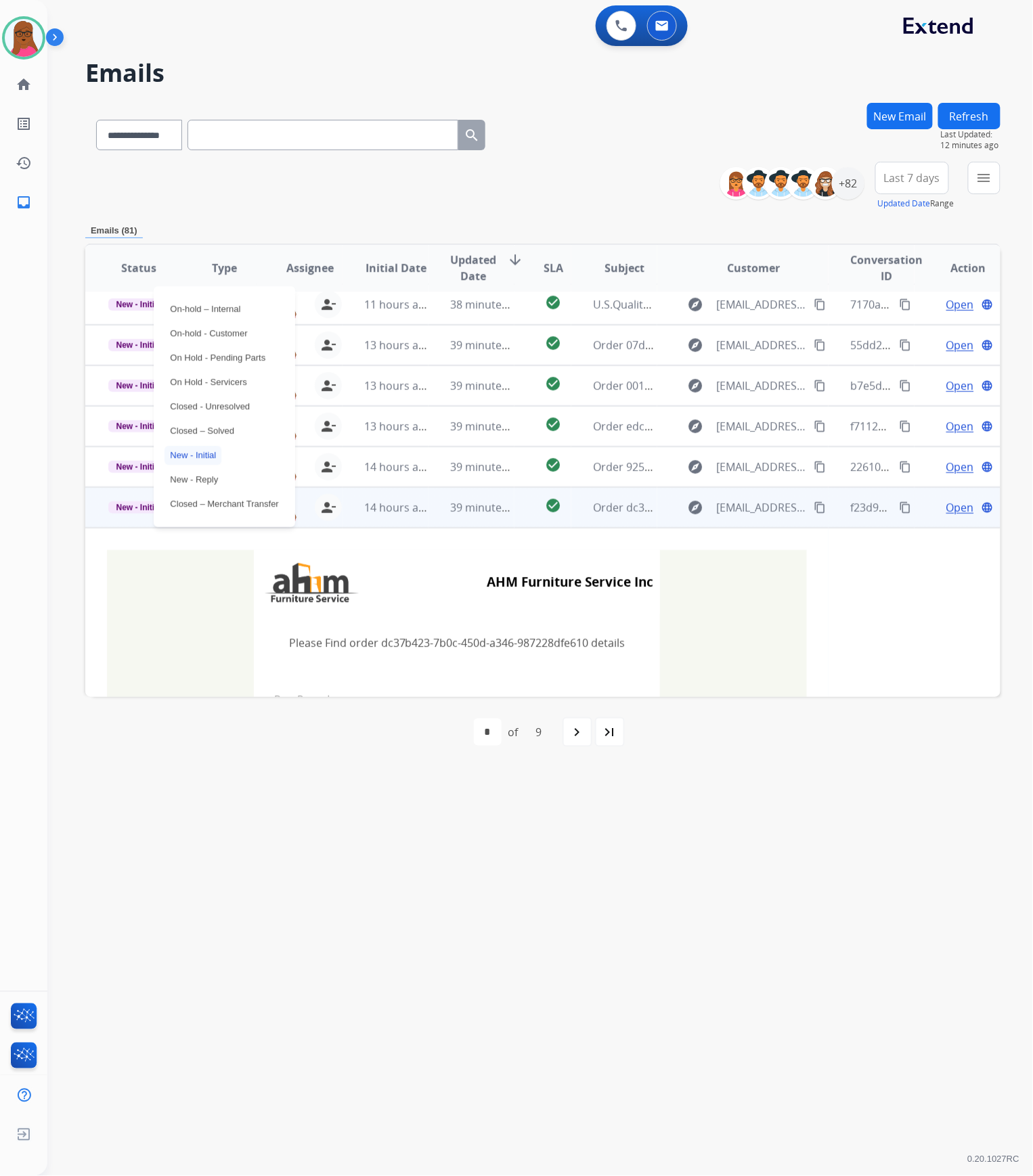
scroll to position [0, 0]
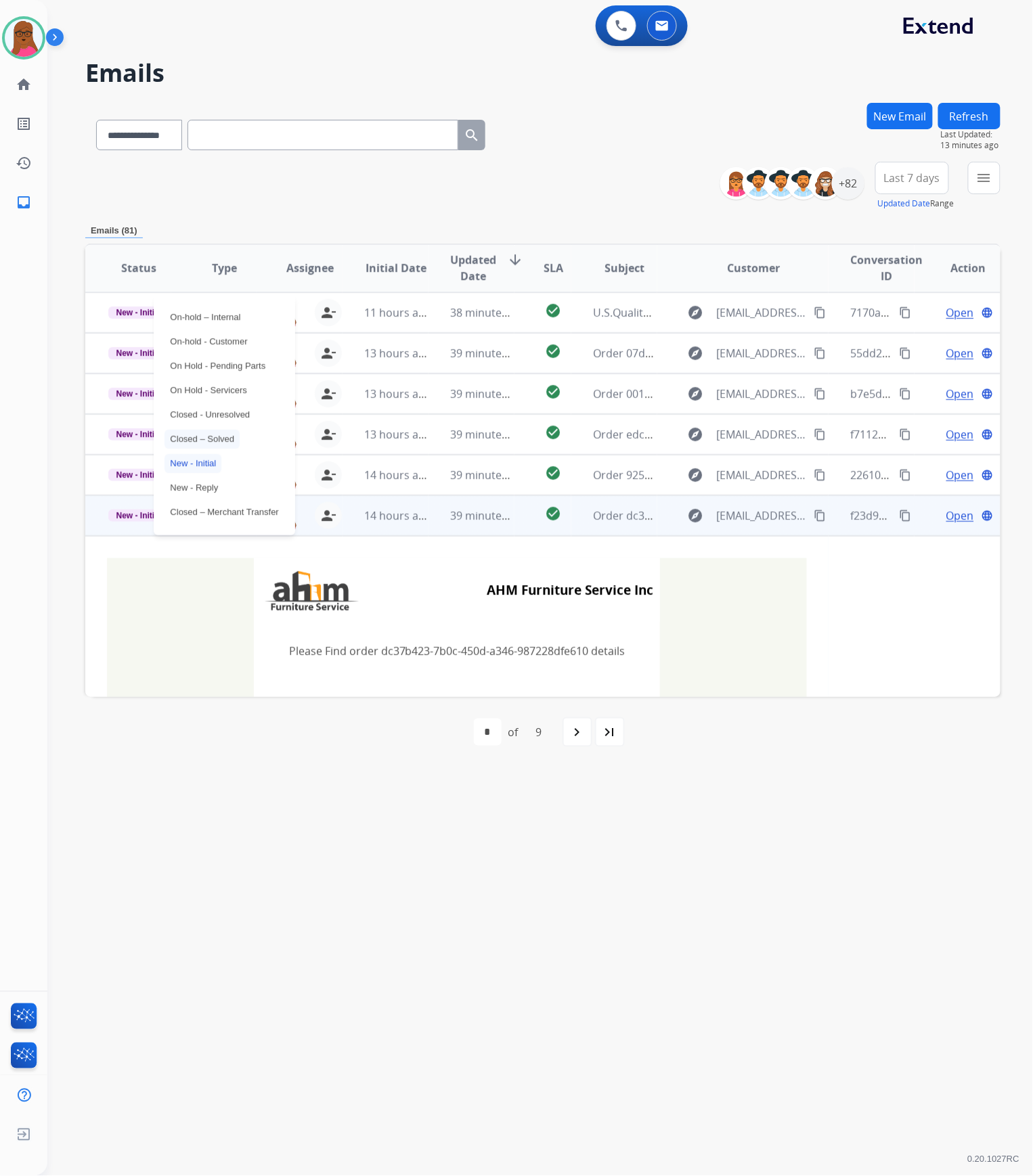
click at [231, 437] on p "Closed – Solved" at bounding box center [202, 440] width 75 height 19
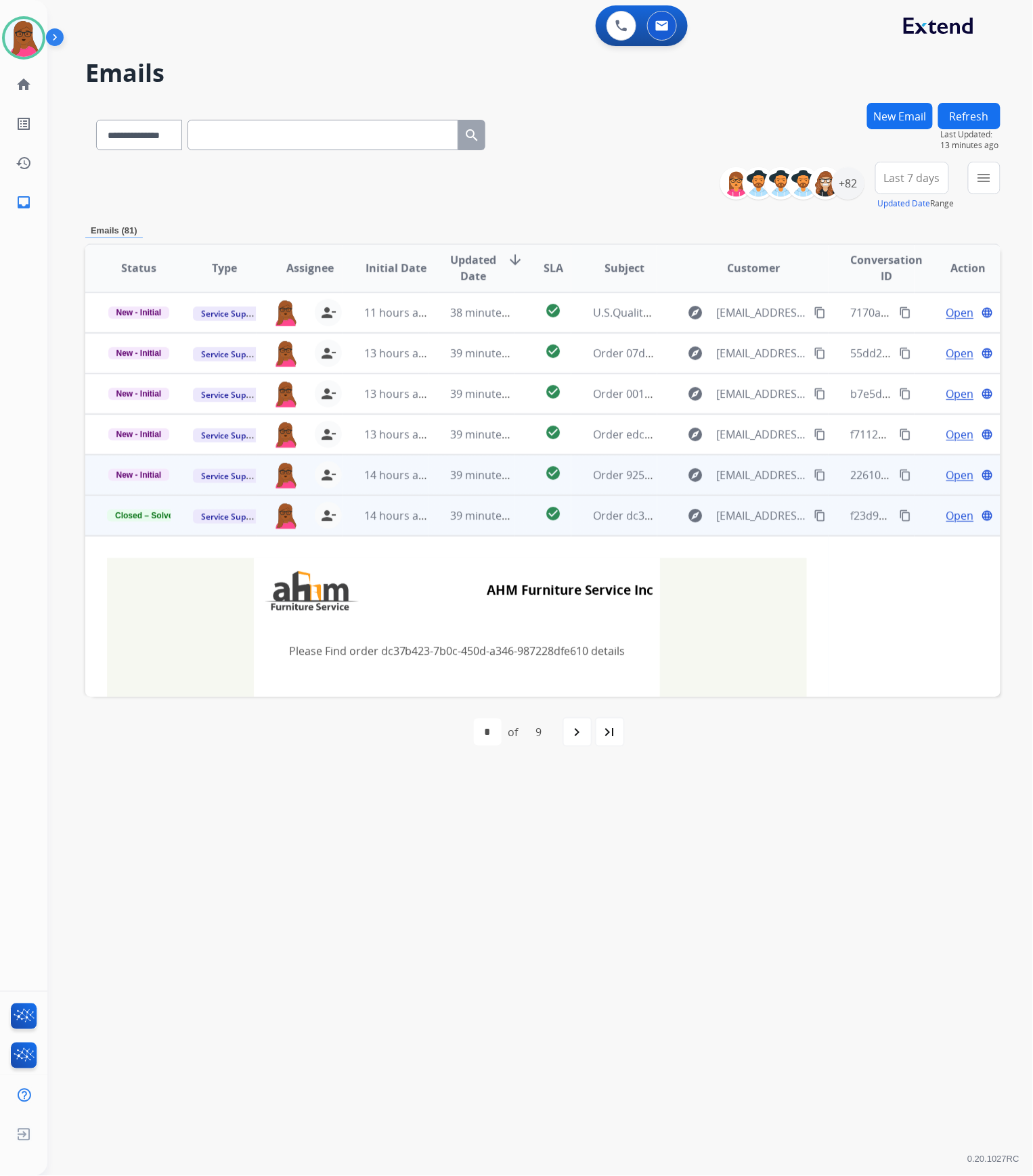
click at [946, 474] on span "Open" at bounding box center [960, 475] width 28 height 17
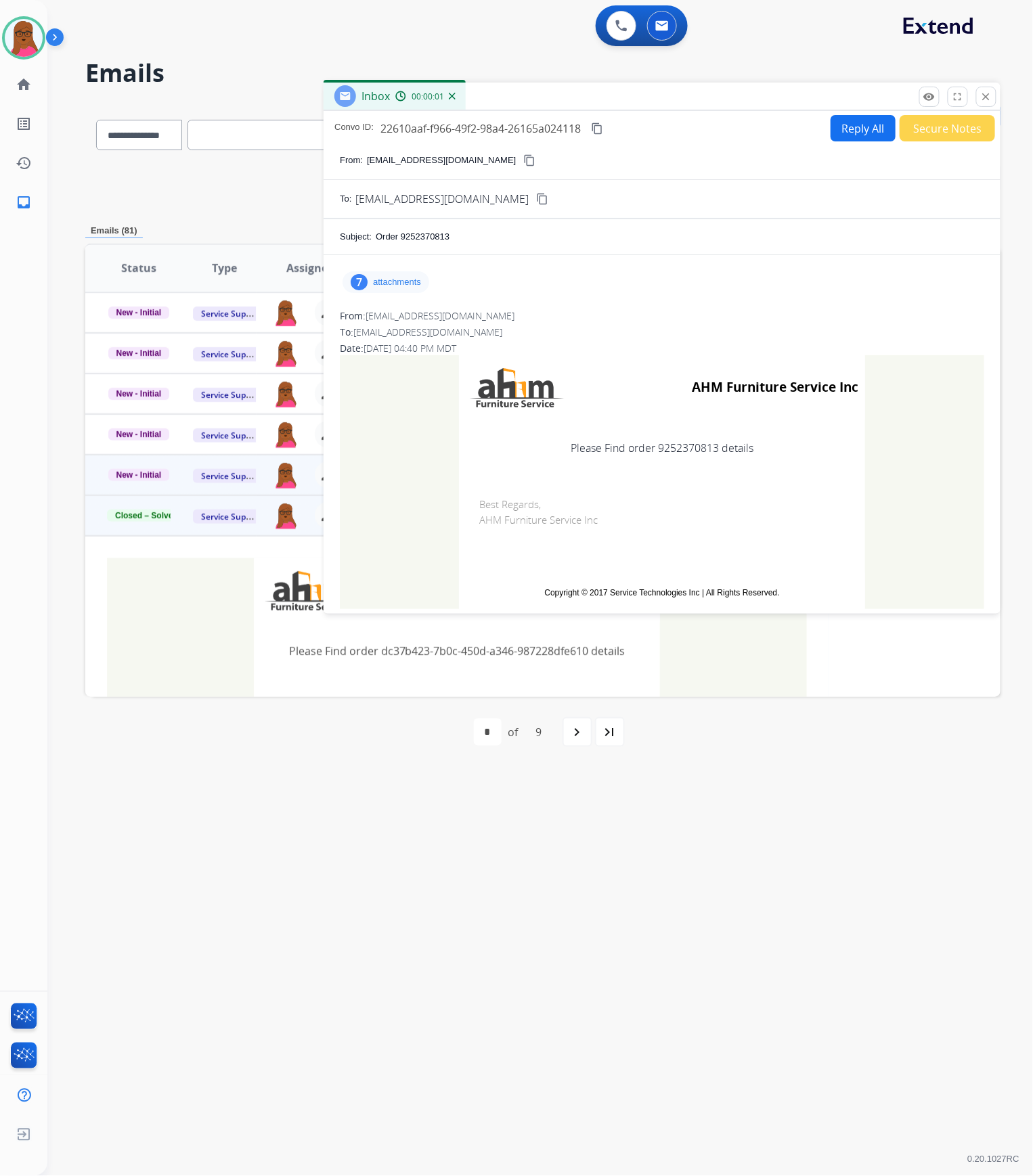
click at [393, 282] on p "attachments" at bounding box center [397, 282] width 48 height 11
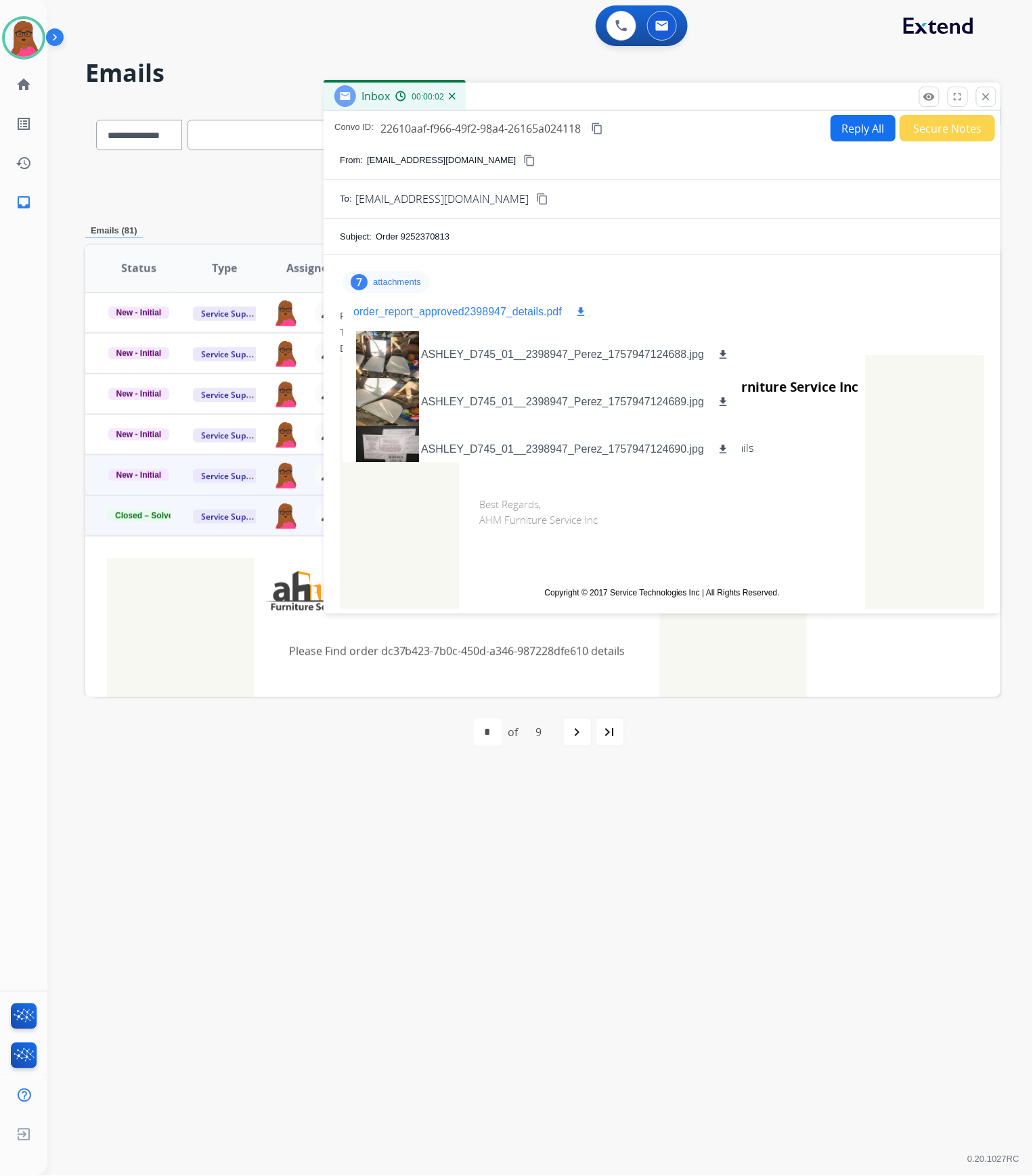
click at [580, 309] on mat-icon "download" at bounding box center [581, 312] width 12 height 12
click at [989, 97] on mat-icon "close" at bounding box center [987, 97] width 12 height 12
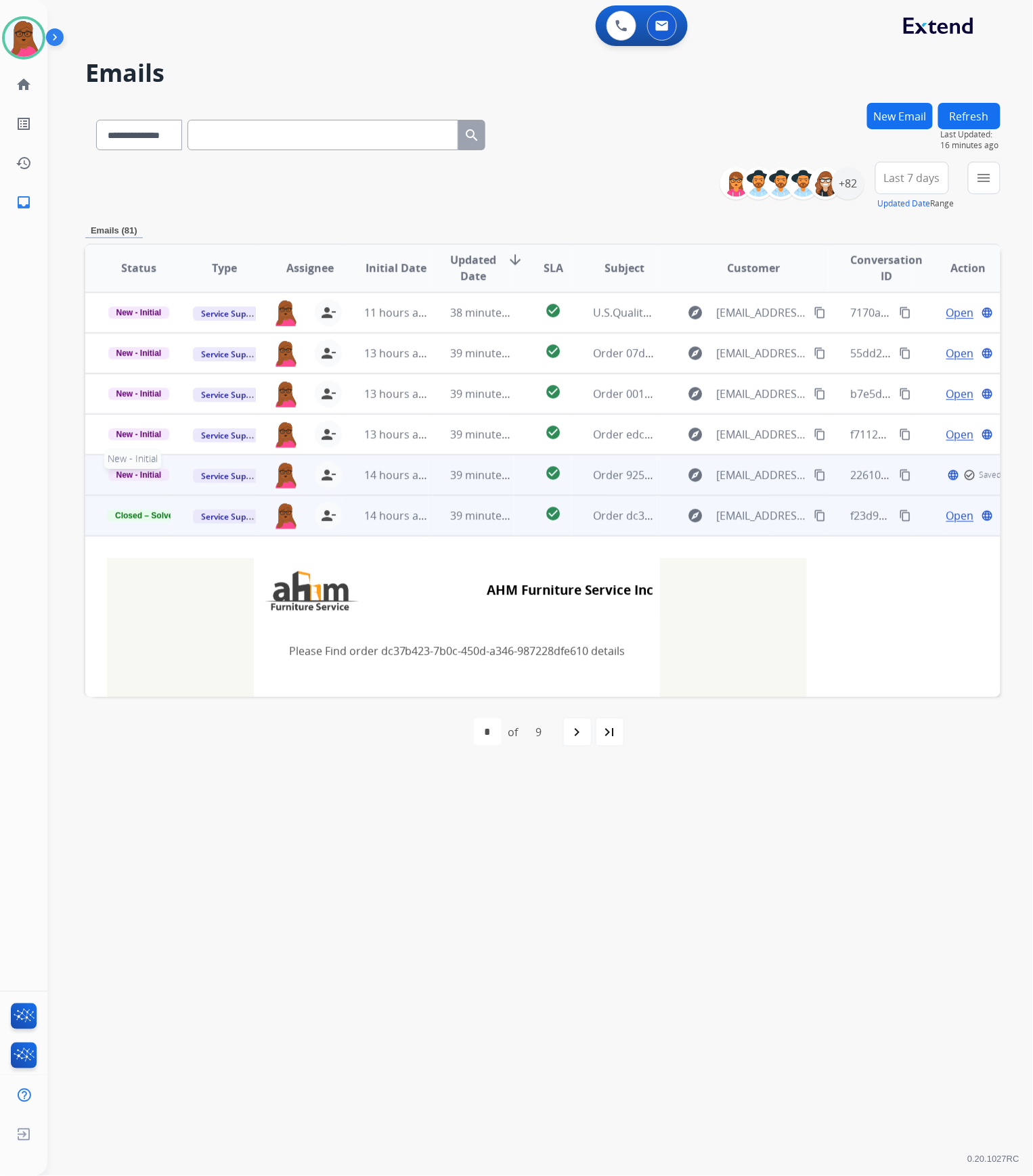
click at [129, 475] on span "New - Initial" at bounding box center [139, 475] width 61 height 12
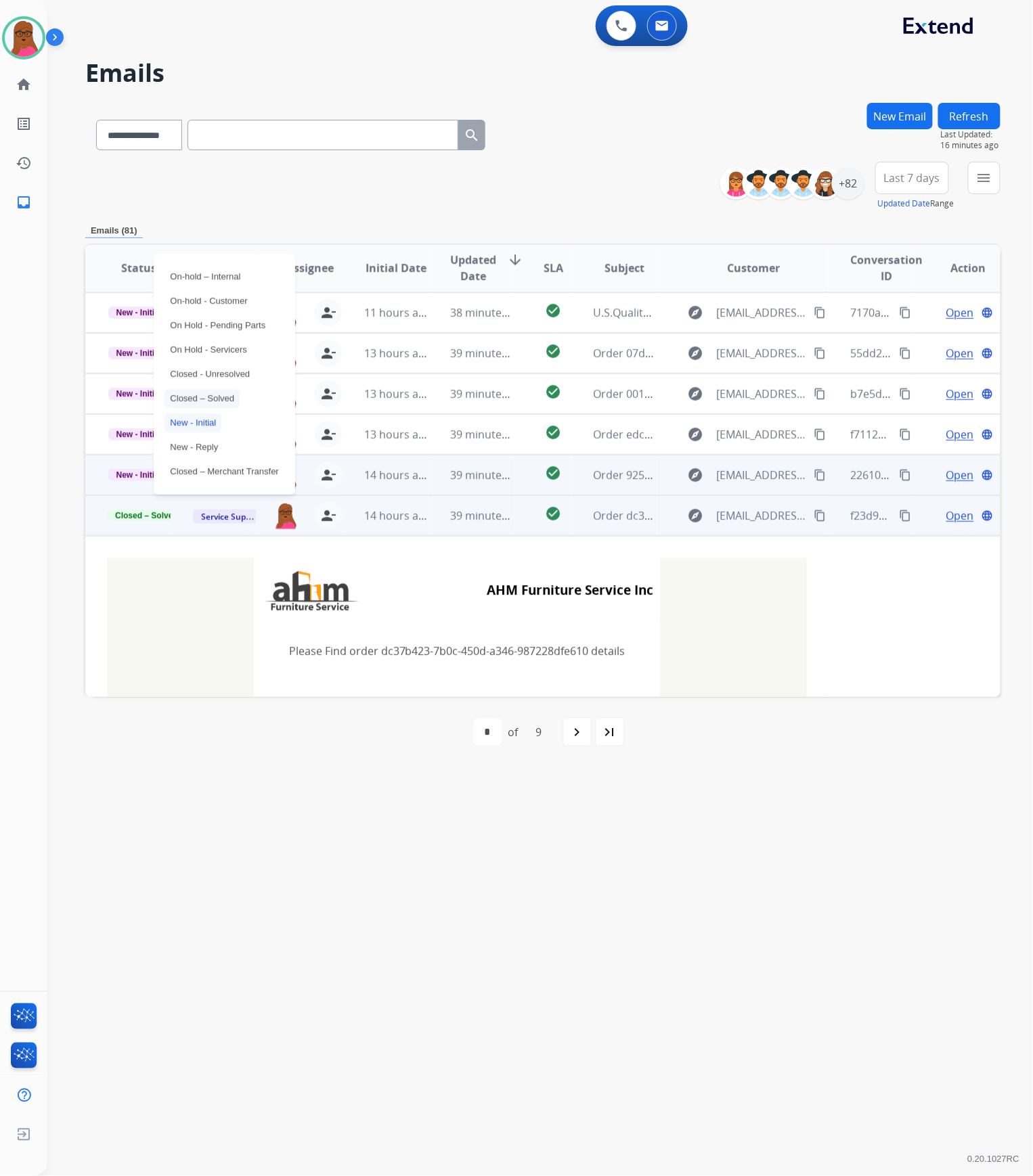
click at [198, 399] on p "Closed – Solved" at bounding box center [202, 399] width 75 height 19
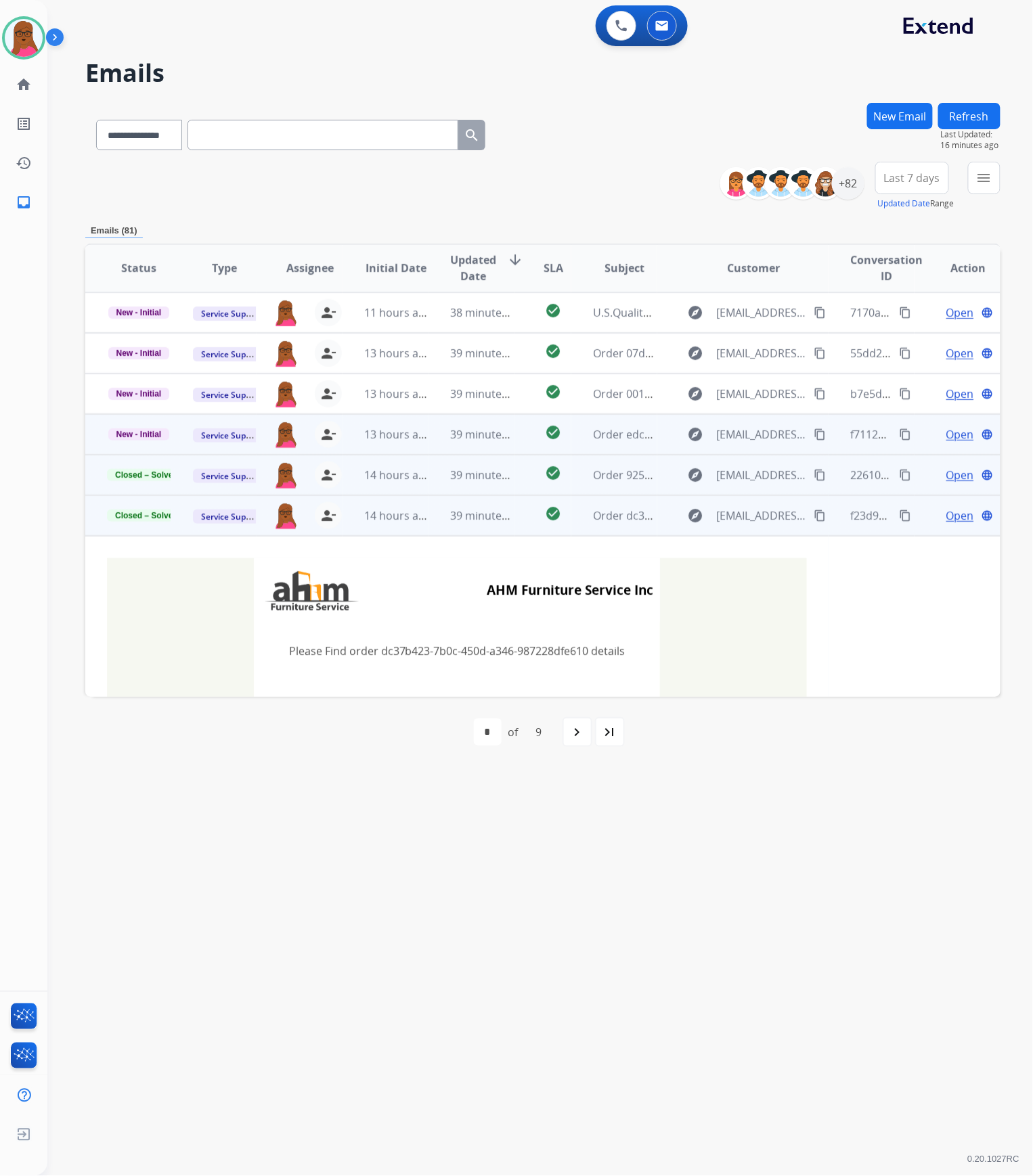
click at [946, 432] on span "Open" at bounding box center [960, 435] width 28 height 17
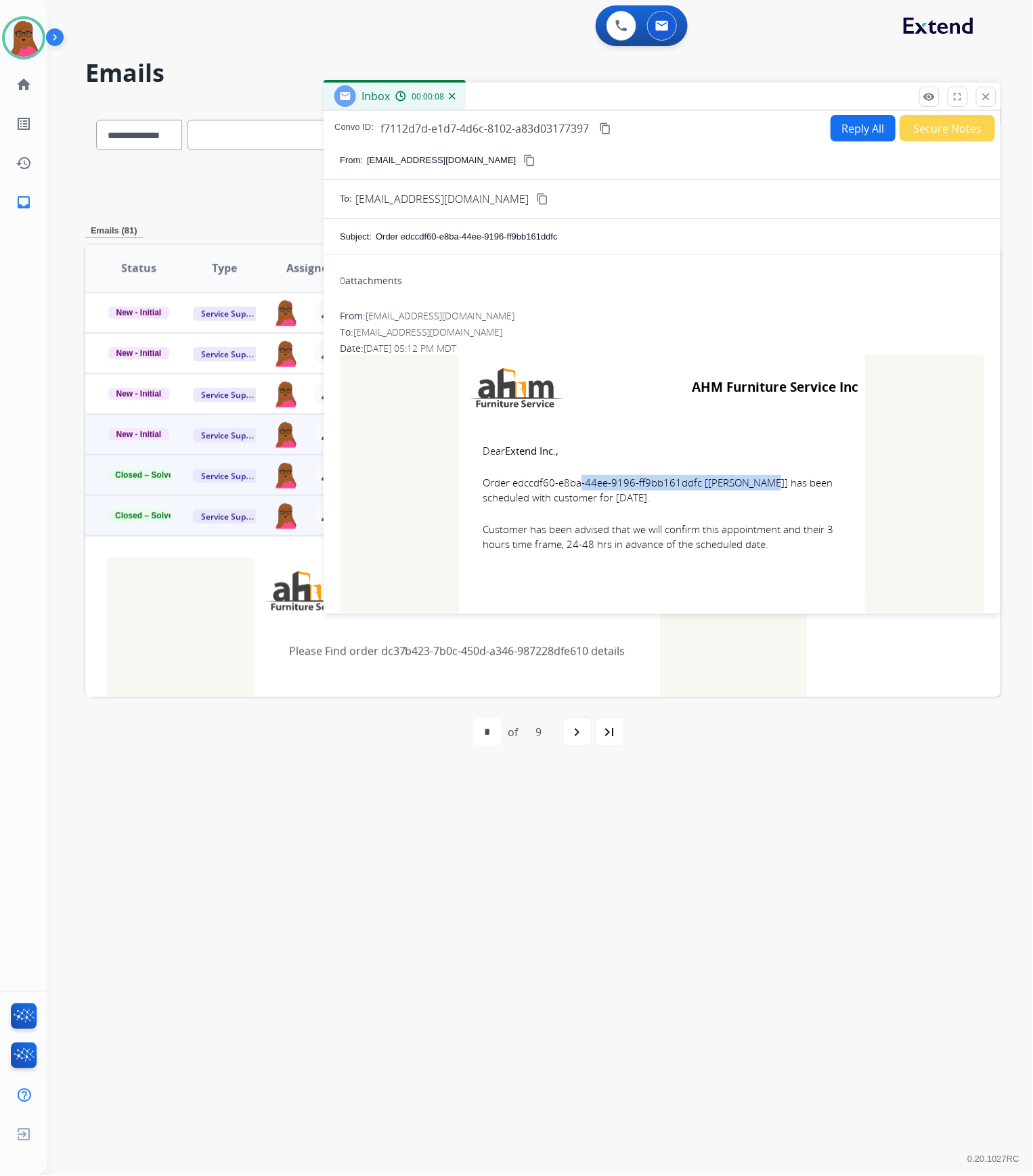
drag, startPoint x: 694, startPoint y: 486, endPoint x: 510, endPoint y: 483, distance: 184.0
click at [510, 483] on span "Order edccdf60-e8ba-44ee-9196-ff9bb161ddfc [[PERSON_NAME]] has been scheduled w…" at bounding box center [662, 491] width 359 height 30
copy span "edccdf60-e8ba-44ee-9196-ff9bb161ddfc"
drag, startPoint x: 475, startPoint y: 448, endPoint x: 770, endPoint y: 539, distance: 308.7
click at [770, 539] on td "Dear Extend Inc., Order edccdf60-e8ba-44ee-9196-ff9bb161ddfc [[PERSON_NAME]] ha…" at bounding box center [662, 506] width 406 height 173
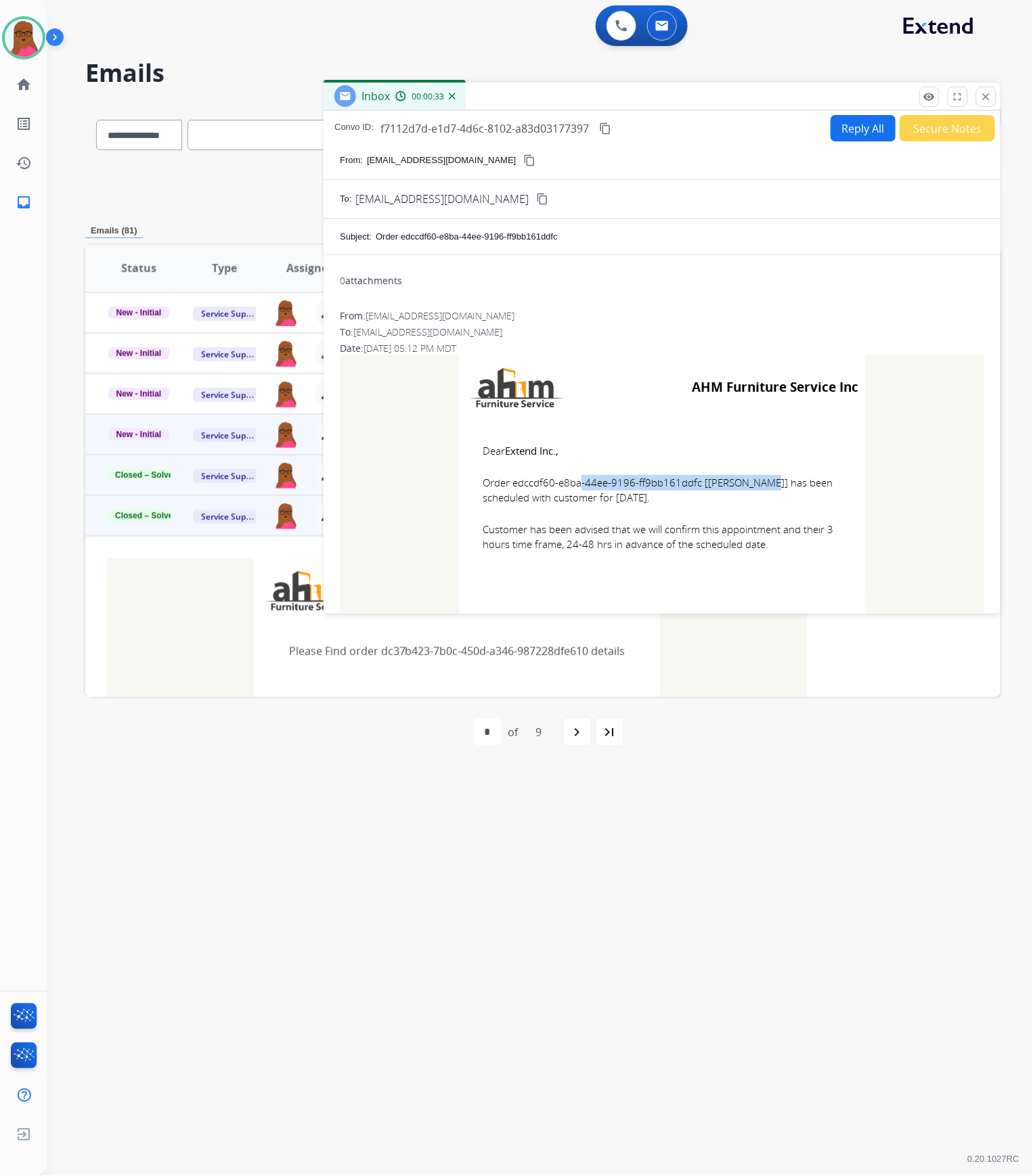
copy td "Dear Extend Inc., Order edccdf60-e8ba-44ee-9196-ff9bb161ddfc [[PERSON_NAME]] ha…"
drag, startPoint x: 982, startPoint y: 97, endPoint x: 842, endPoint y: 169, distance: 157.4
click at [982, 97] on mat-icon "close" at bounding box center [987, 97] width 12 height 12
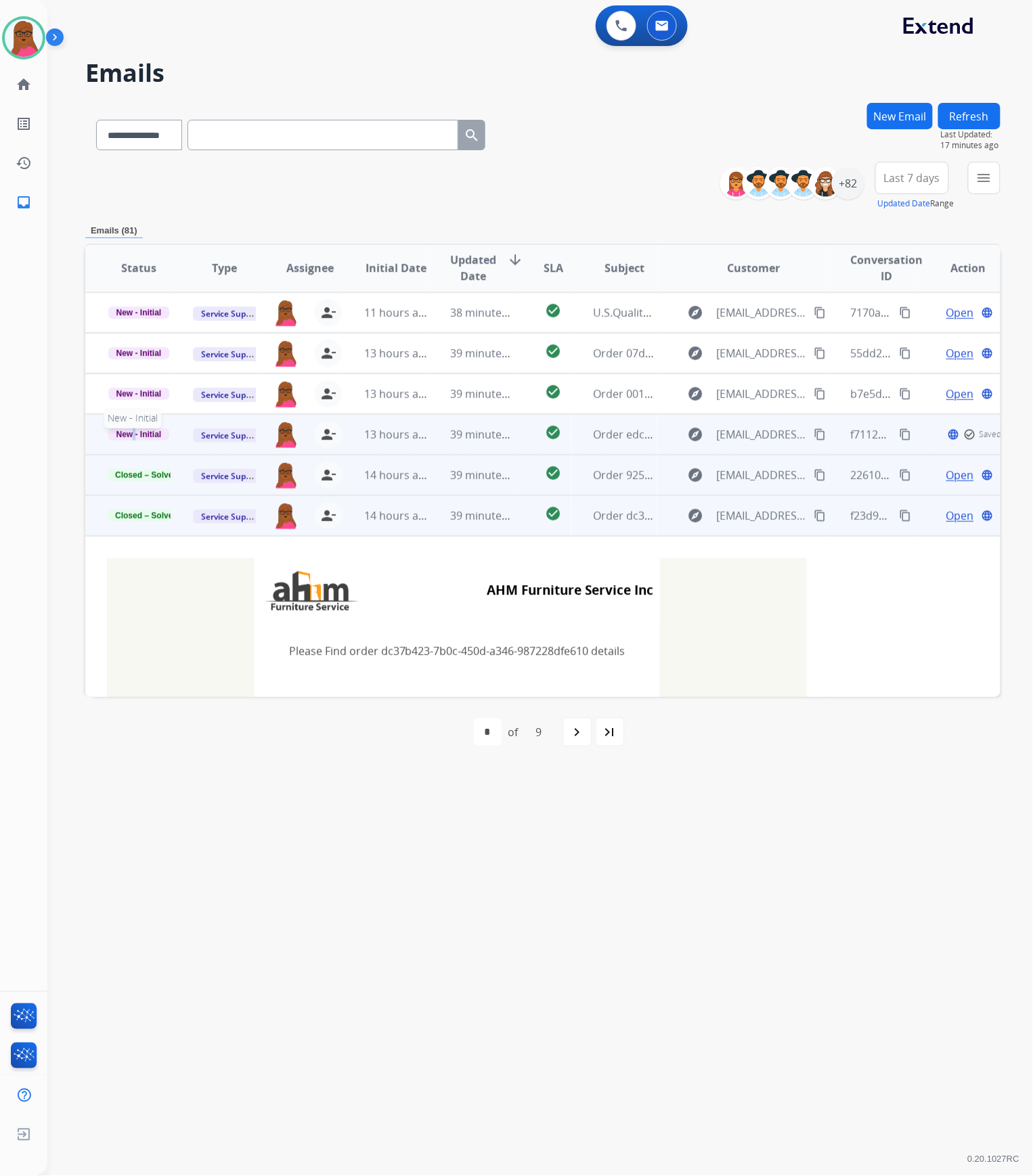
click at [133, 437] on span "New - Initial" at bounding box center [139, 435] width 61 height 12
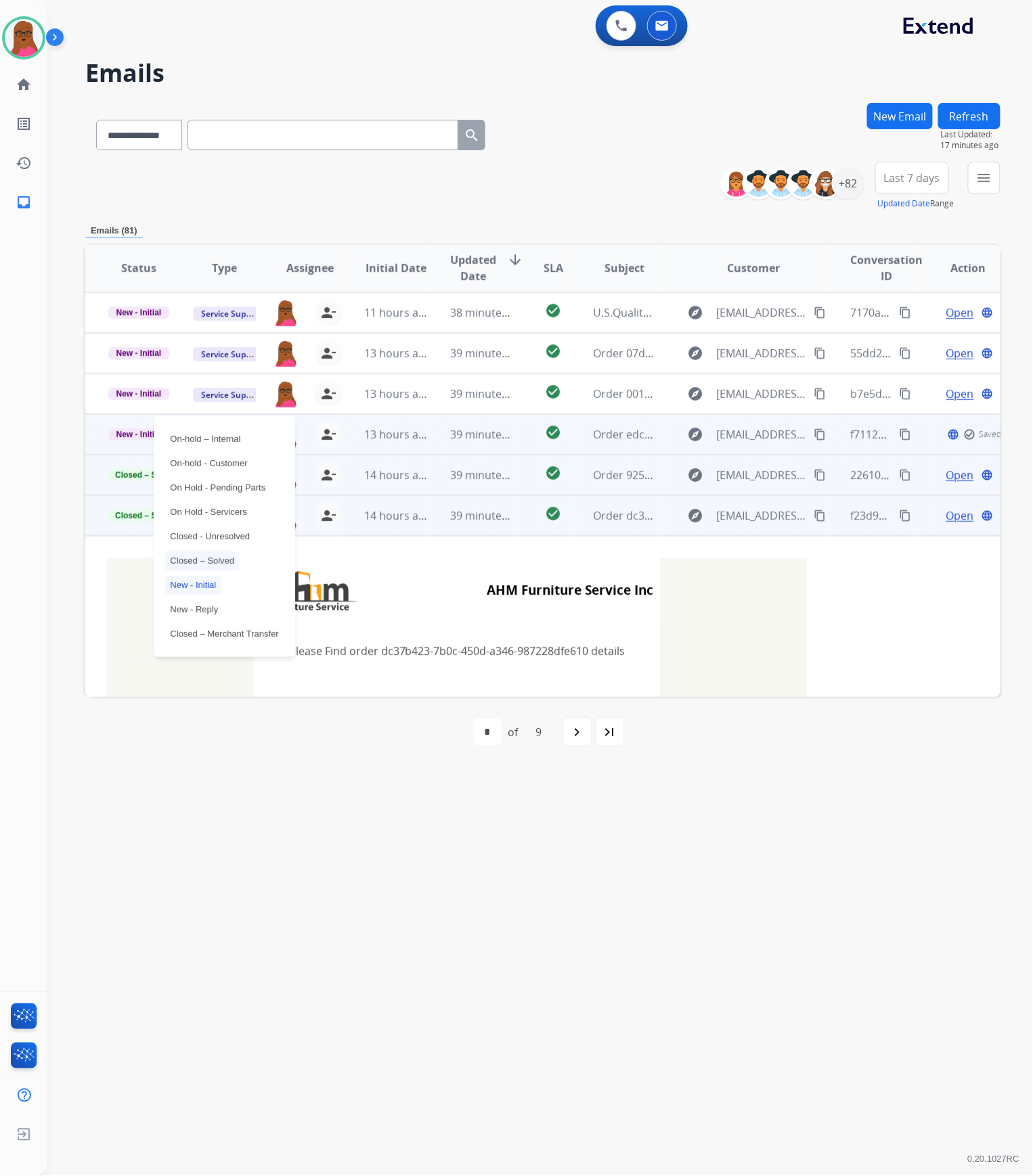
click at [209, 558] on p "Closed – Solved" at bounding box center [202, 561] width 75 height 19
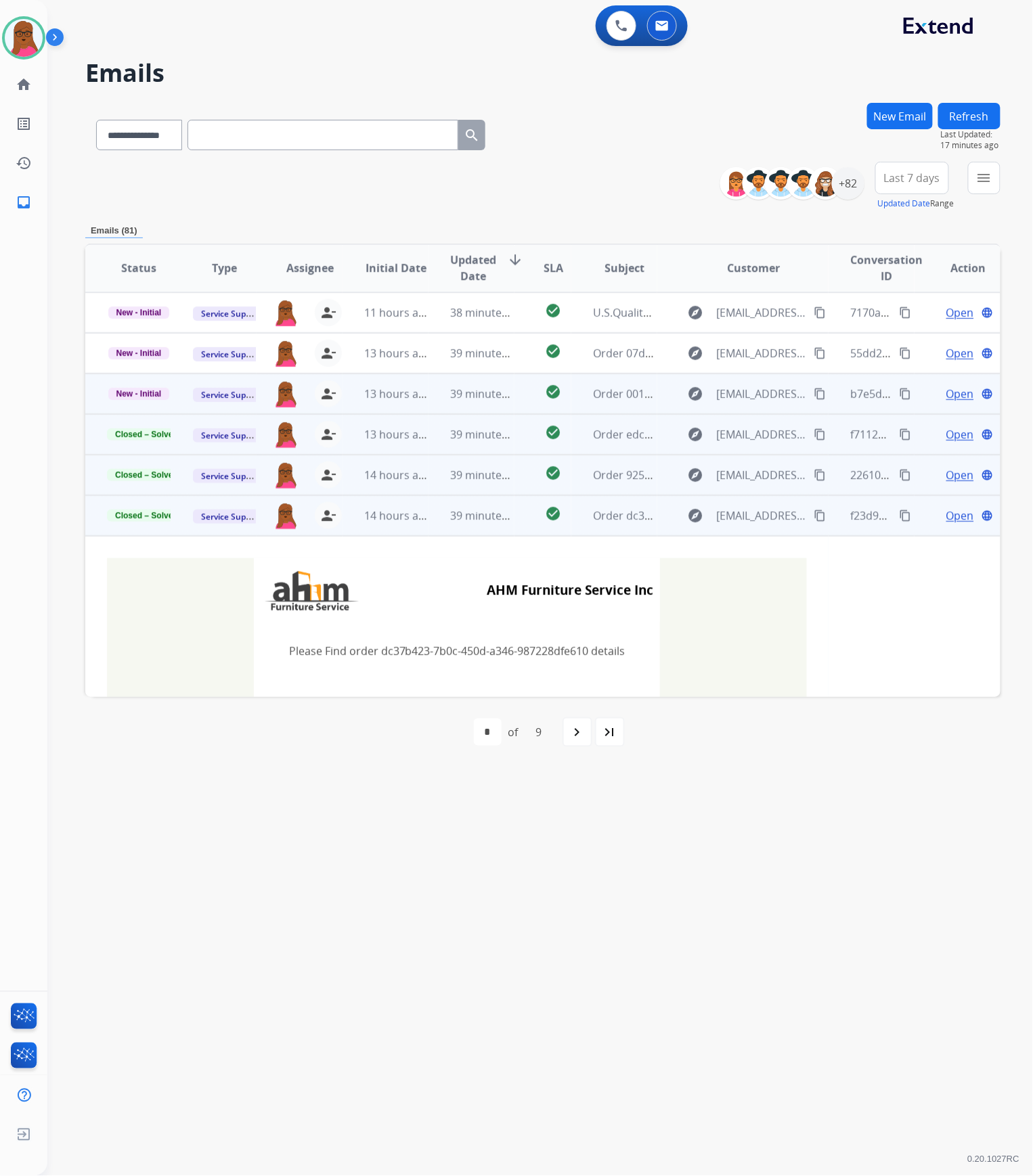
click at [946, 396] on span "Open" at bounding box center [960, 394] width 28 height 17
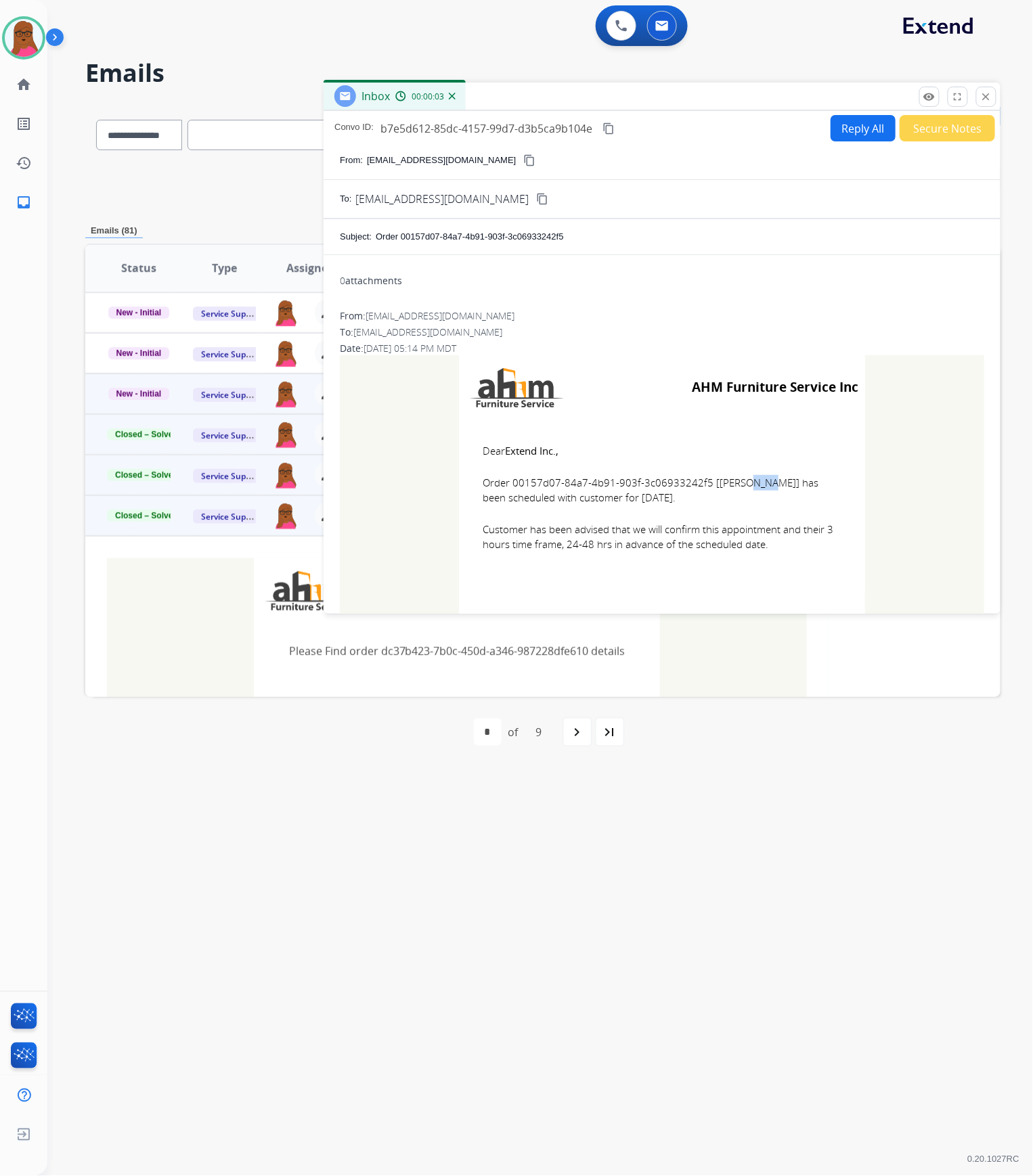
drag, startPoint x: 694, startPoint y: 484, endPoint x: 684, endPoint y: 484, distance: 10.0
click at [677, 484] on span "Order 00157d07-84a7-4b91-903f-3c06933242f5 [[PERSON_NAME]] has been scheduled w…" at bounding box center [662, 491] width 359 height 30
drag, startPoint x: 702, startPoint y: 485, endPoint x: 508, endPoint y: 482, distance: 194.0
click at [508, 482] on span "Order 00157d07-84a7-4b91-903f-3c06933242f5 [[PERSON_NAME]] has been scheduled w…" at bounding box center [662, 491] width 359 height 30
copy span "00157d07-84a7-4b91-903f-3c06933242f5"
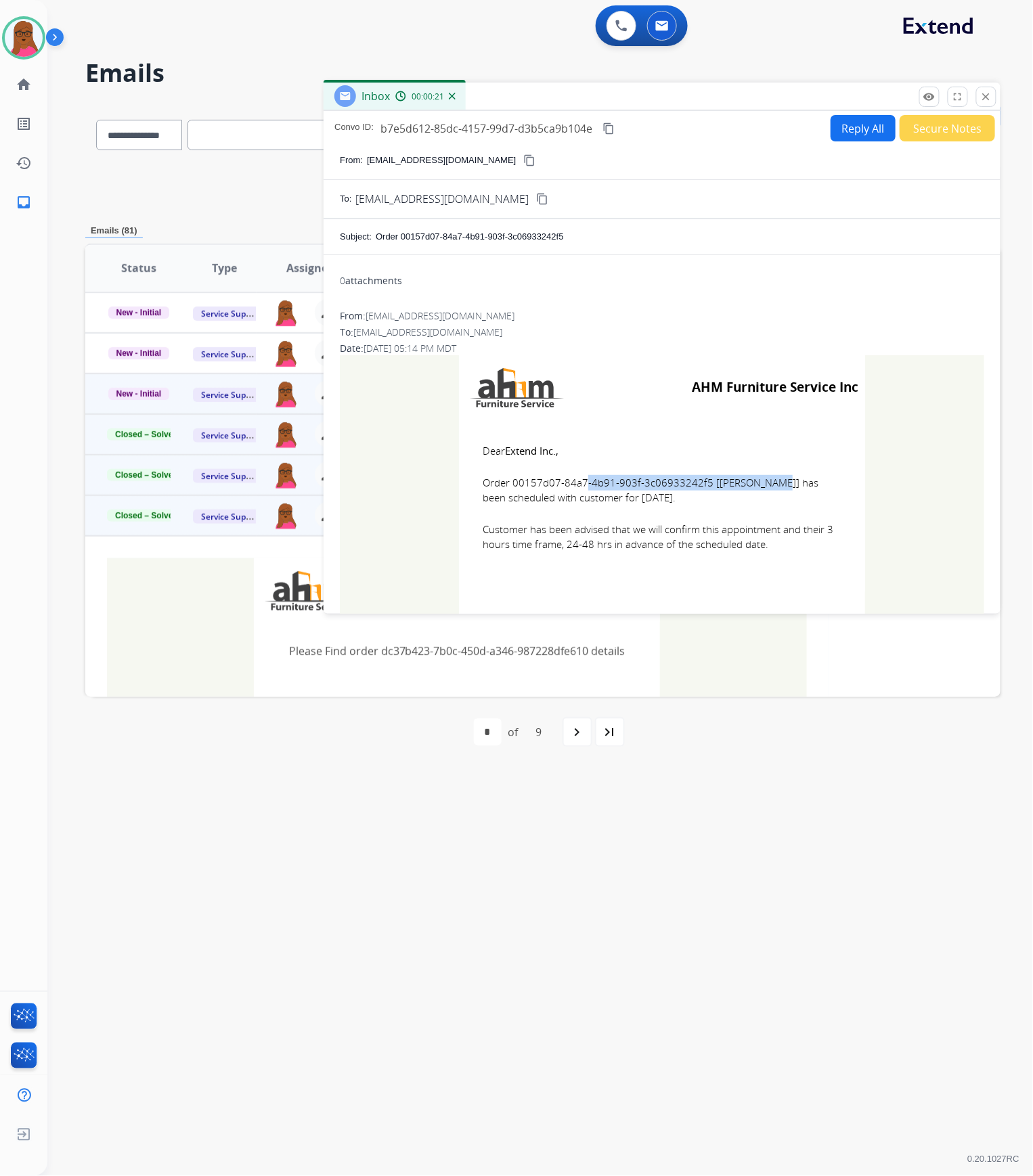
drag, startPoint x: 481, startPoint y: 448, endPoint x: 775, endPoint y: 543, distance: 309.0
click at [775, 543] on td "Dear Extend Inc., Order 00157d07-84a7-4b91-903f-3c06933242f5 [[PERSON_NAME]] ha…" at bounding box center [662, 506] width 406 height 173
copy td "Dear Extend Inc., Order 00157d07-84a7-4b91-903f-3c06933242f5 [[PERSON_NAME]] ha…"
click at [983, 96] on mat-icon "close" at bounding box center [987, 97] width 12 height 12
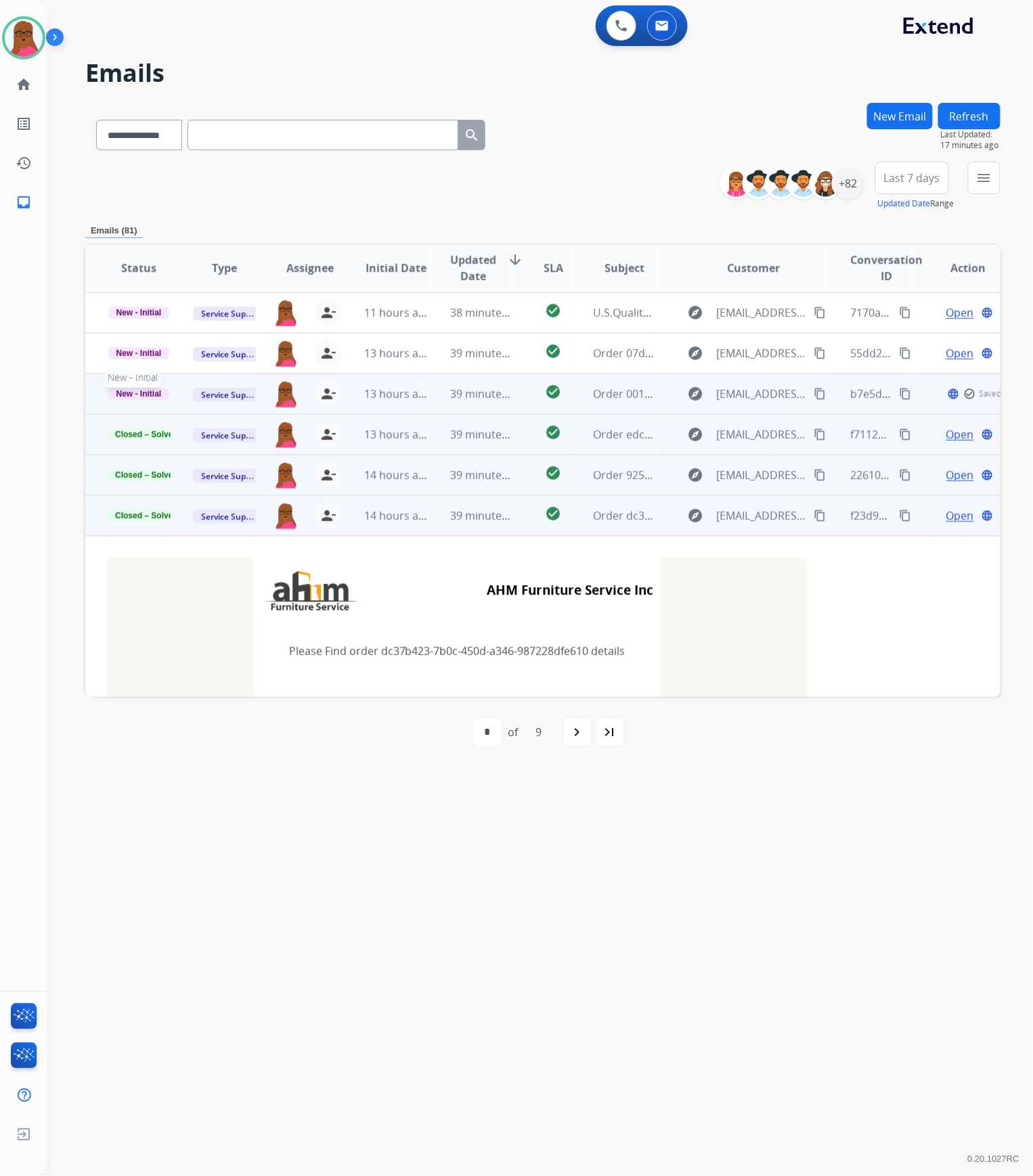
click at [163, 397] on span "New - Initial" at bounding box center [139, 394] width 61 height 12
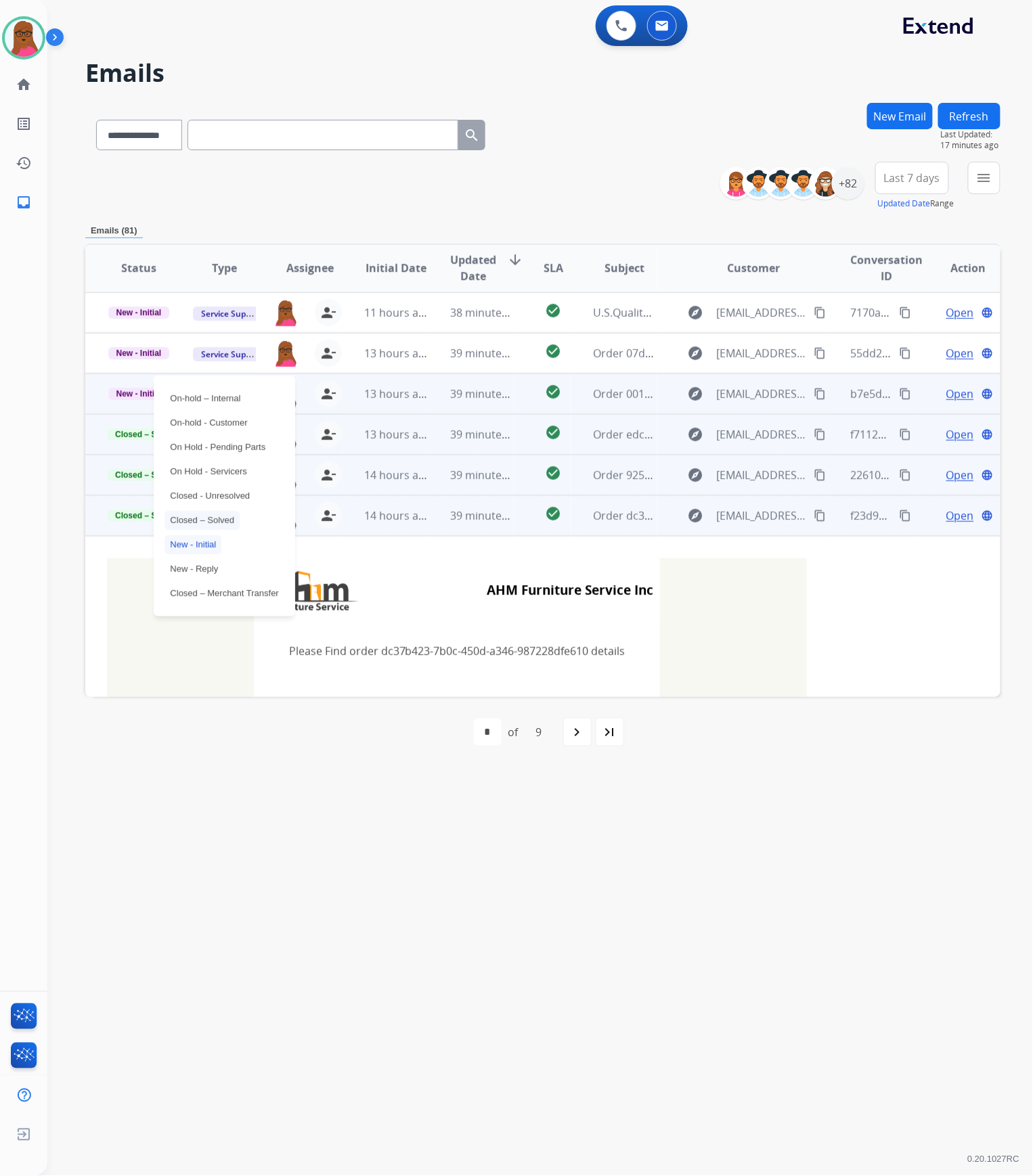
click at [193, 520] on p "Closed – Solved" at bounding box center [202, 521] width 75 height 19
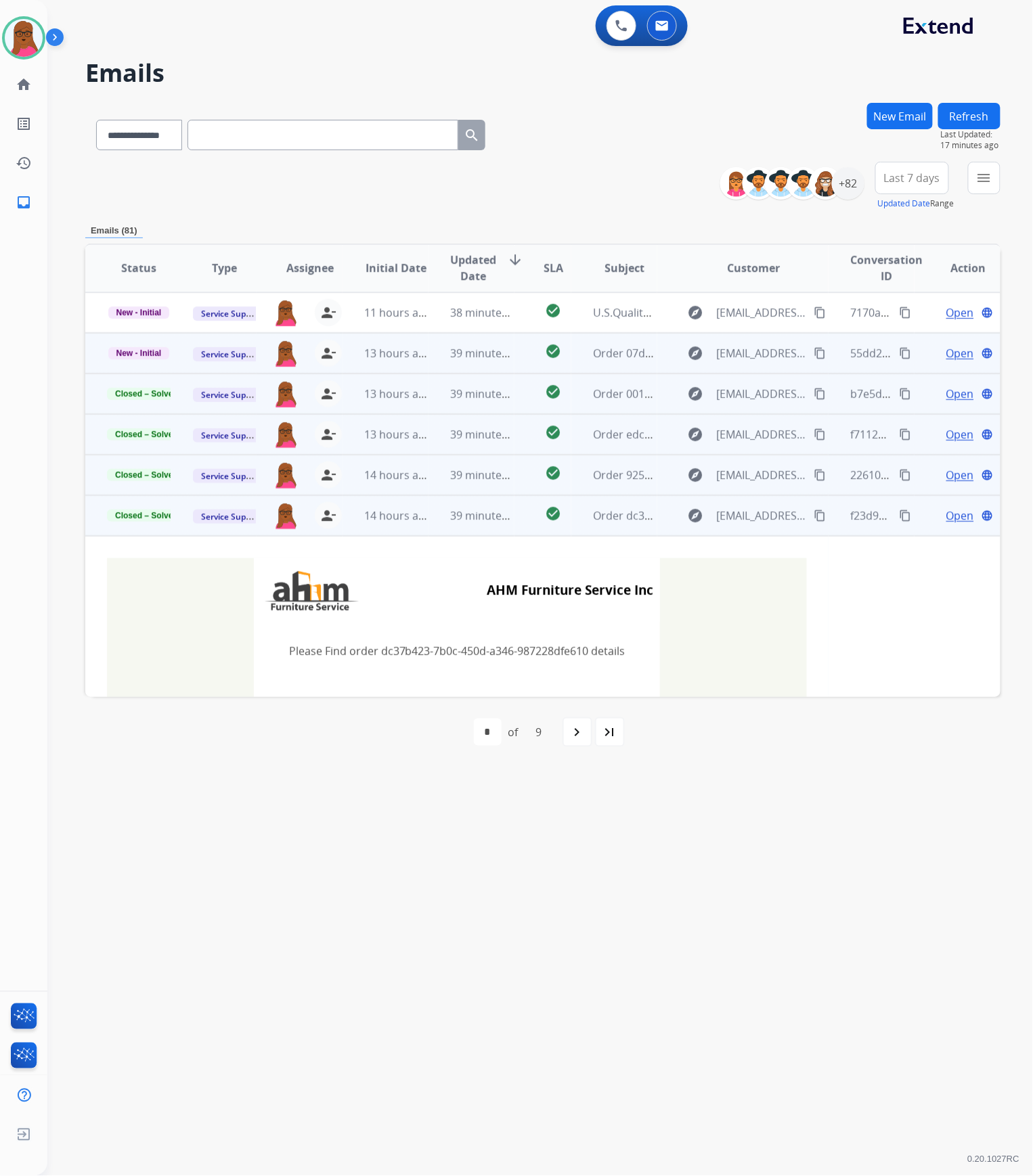
click at [946, 359] on span "Open" at bounding box center [960, 353] width 28 height 17
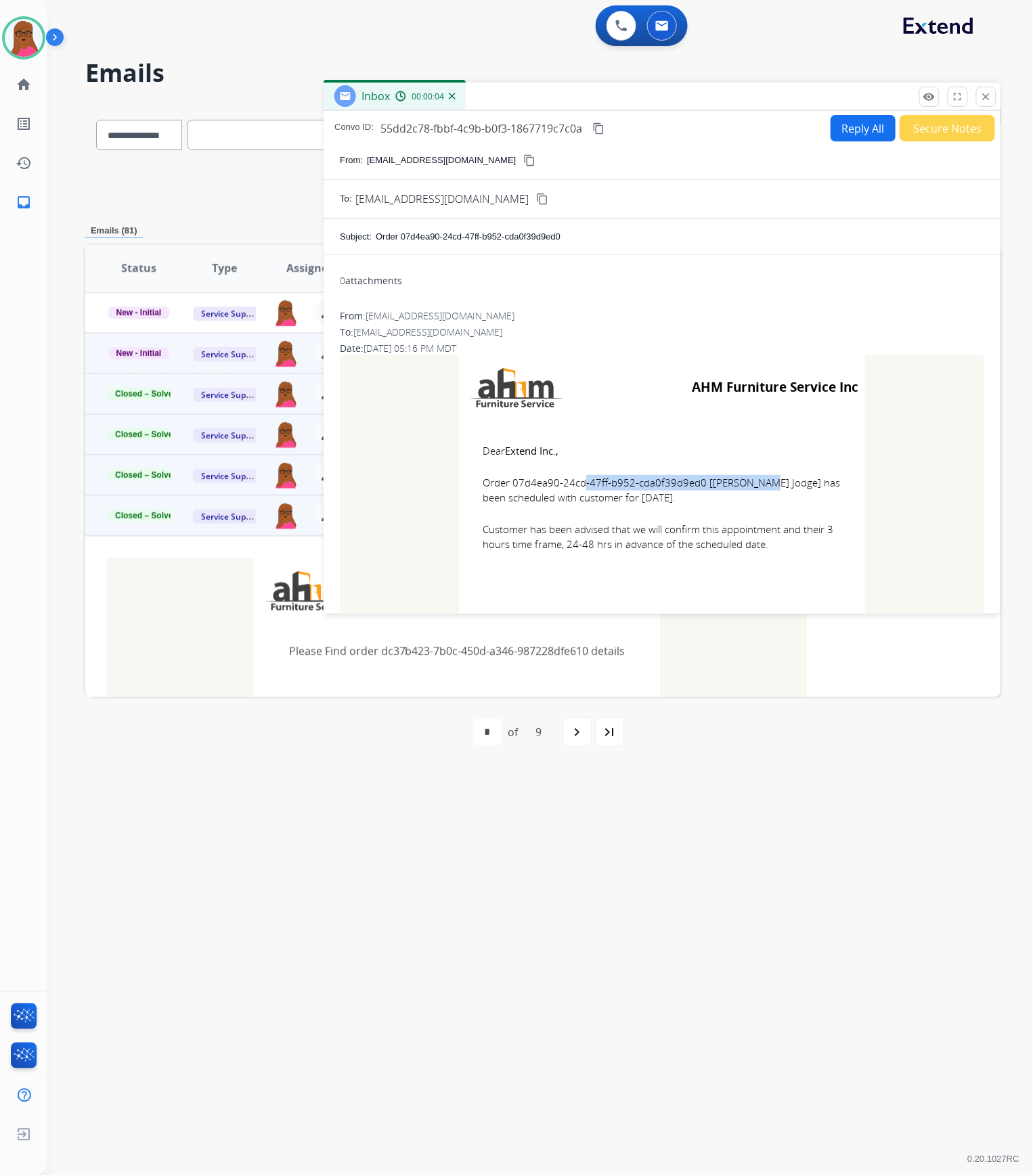
drag, startPoint x: 695, startPoint y: 486, endPoint x: 507, endPoint y: 486, distance: 188.0
click at [507, 486] on span "Order 07d4ea90-24cd-47ff-b952-cda0f39d9ed0 [[PERSON_NAME] Jodge] has been sched…" at bounding box center [662, 491] width 359 height 30
copy span "07d4ea90-24cd-47ff-b952-cda0f39d9ed0"
drag, startPoint x: 474, startPoint y: 449, endPoint x: 772, endPoint y: 544, distance: 312.8
click at [772, 544] on td "Dear Extend Inc., Order 07d4ea90-24cd-47ff-b952-cda0f39d9ed0 [[PERSON_NAME] Jod…" at bounding box center [662, 506] width 406 height 173
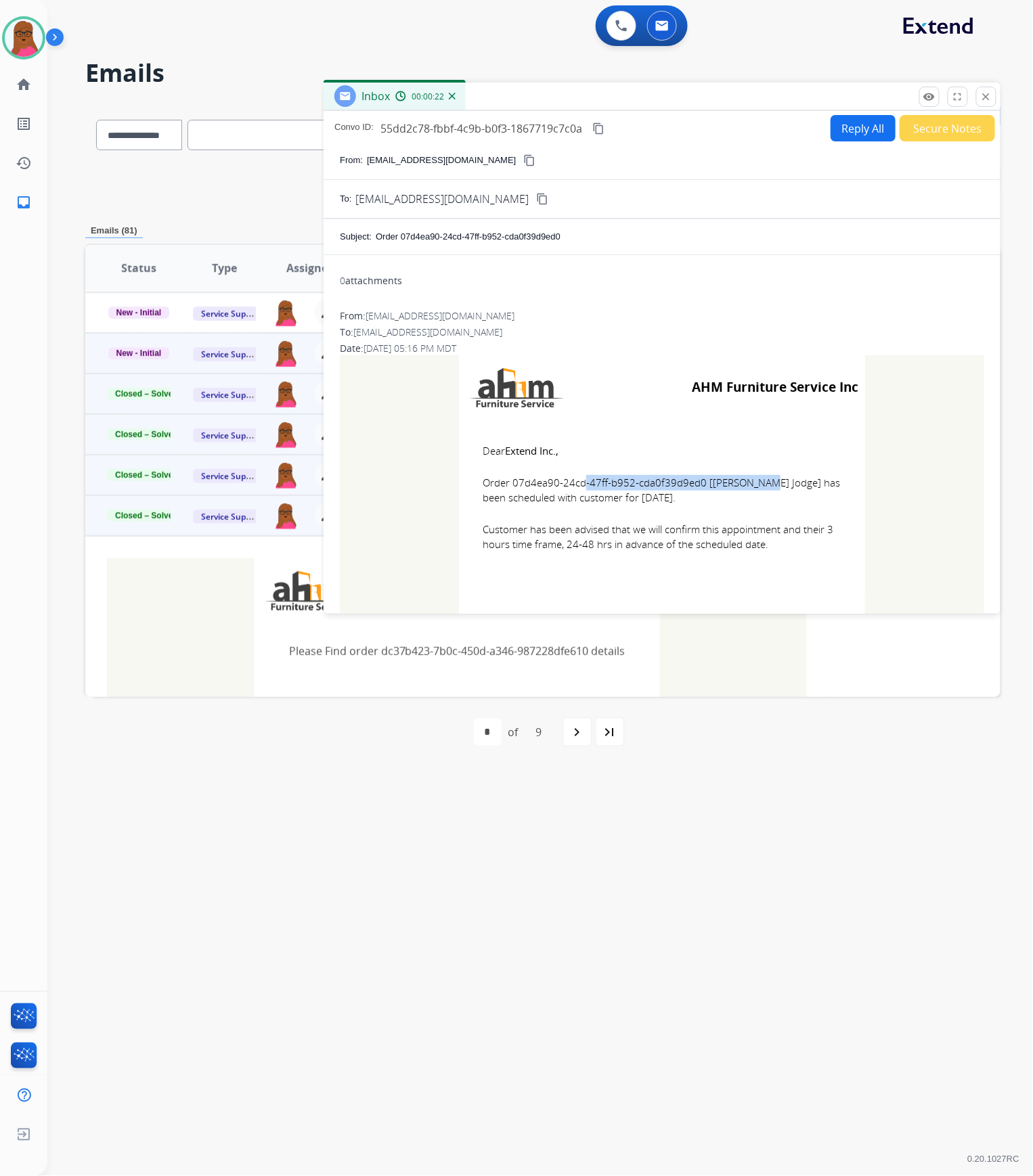
copy td "Dear Extend Inc., Order 07d4ea90-24cd-47ff-b952-cda0f39d9ed0 [[PERSON_NAME] Jod…"
click at [990, 95] on mat-icon "close" at bounding box center [987, 97] width 12 height 12
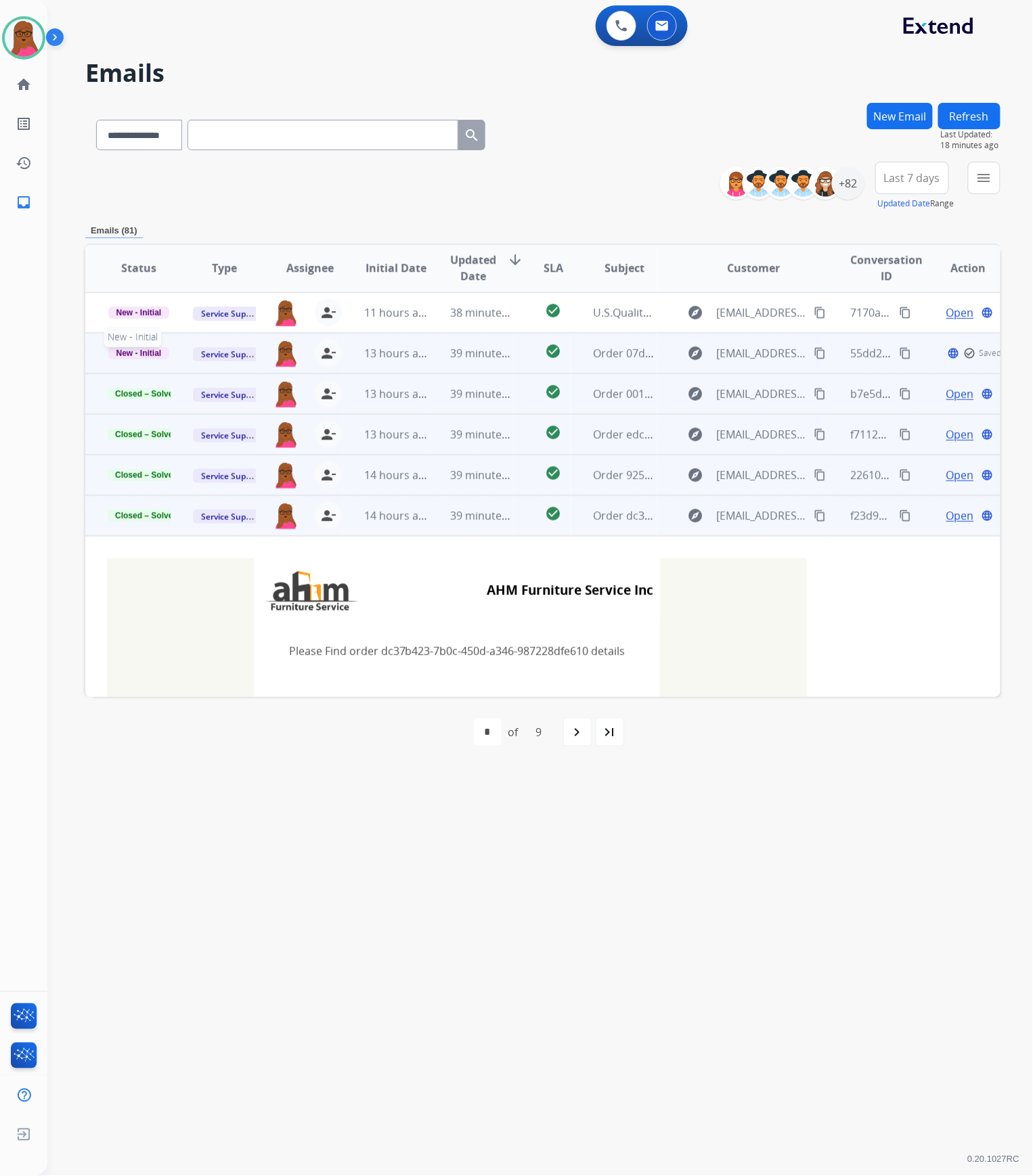
click at [158, 351] on span "New - Initial" at bounding box center [139, 353] width 61 height 12
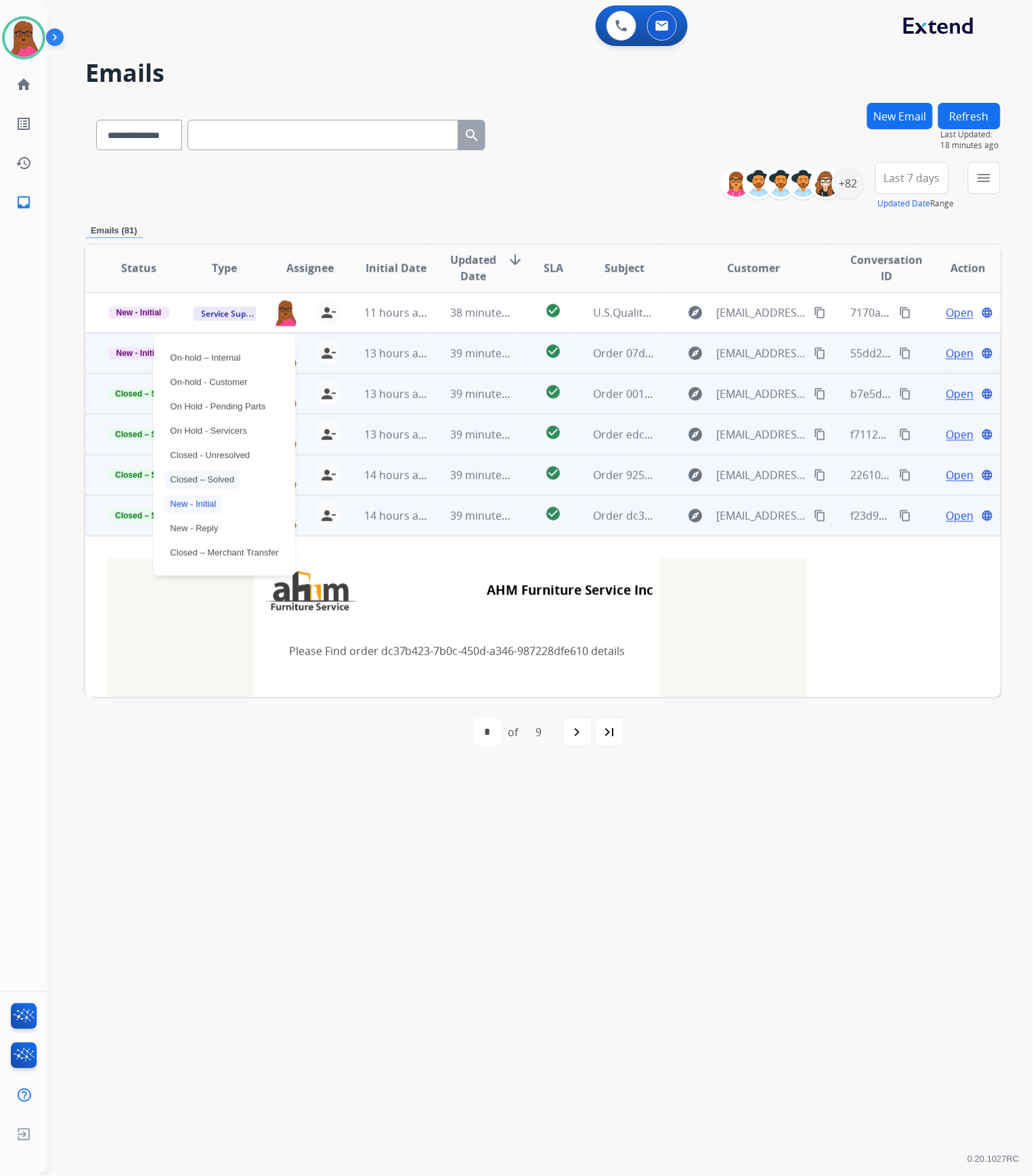
click at [228, 482] on p "Closed – Solved" at bounding box center [202, 480] width 75 height 19
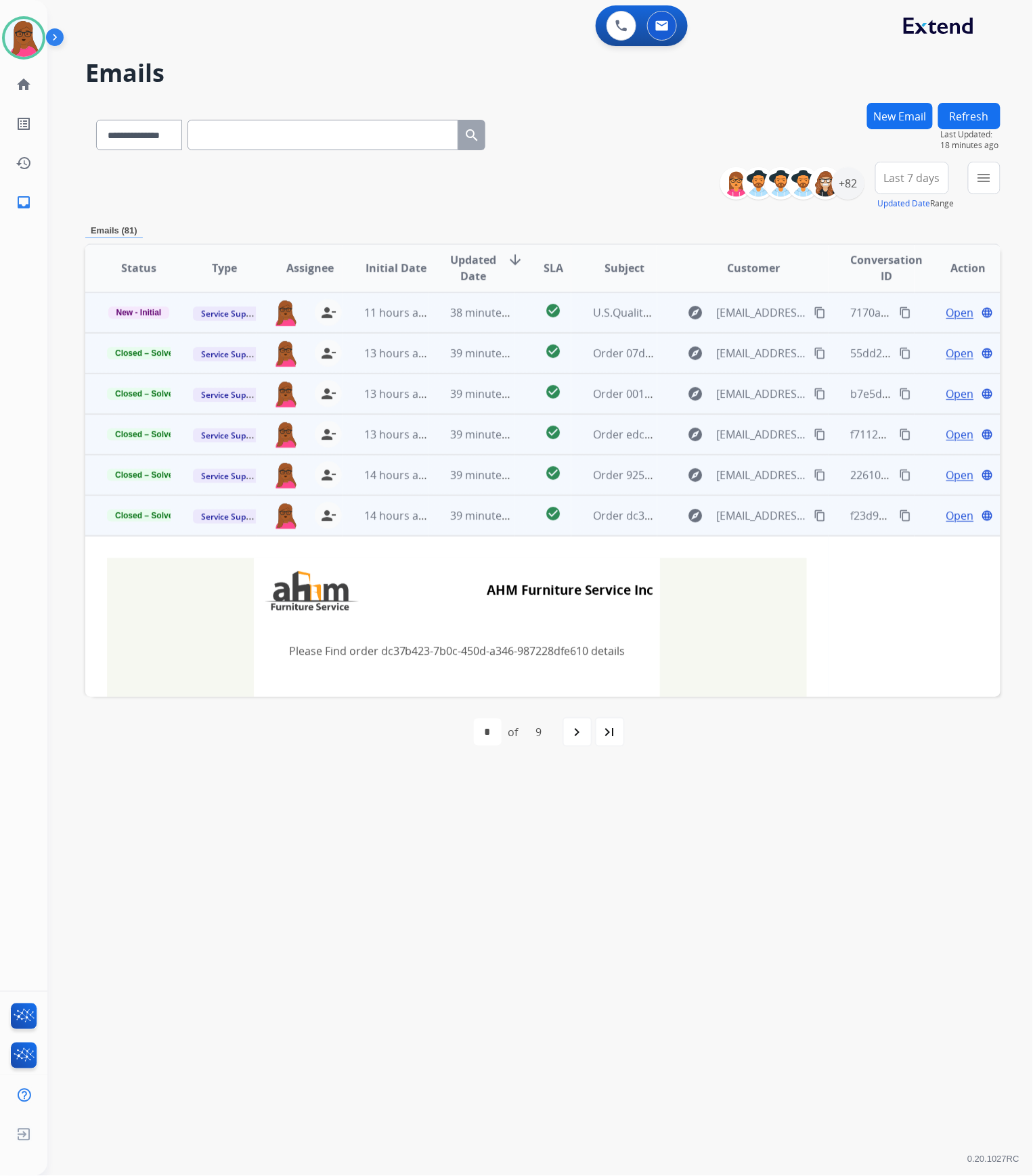
click at [948, 310] on span "Open" at bounding box center [960, 313] width 28 height 17
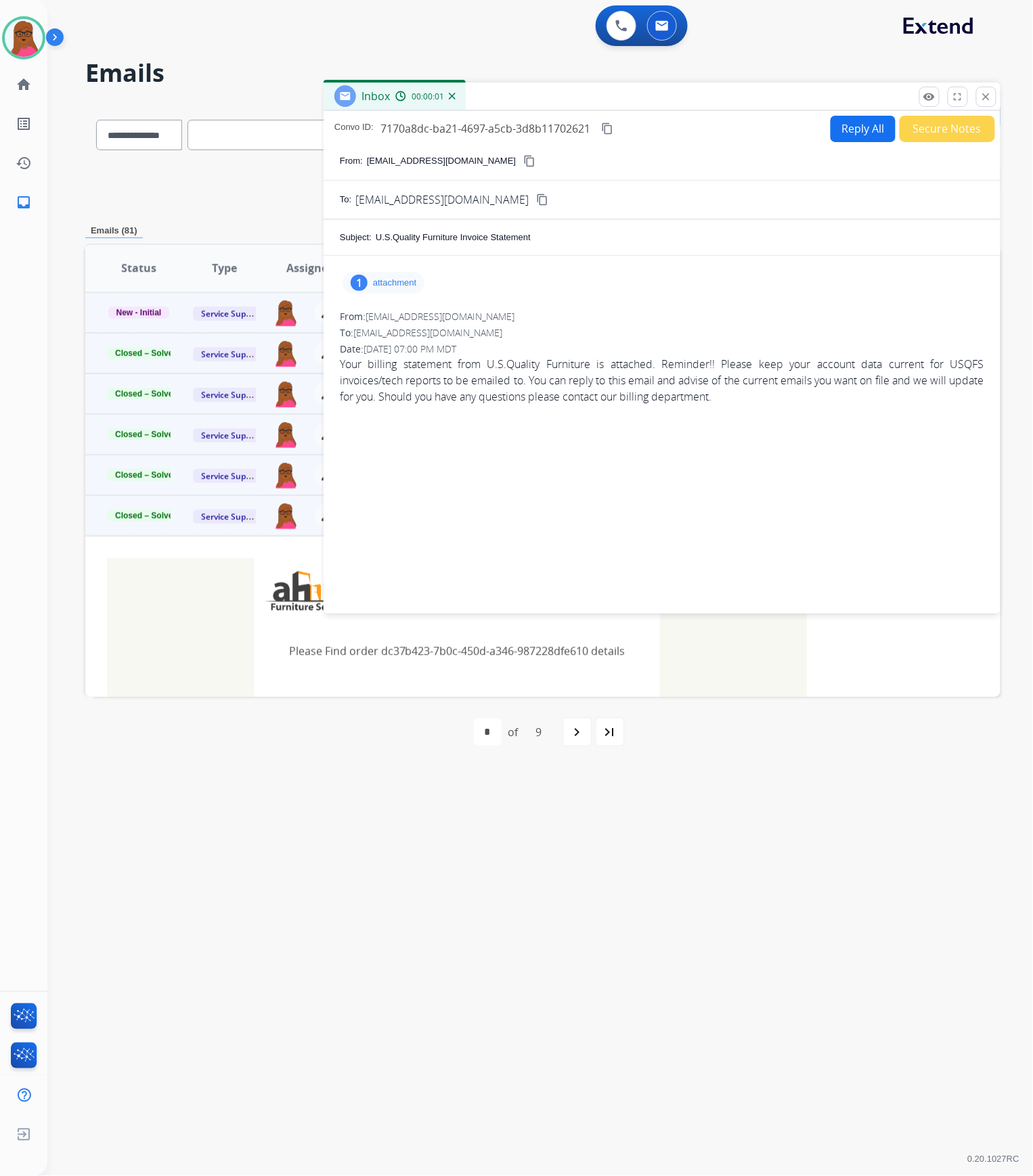
click at [375, 282] on p "attachment" at bounding box center [394, 283] width 43 height 11
click at [391, 312] on p "EXTW.pdf" at bounding box center [378, 318] width 49 height 17
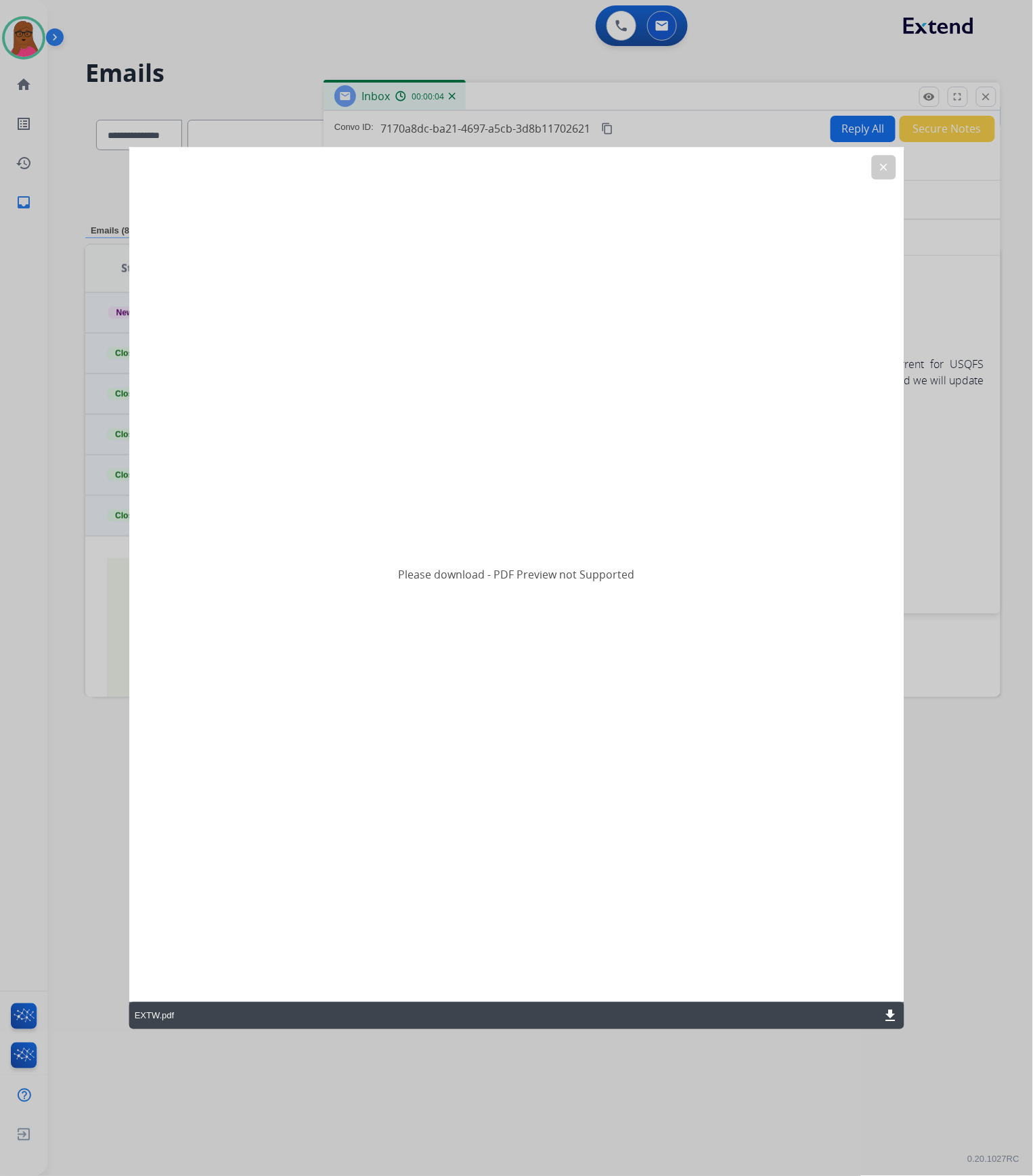
click at [887, 1011] on mat-icon "download" at bounding box center [890, 1016] width 17 height 17
click at [881, 171] on mat-icon "clear" at bounding box center [883, 167] width 12 height 12
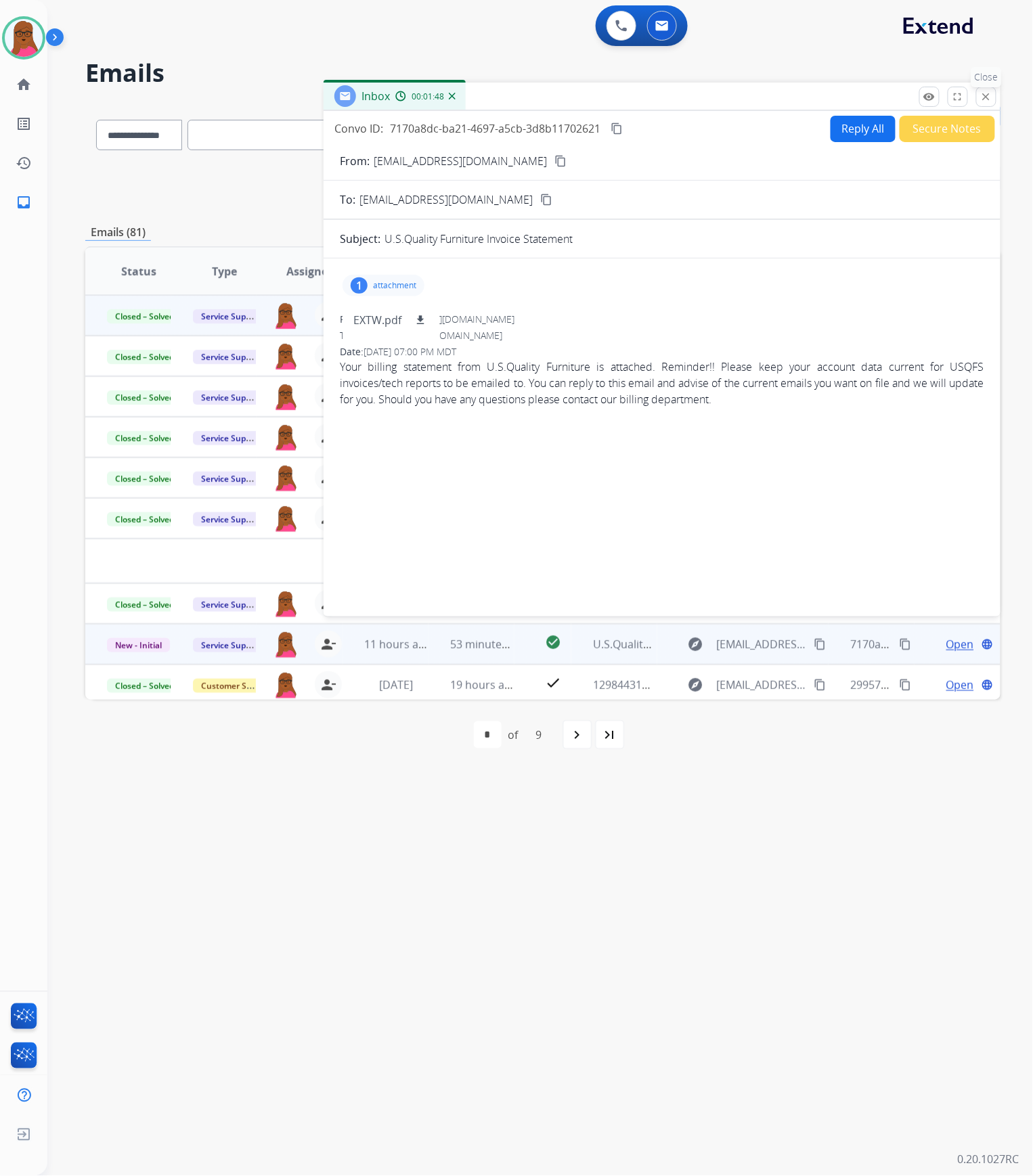
click at [981, 100] on button "close Close" at bounding box center [986, 96] width 20 height 20
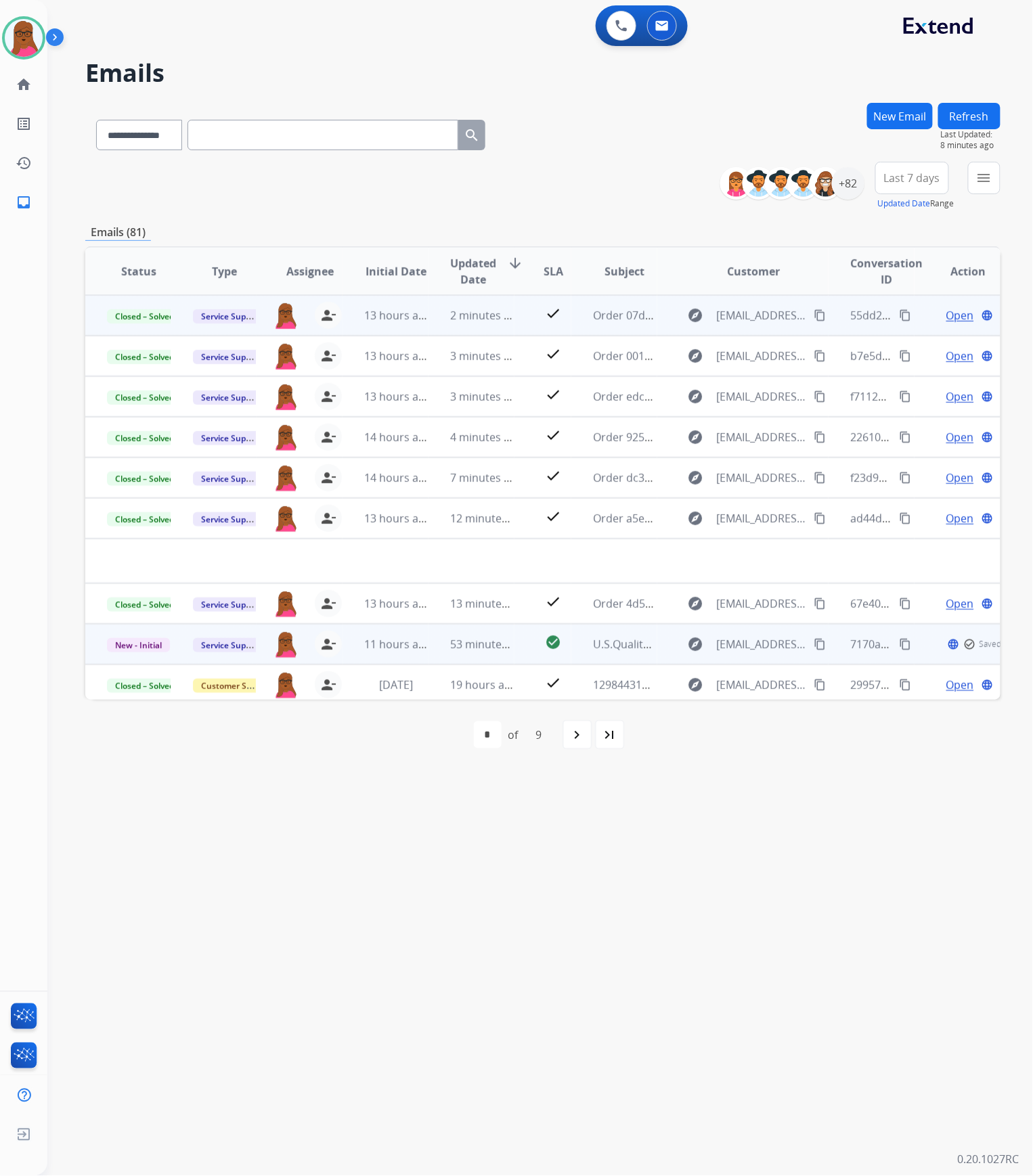
click at [149, 653] on td "New - Initial" at bounding box center [128, 644] width 86 height 41
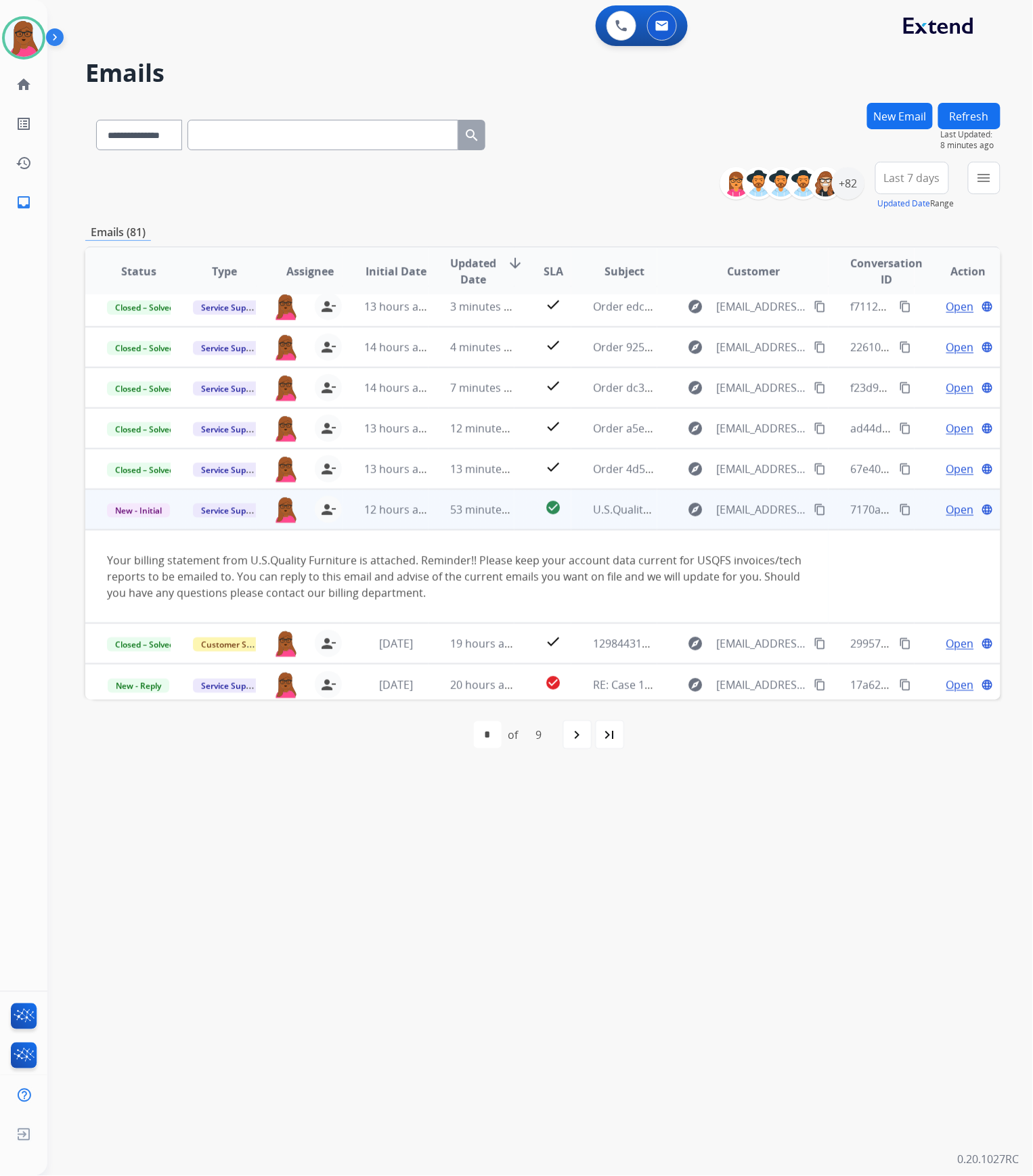
scroll to position [94, 0]
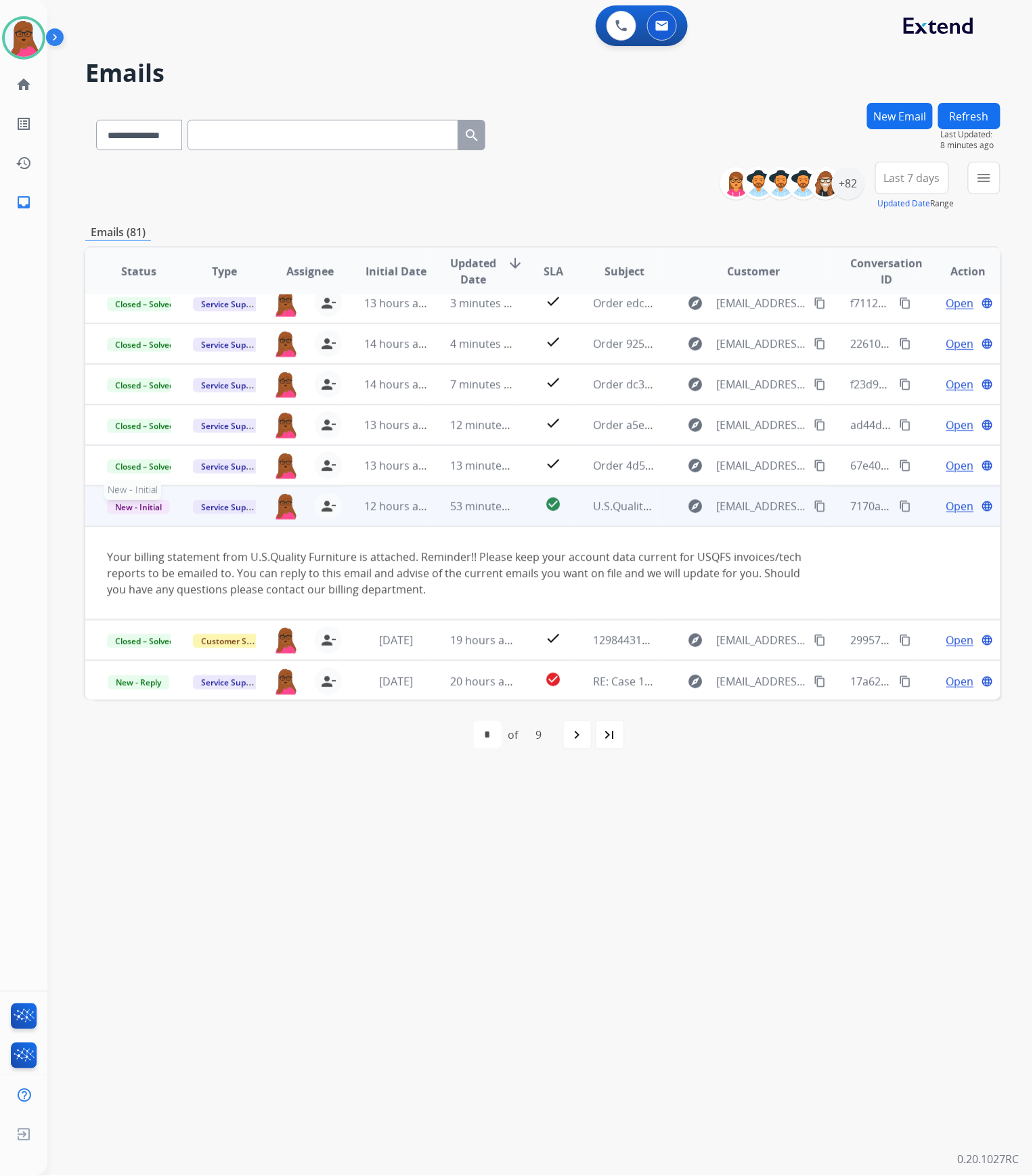
click at [138, 510] on span "New - Initial" at bounding box center [138, 507] width 63 height 14
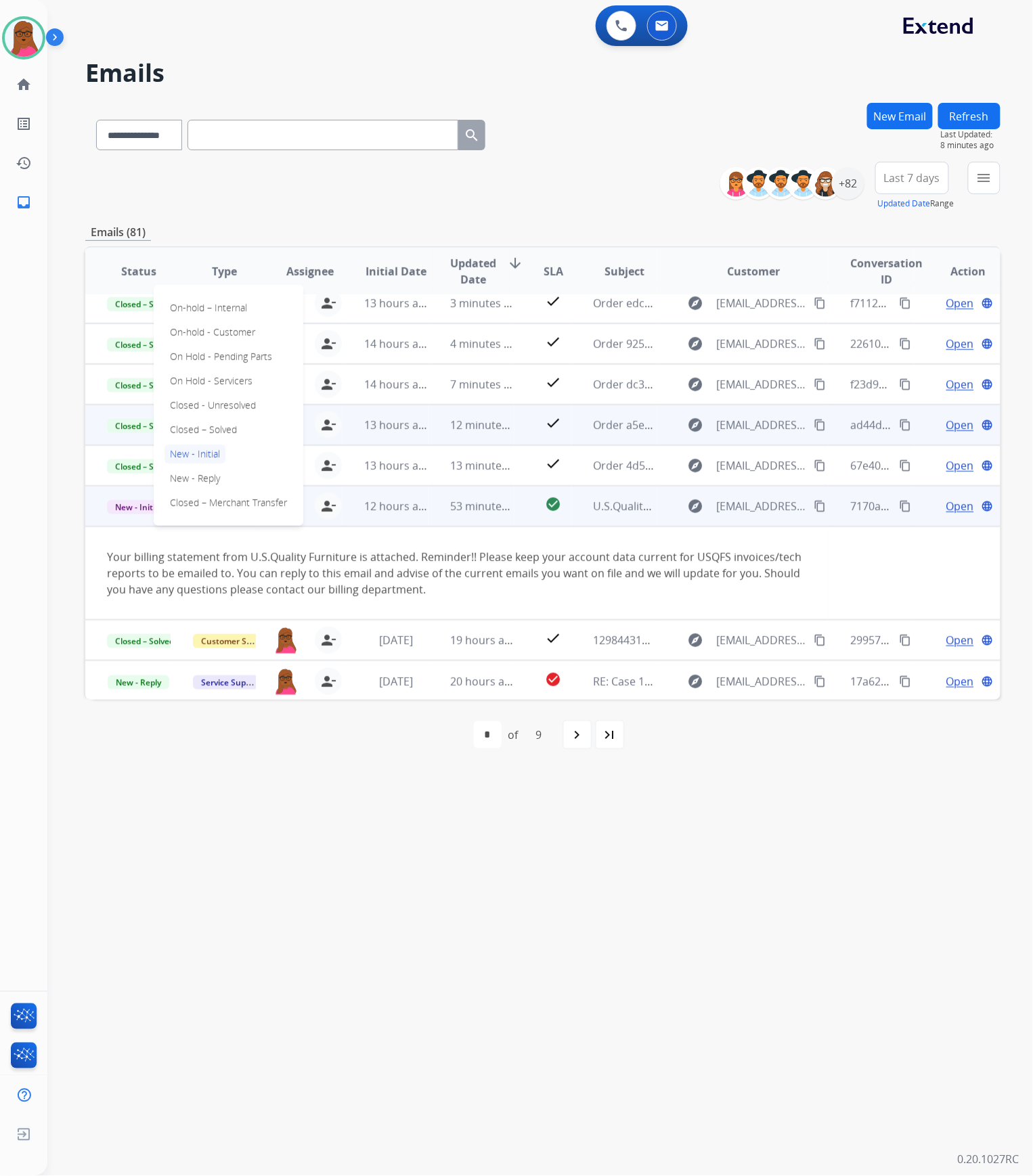
click at [232, 432] on p "Closed – Solved" at bounding box center [203, 430] width 78 height 19
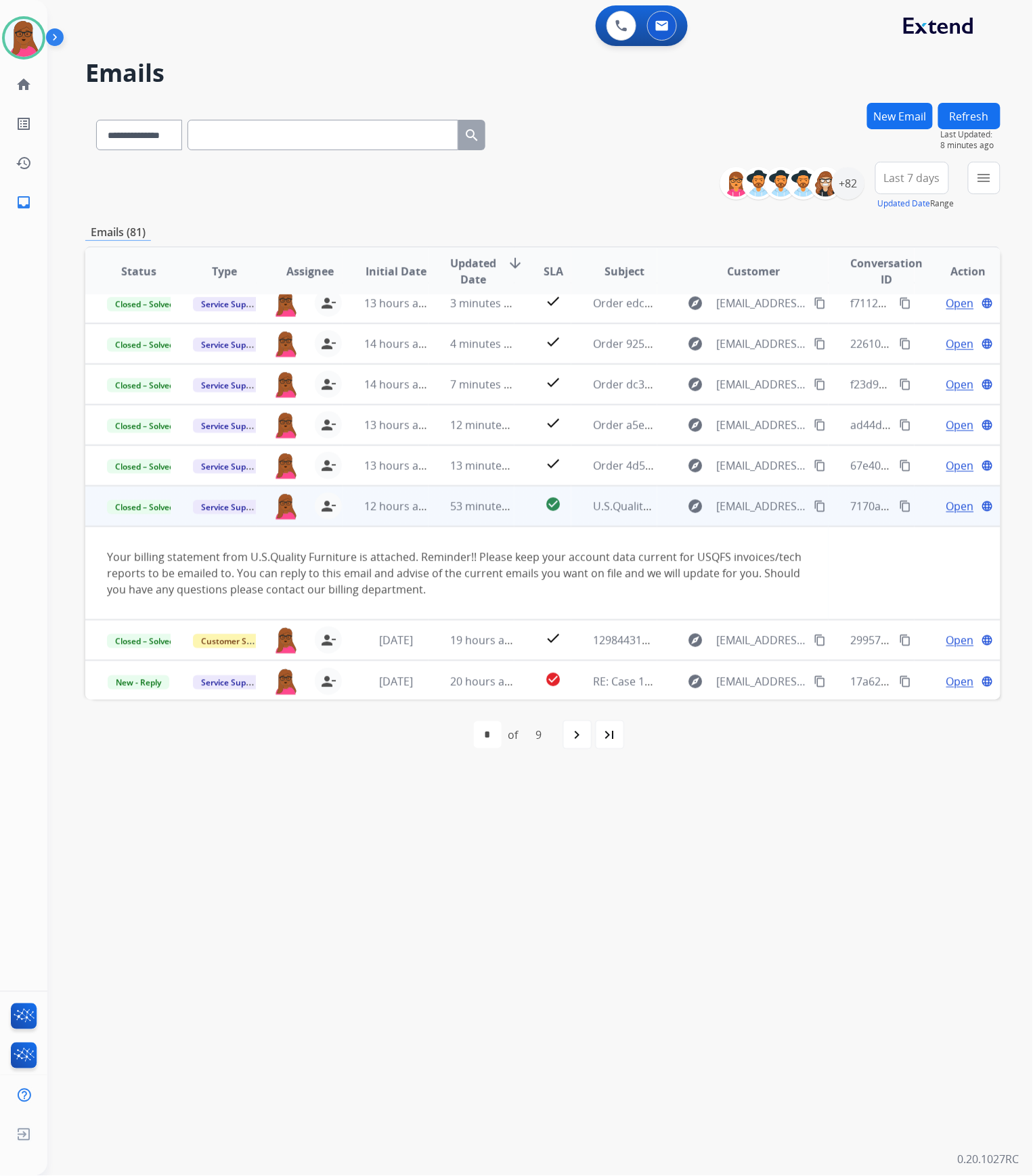
click at [981, 117] on button "Refresh" at bounding box center [970, 116] width 62 height 26
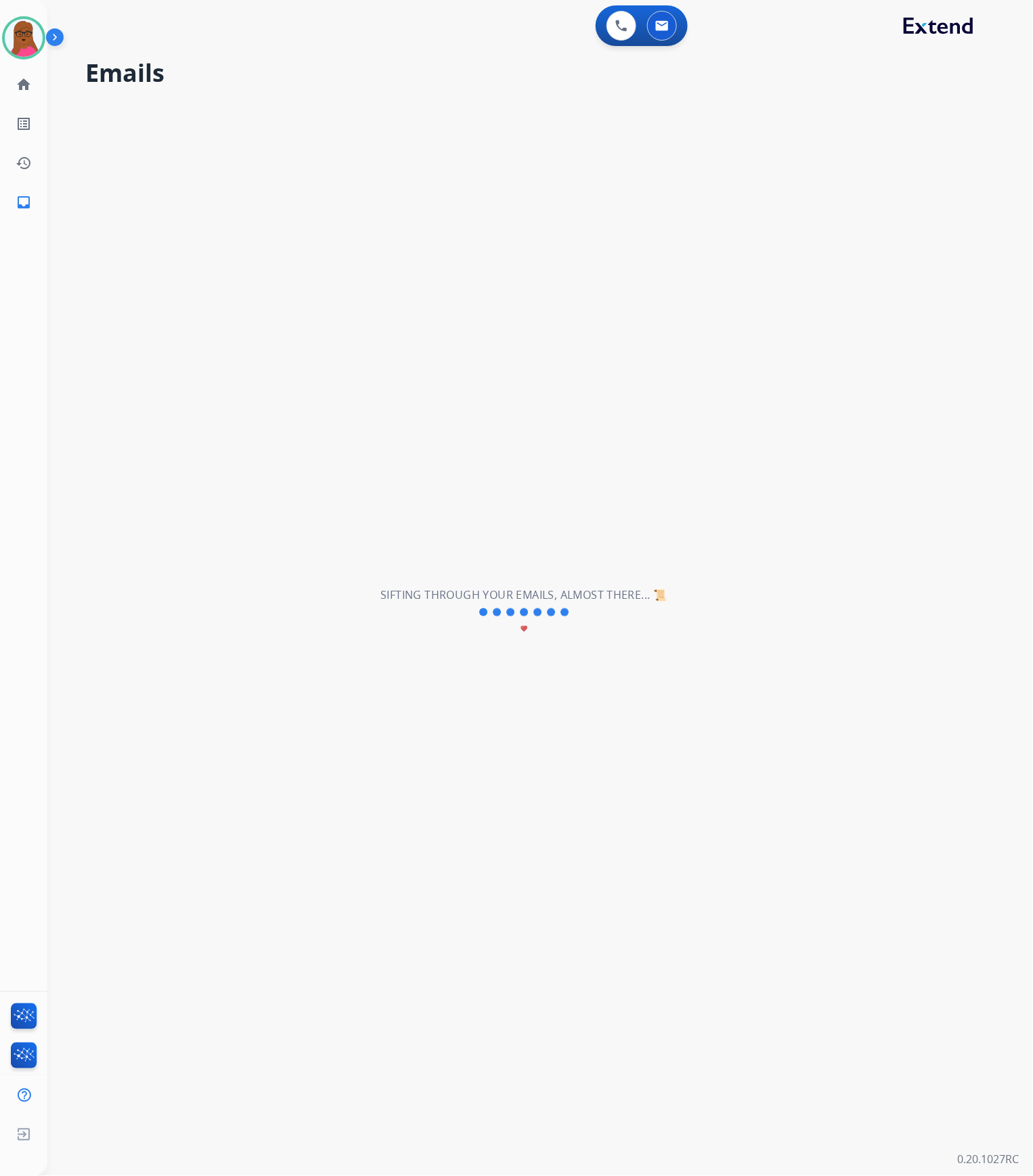
scroll to position [45, 0]
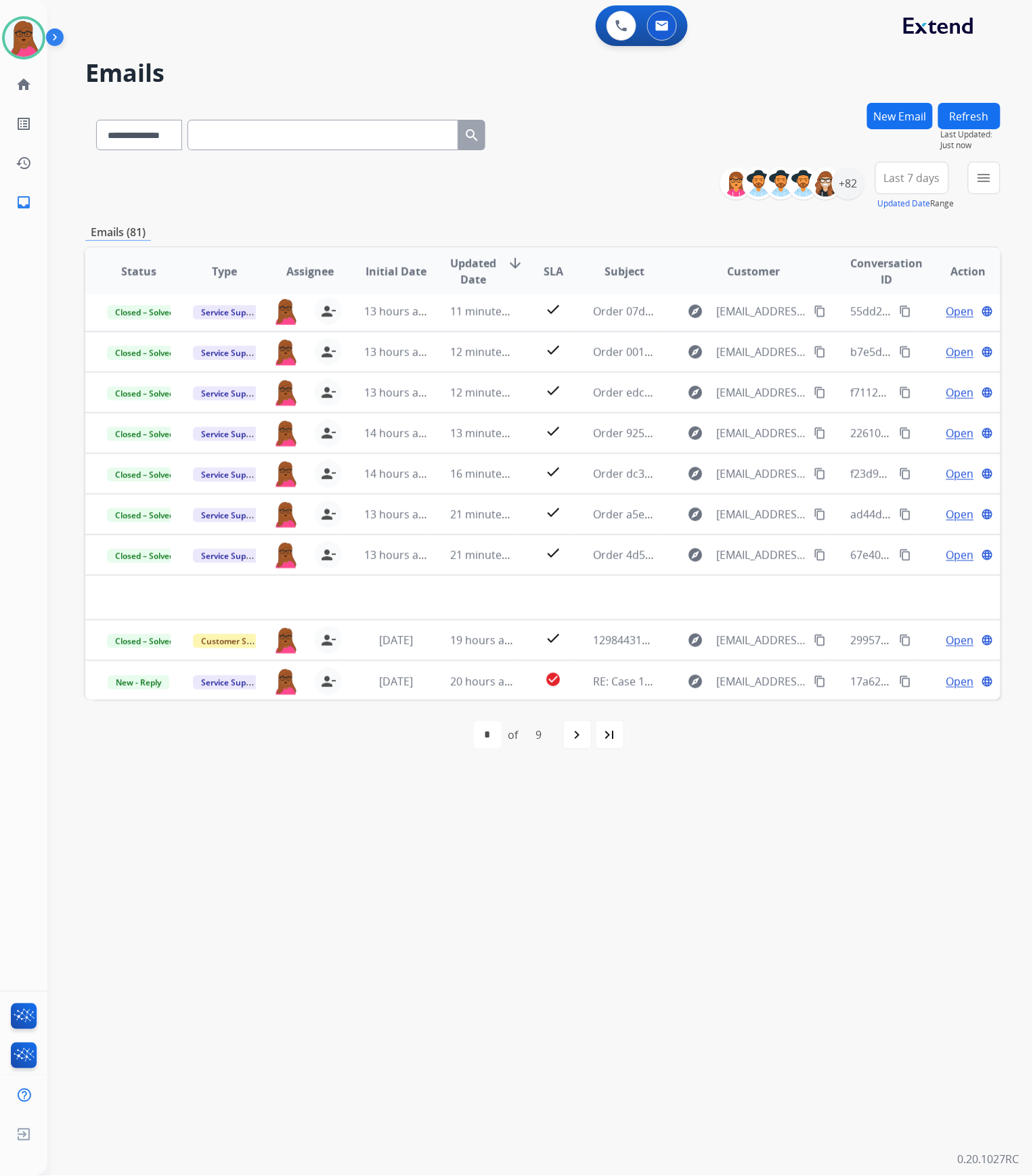
click at [954, 119] on button "Refresh" at bounding box center [970, 116] width 62 height 26
click at [843, 172] on div "+82" at bounding box center [848, 183] width 32 height 32
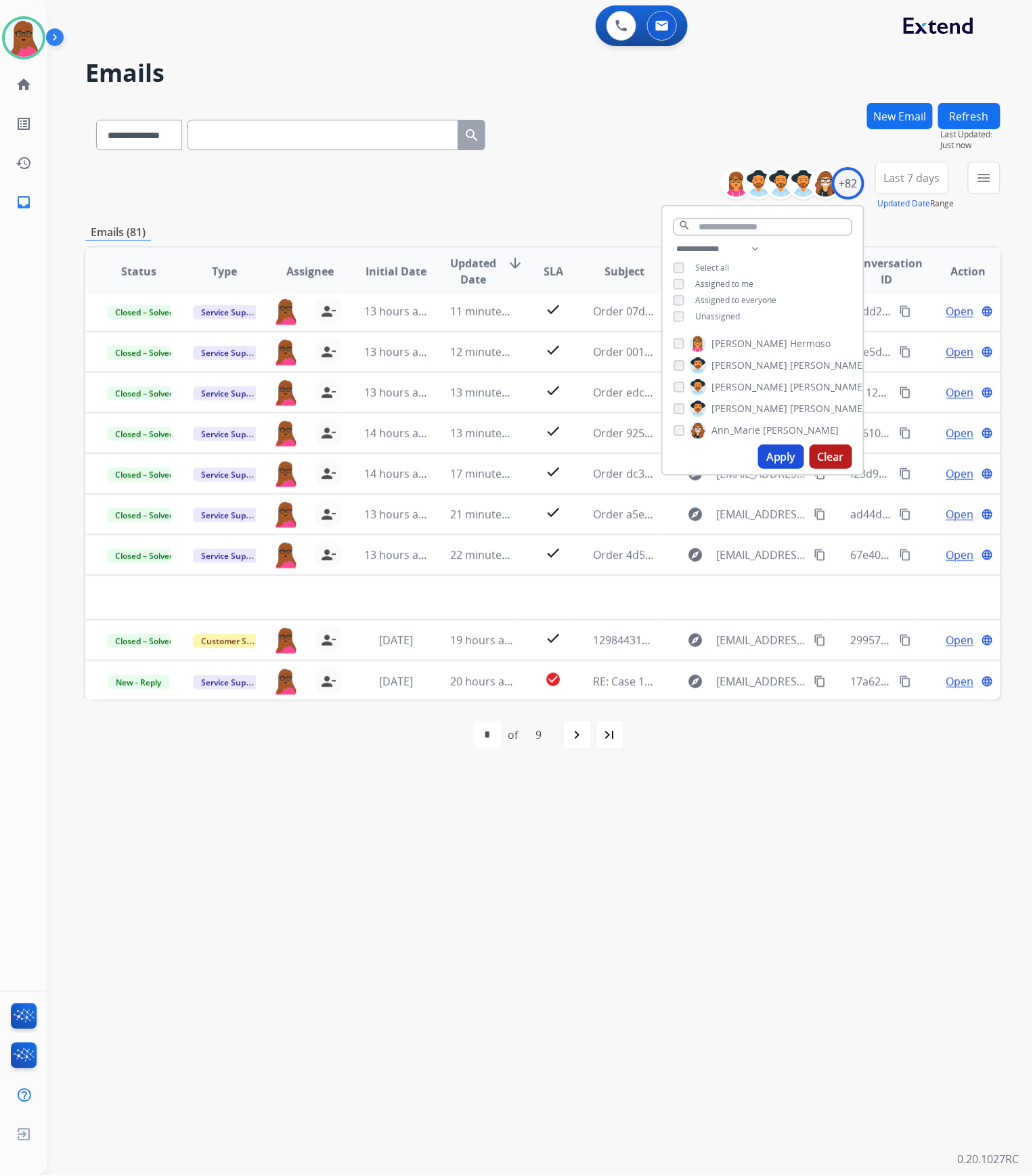
click at [790, 449] on button "Apply" at bounding box center [781, 456] width 46 height 24
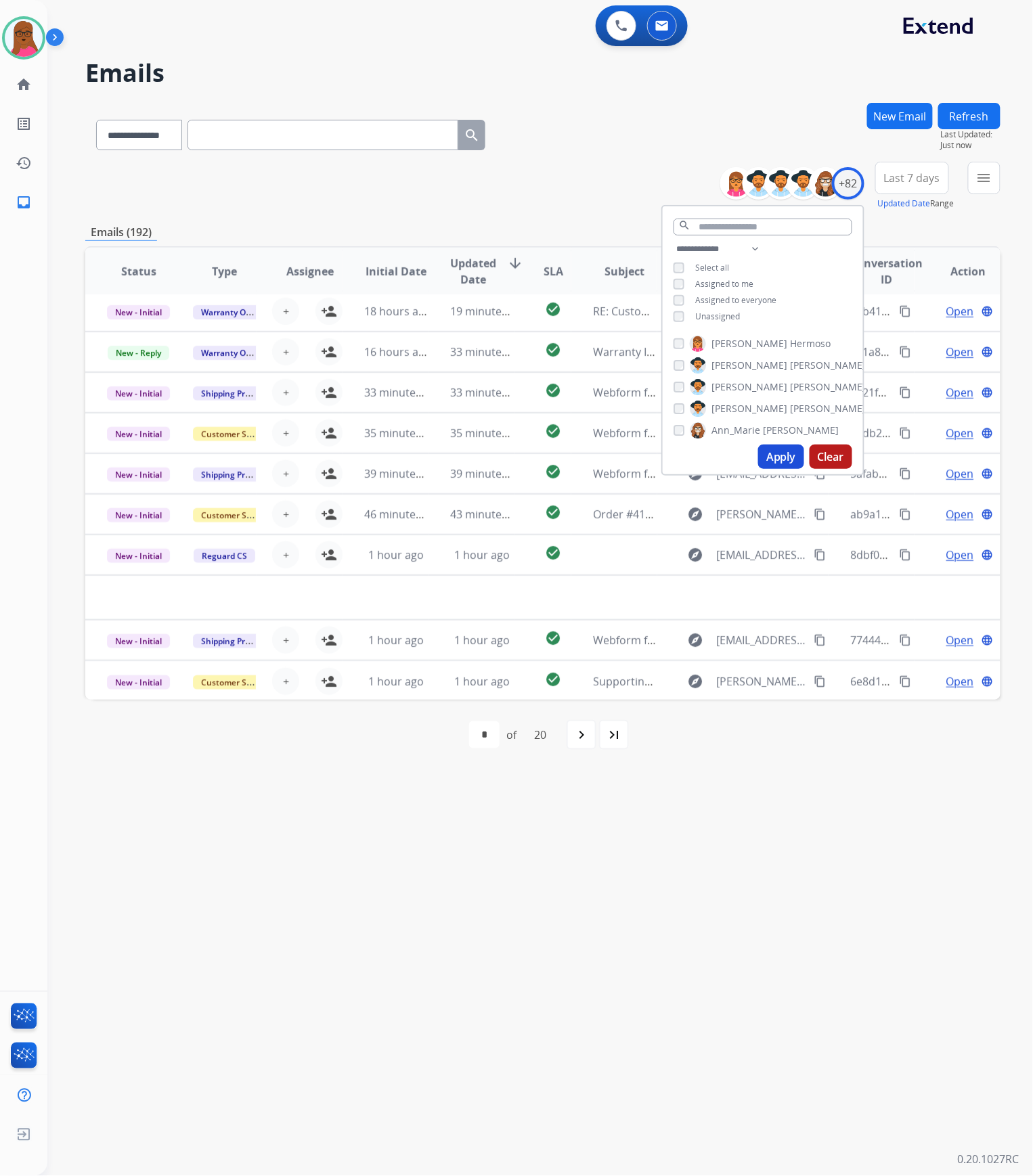
click at [886, 929] on div "**********" at bounding box center [524, 612] width 953 height 1128
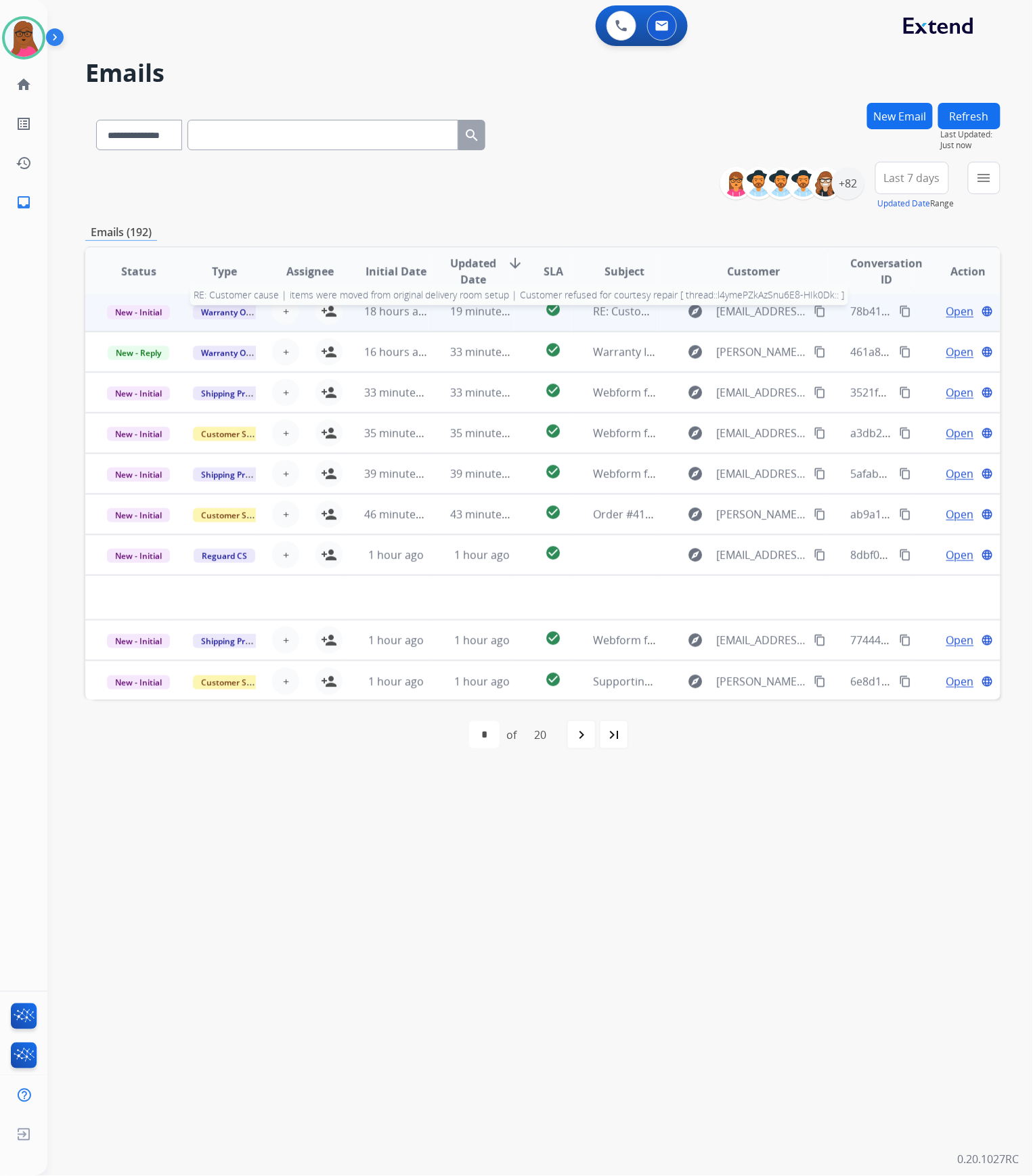
click at [621, 312] on span "RE: Customer cause | items were moved from original delivery room setup | Custo…" at bounding box center [985, 311] width 783 height 15
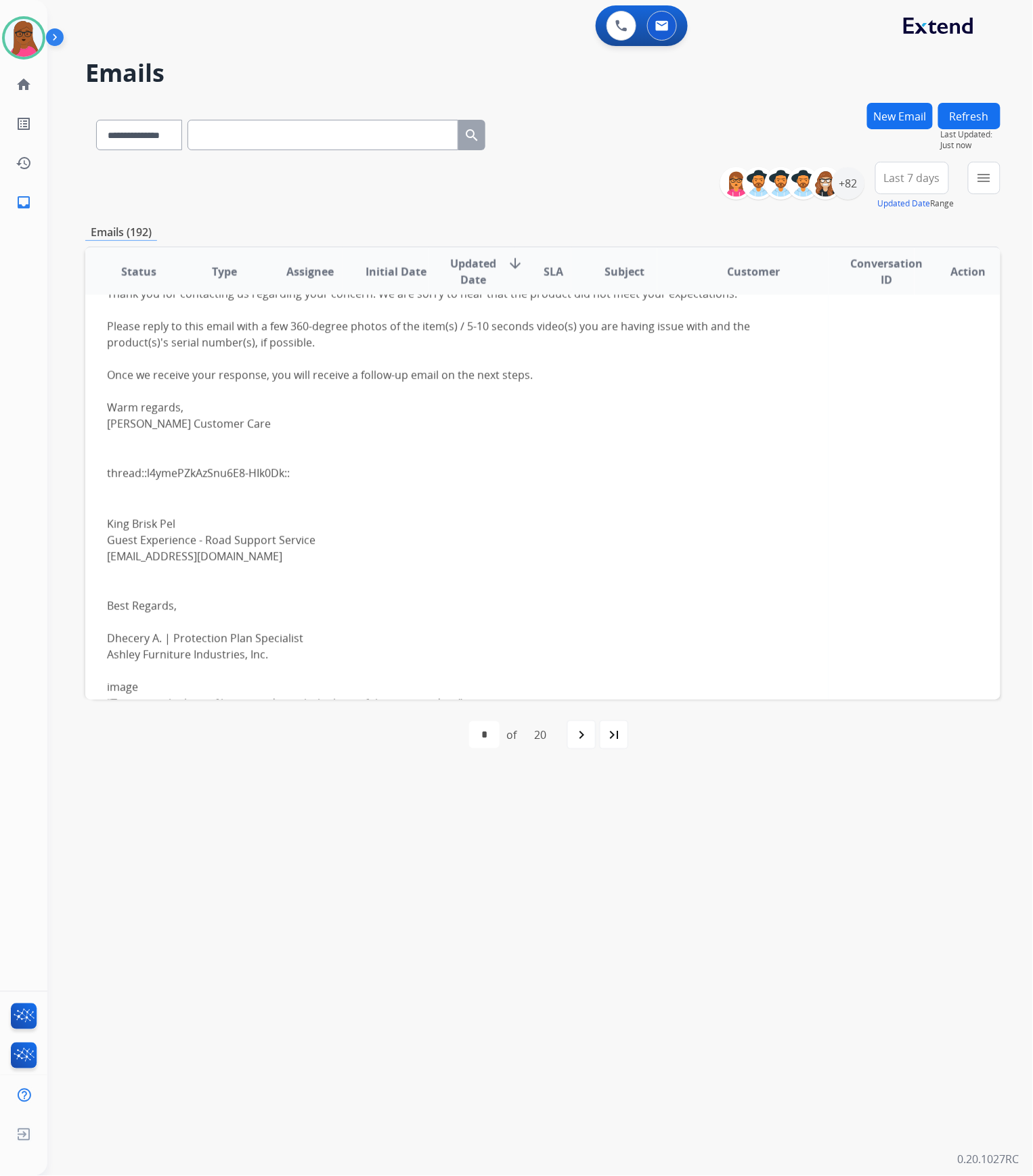
scroll to position [1463, 0]
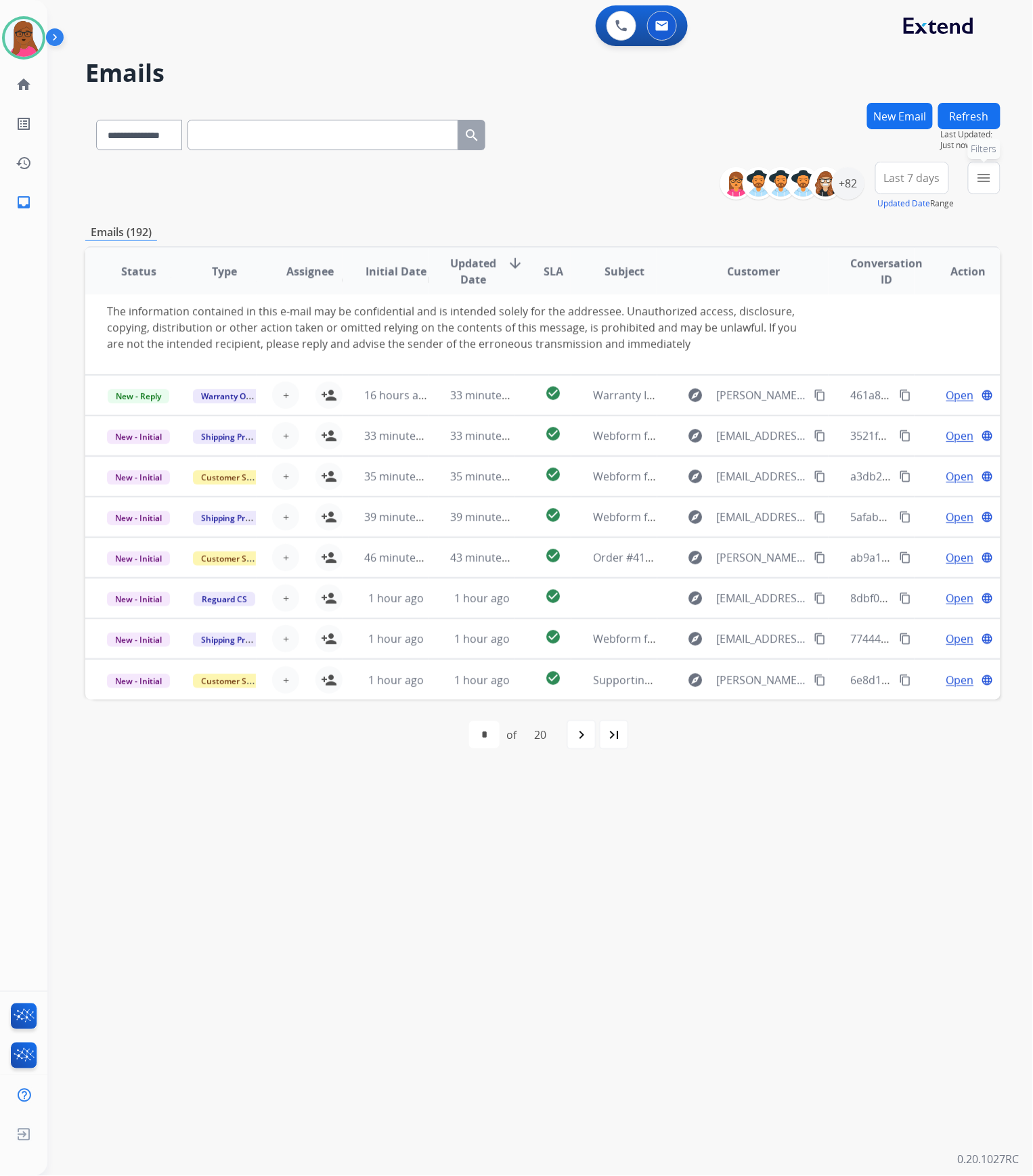
click at [971, 180] on button "menu Filters" at bounding box center [984, 178] width 32 height 32
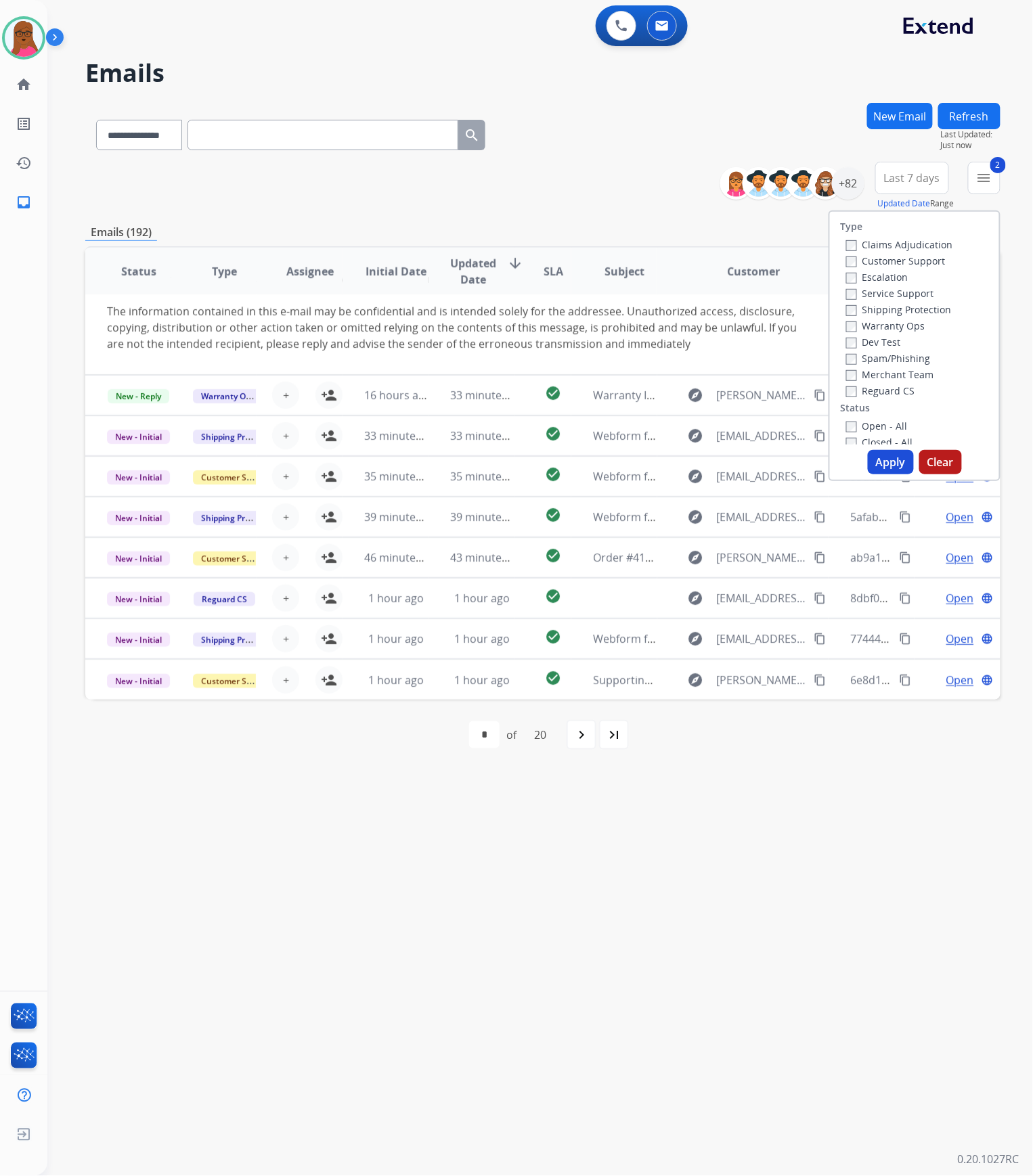
click at [870, 469] on button "Apply" at bounding box center [890, 462] width 46 height 24
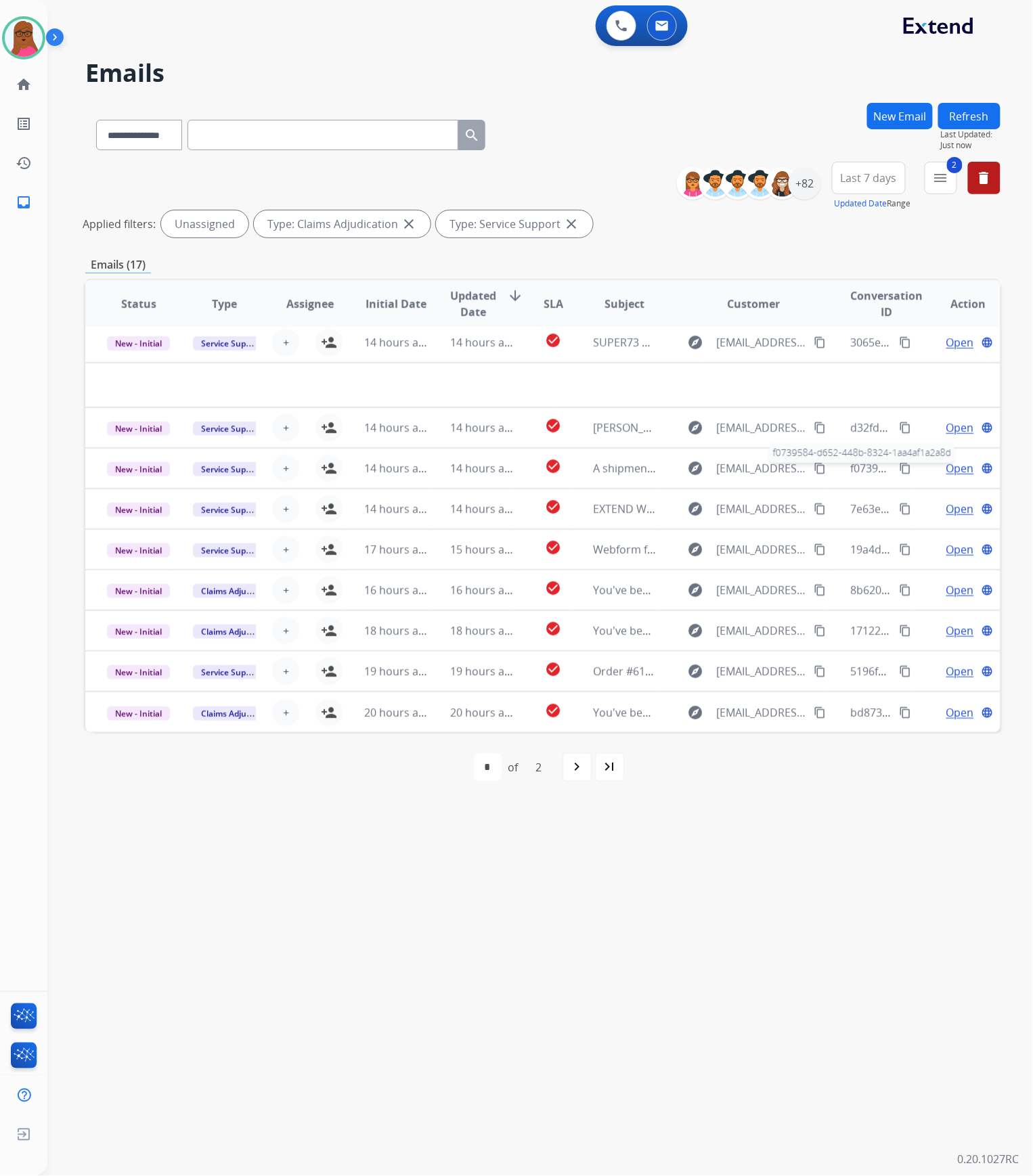
scroll to position [45, 0]
click at [577, 781] on div "navigate_next" at bounding box center [577, 767] width 30 height 30
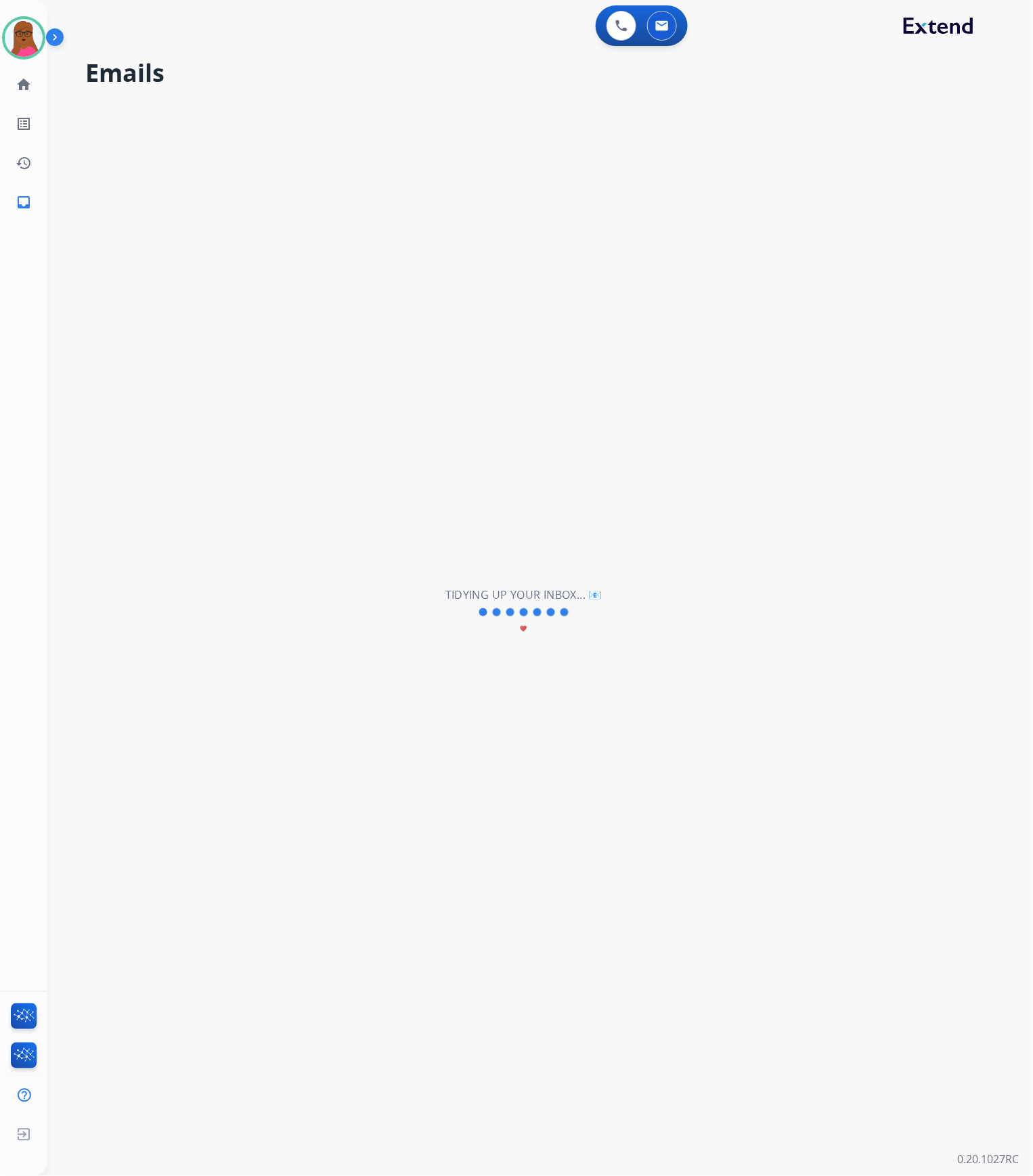
scroll to position [0, 0]
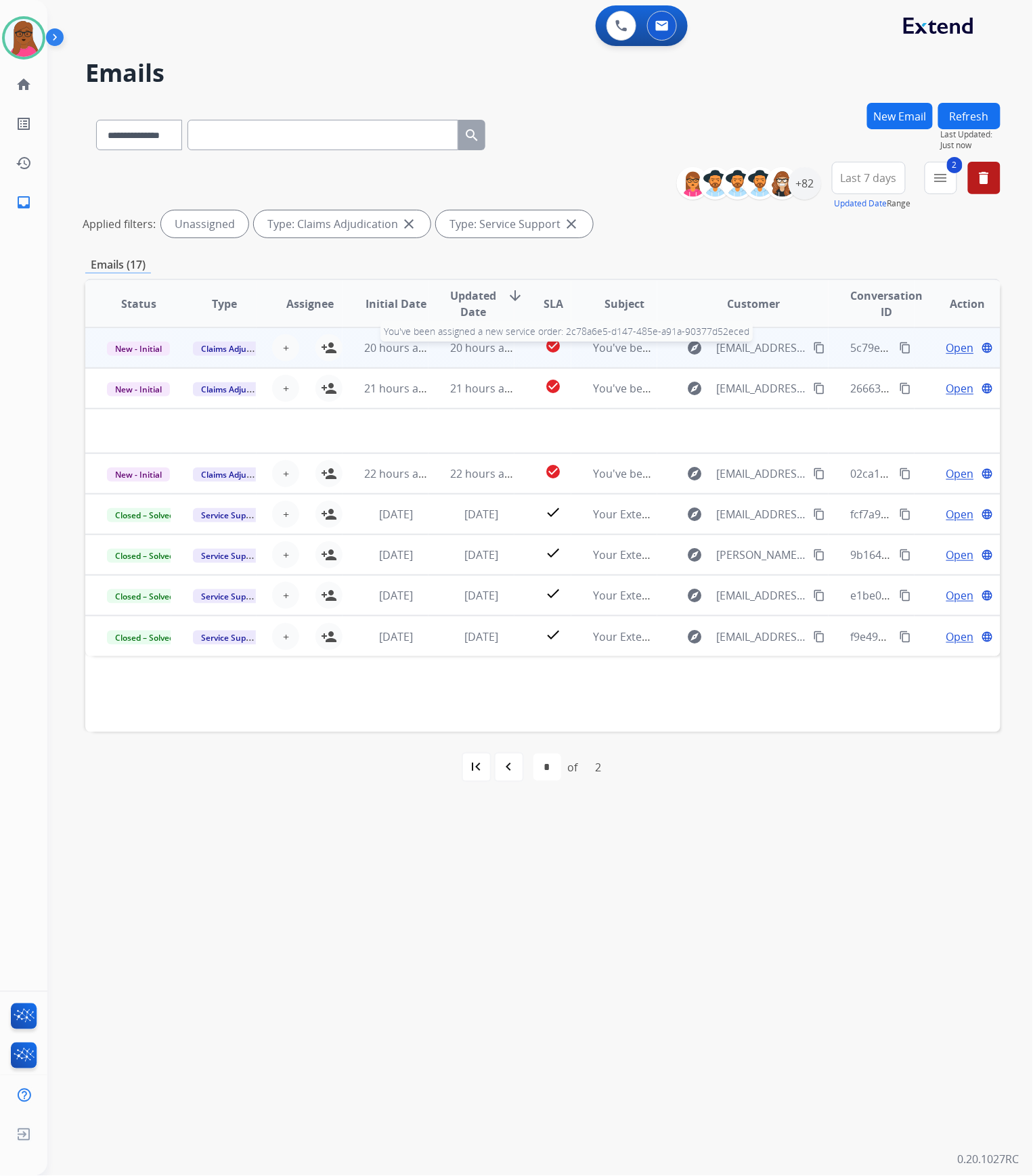
click at [608, 355] on div "You've been assigned a new service order: 2c78a6e5-d147-485e-a91a-90377d52eced" at bounding box center [625, 348] width 63 height 17
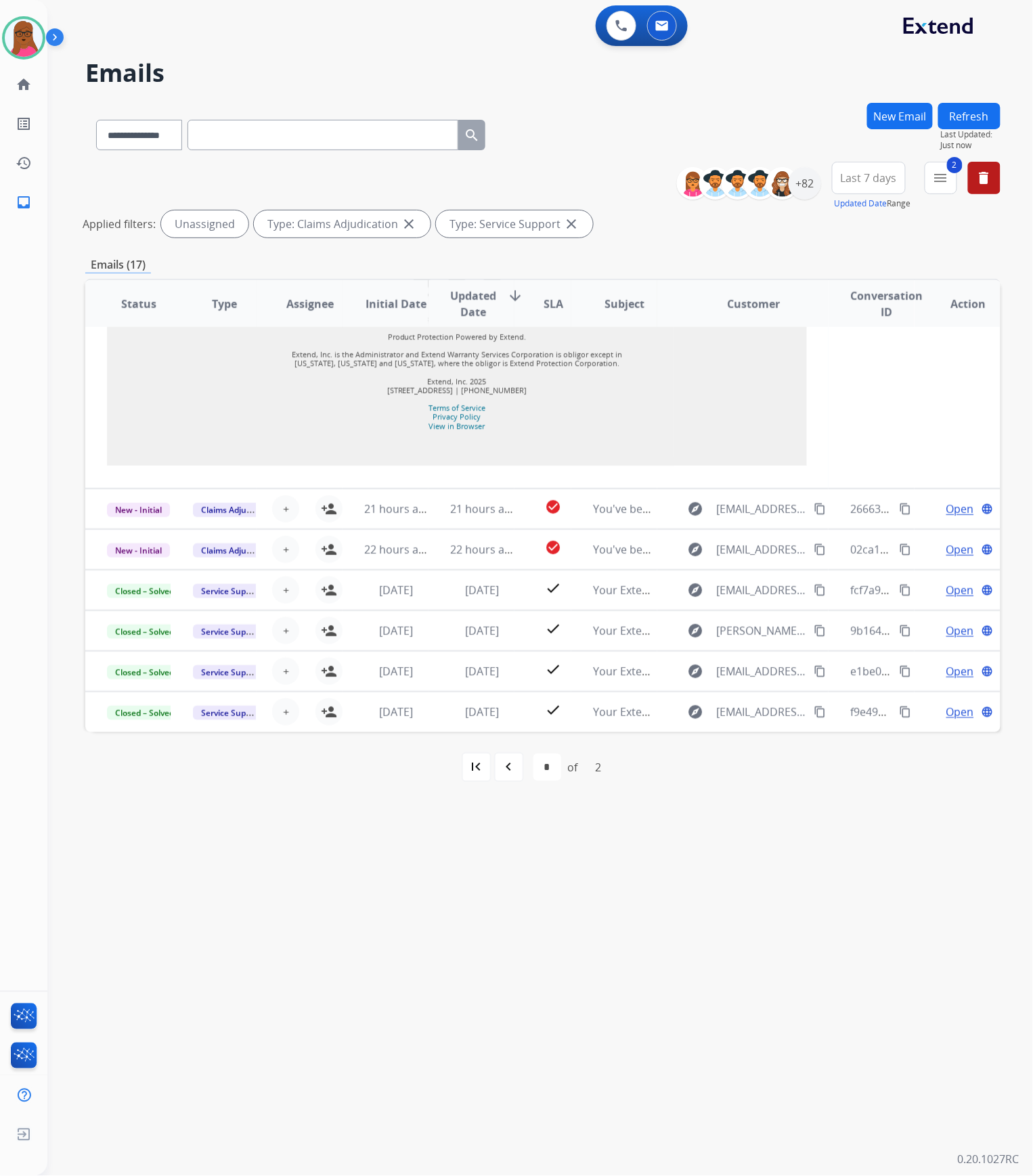
scroll to position [1503, 0]
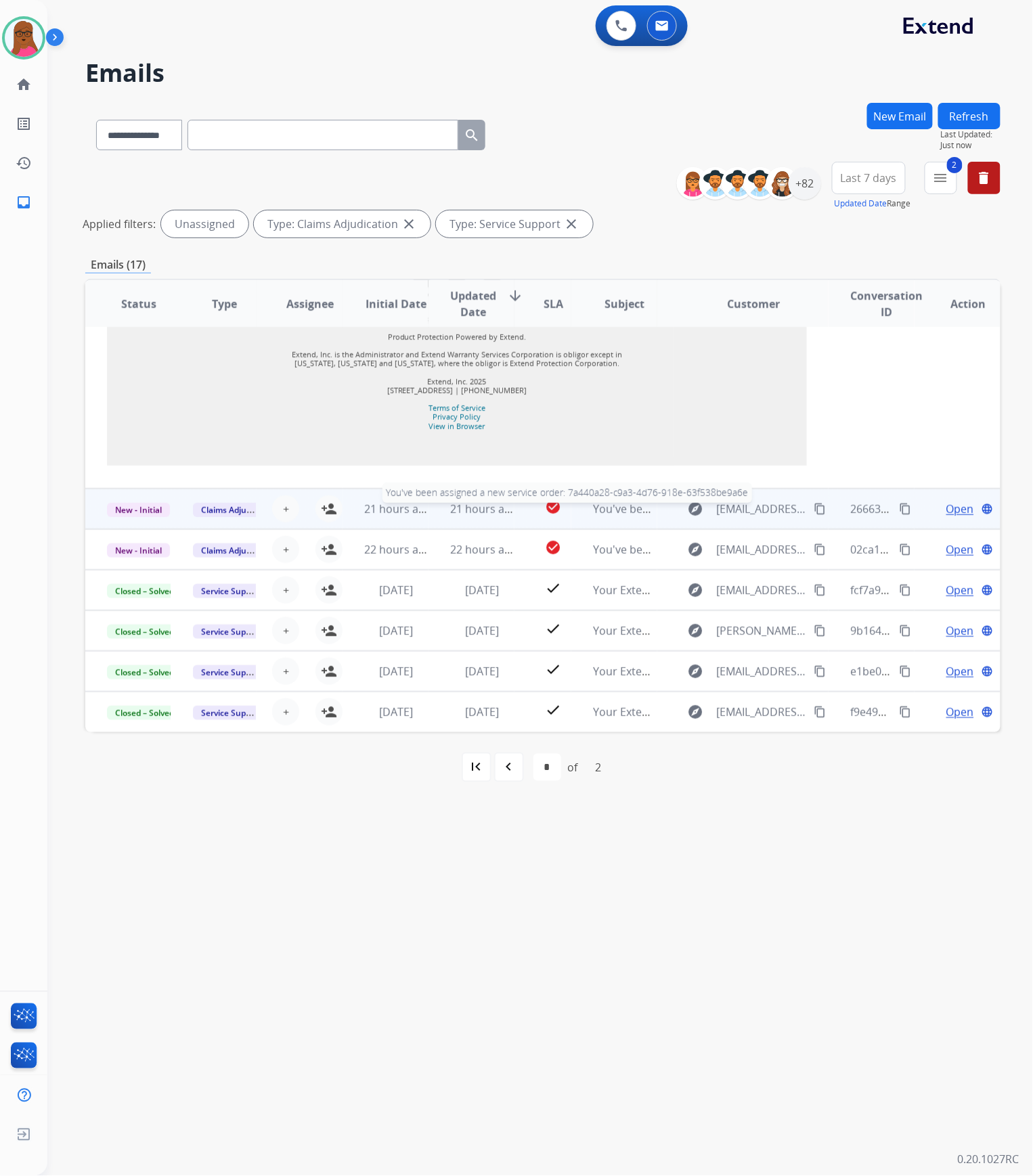
click at [593, 504] on span "You've been assigned a new service order: 7a440a28-c9a3-4d76-918e-63f538be9a6e" at bounding box center [806, 509] width 425 height 15
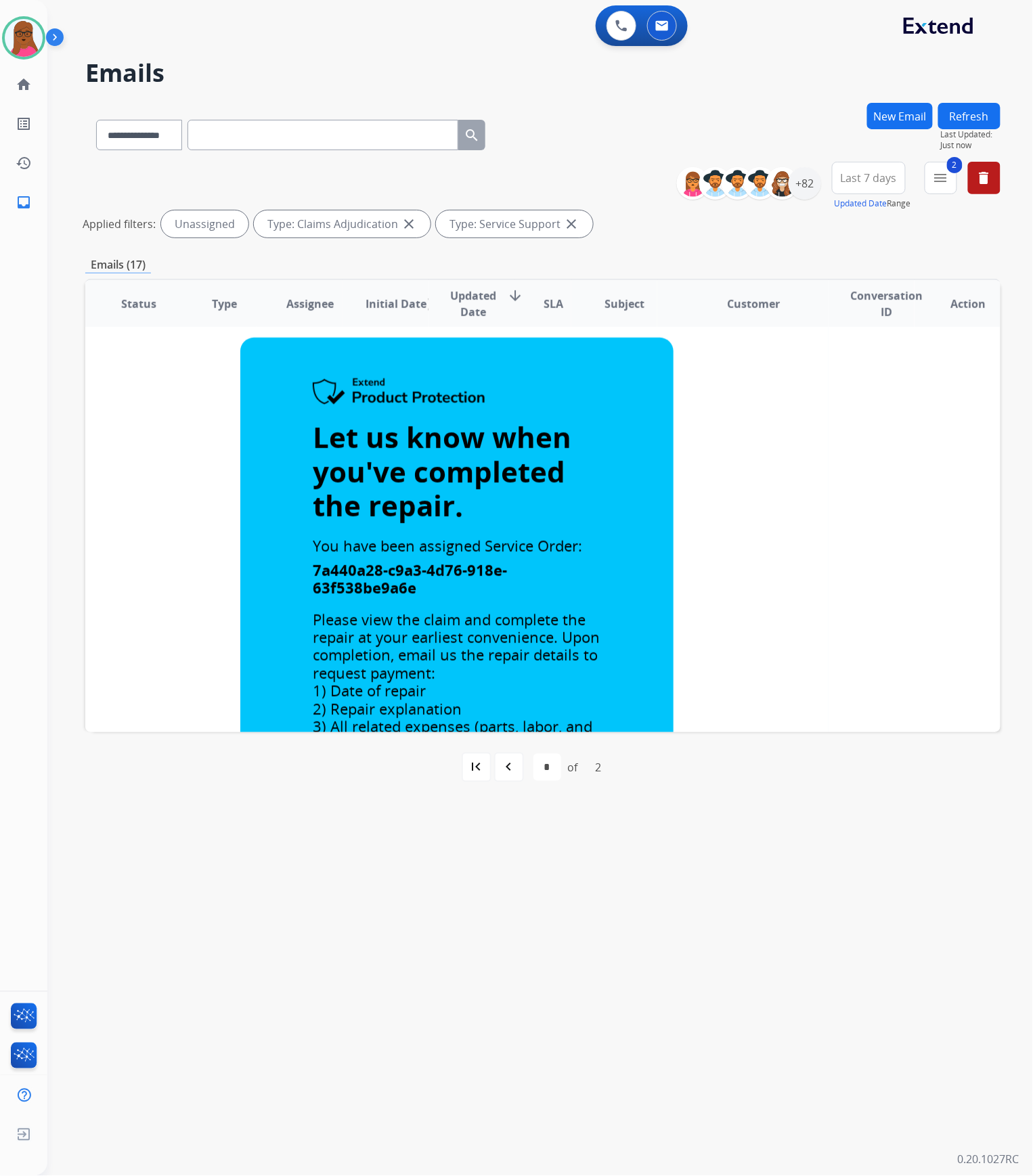
scroll to position [582, 0]
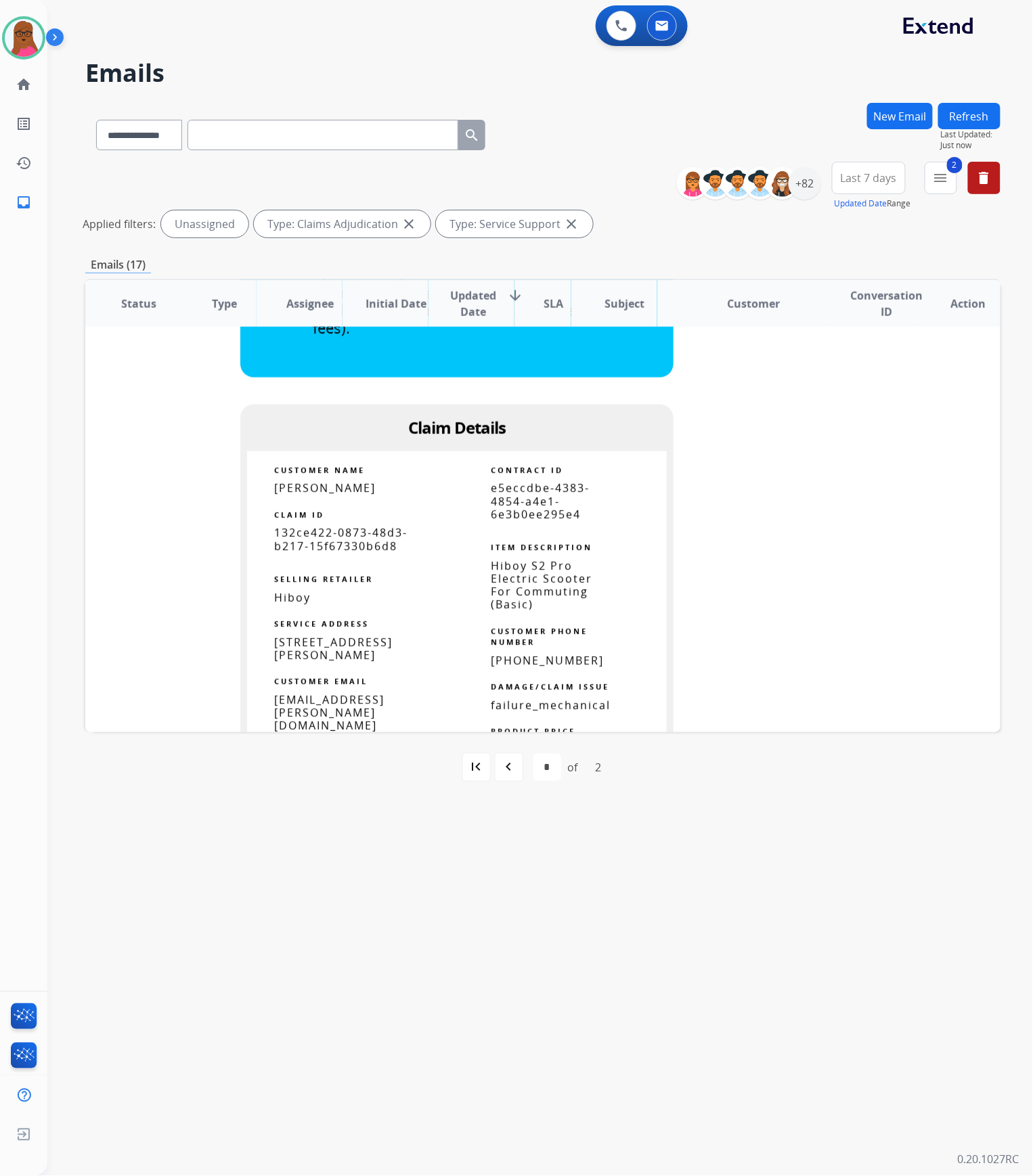
click at [507, 769] on mat-icon "navigate_before" at bounding box center [509, 767] width 17 height 17
select select "*"
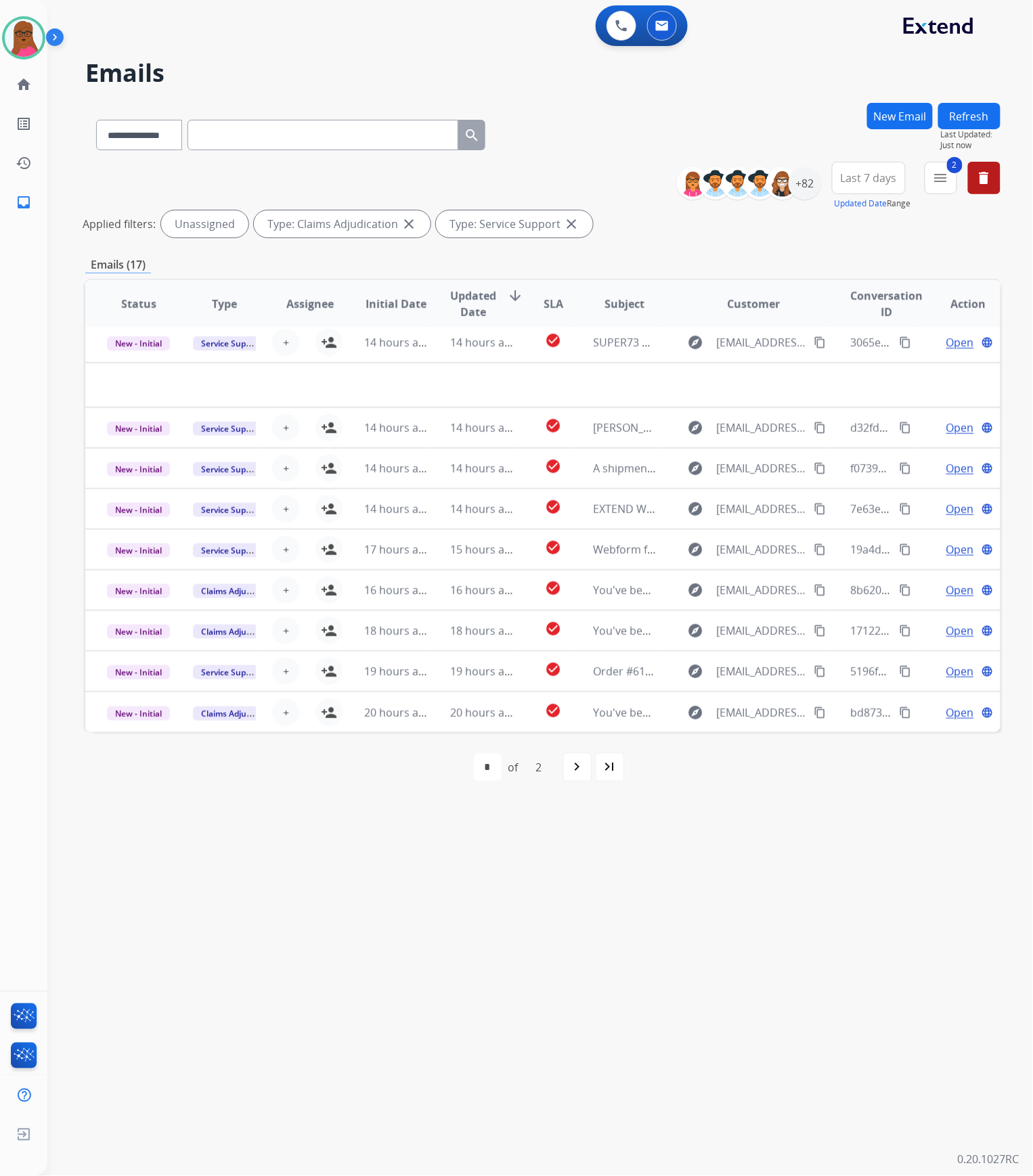
scroll to position [45, 0]
